Goal: Task Accomplishment & Management: Manage account settings

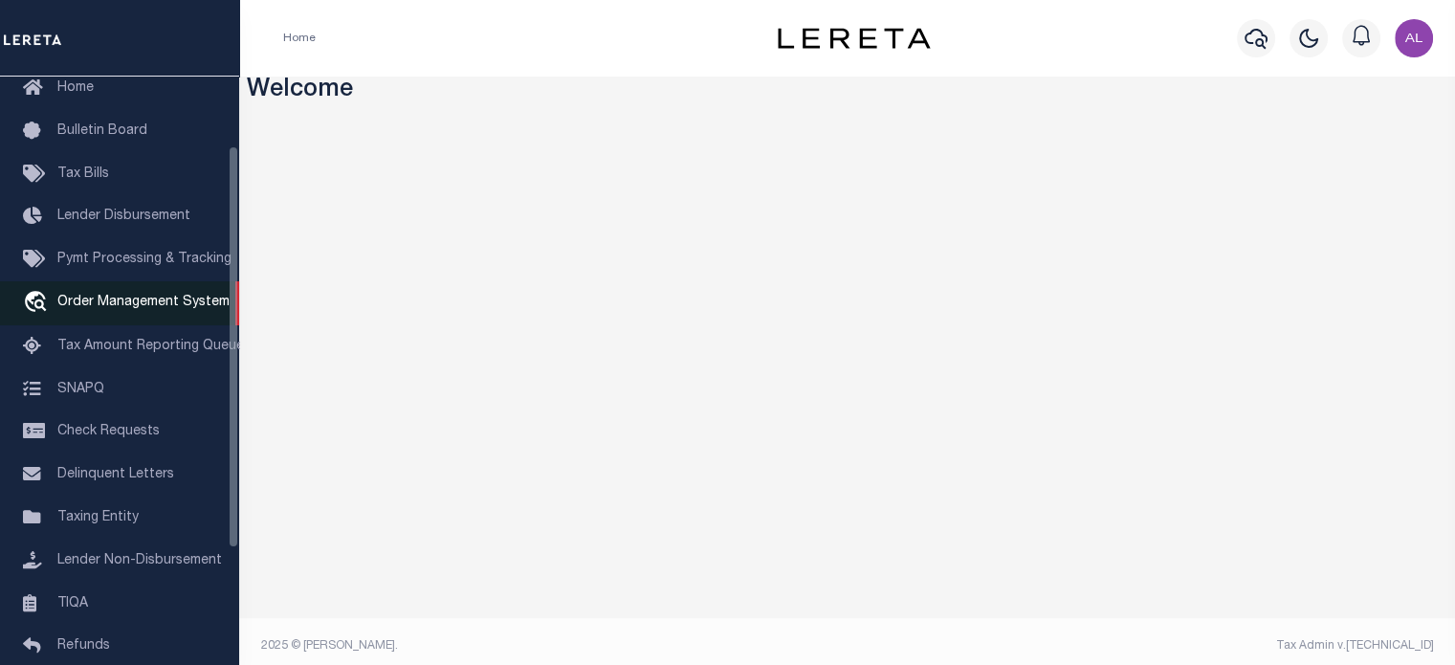
scroll to position [90, 0]
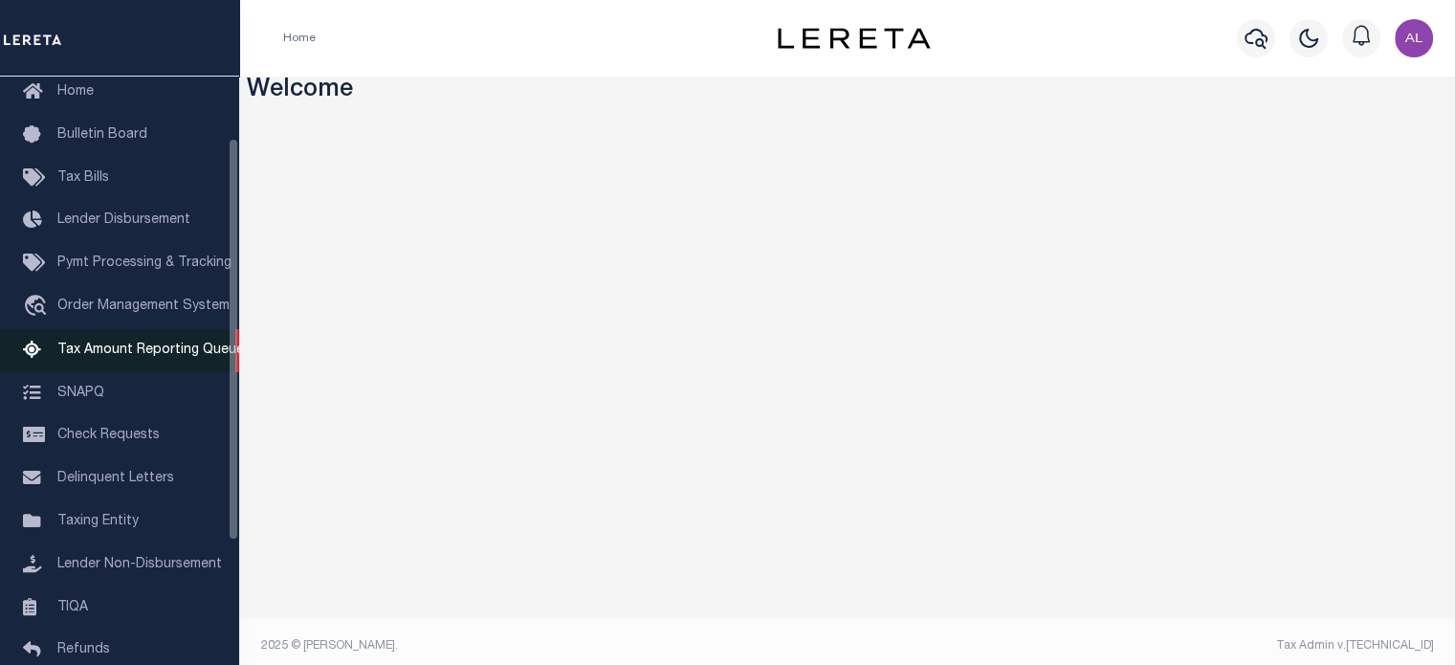
click at [145, 369] on link "Tax Amount Reporting Queue" at bounding box center [119, 350] width 239 height 43
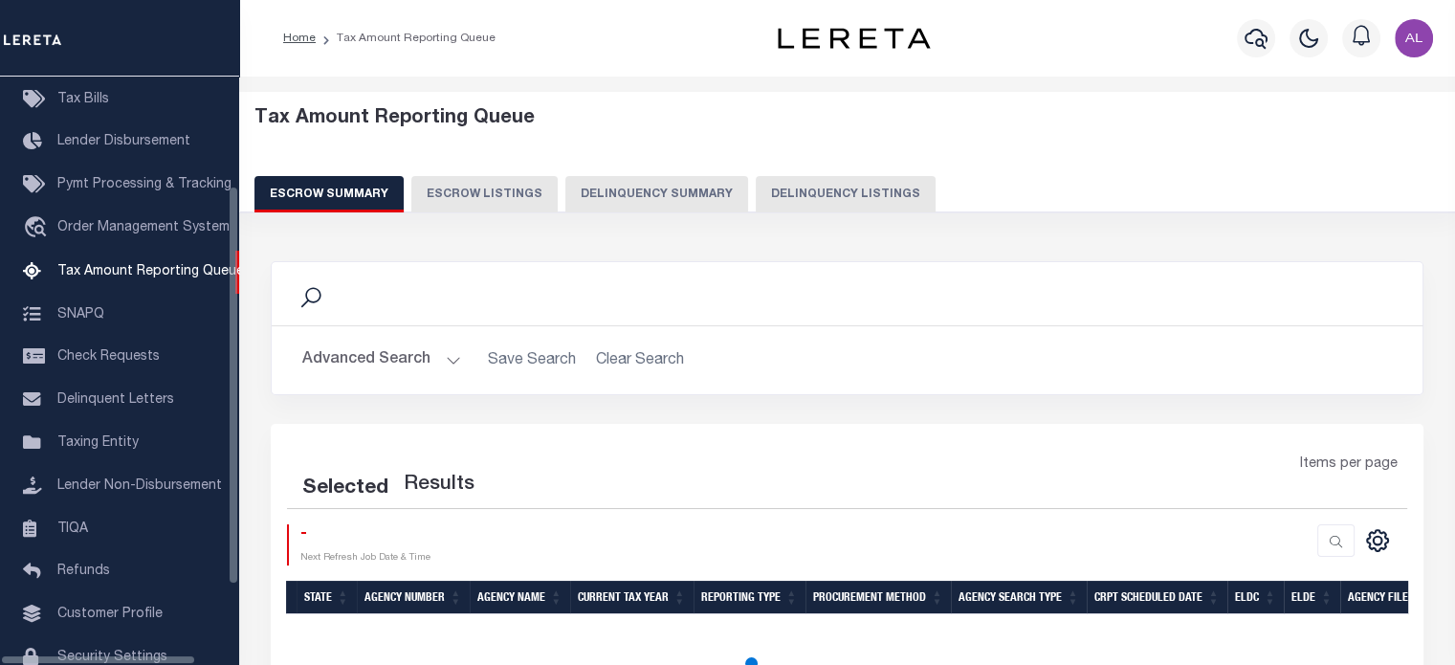
scroll to position [195, 0]
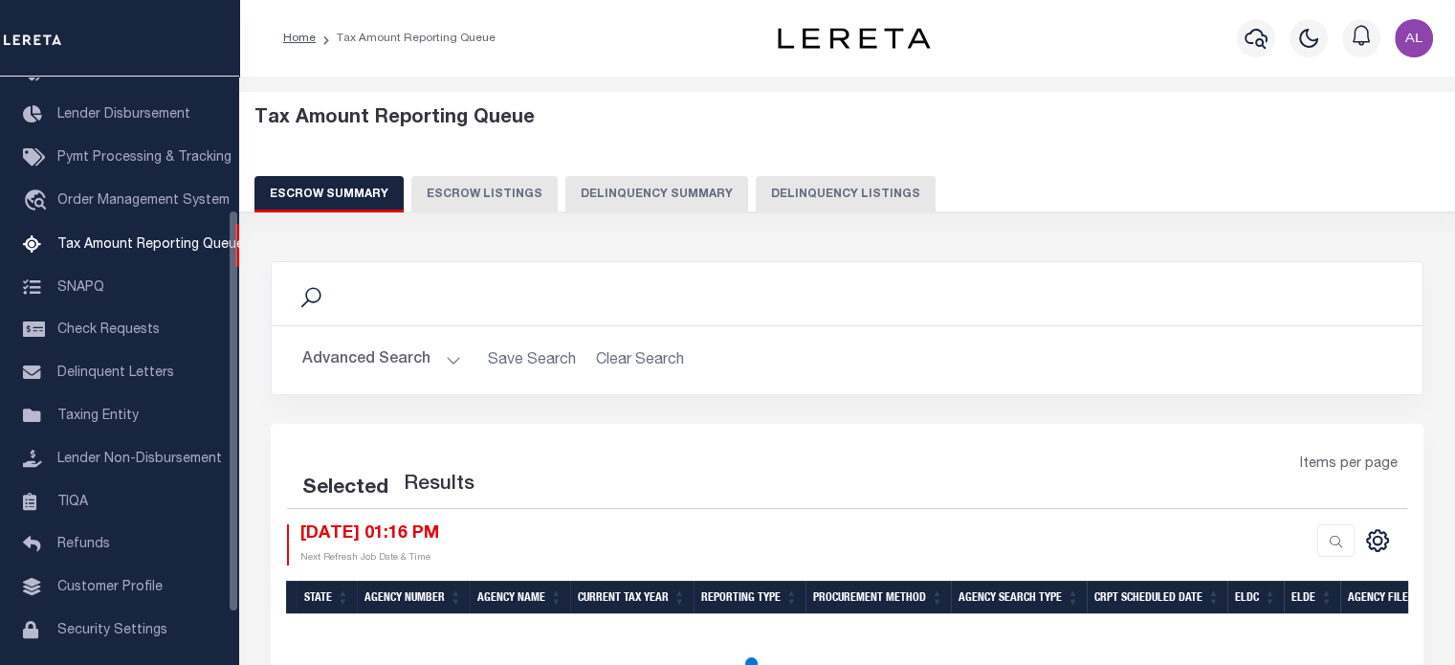
select select "100"
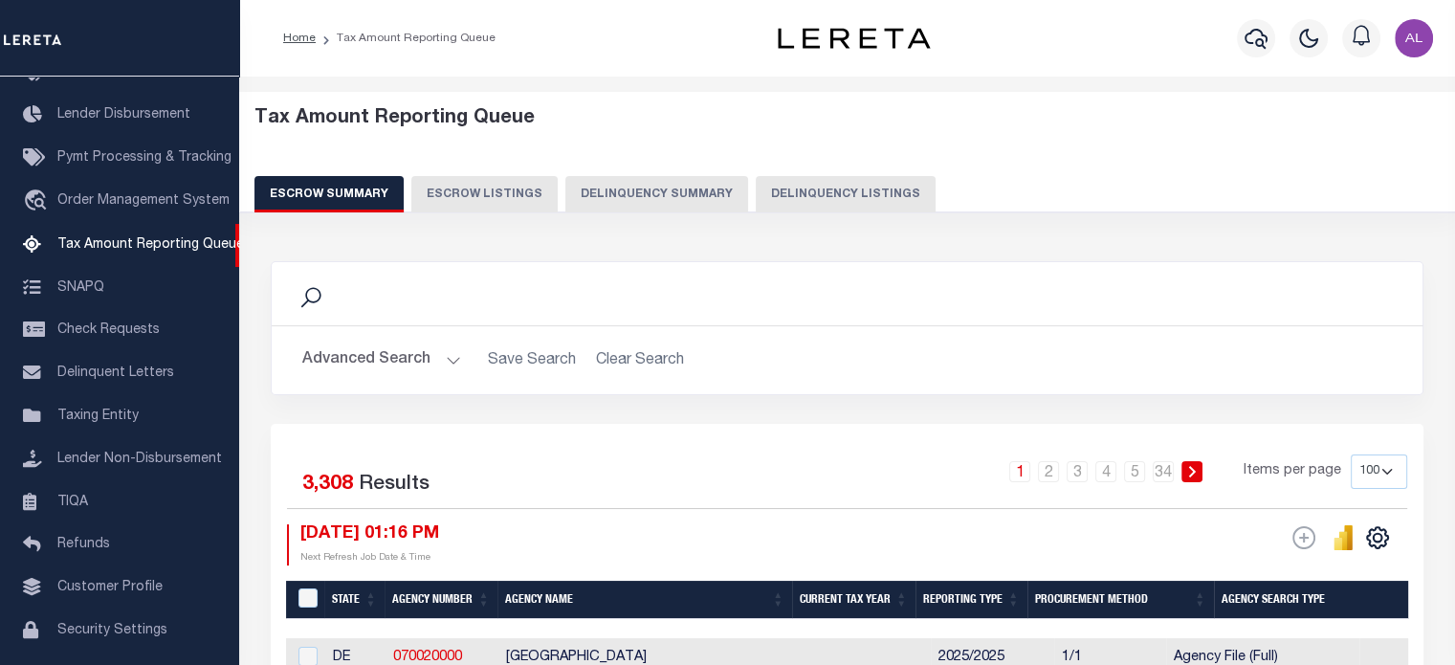
click at [647, 194] on button "Delinquency Summary" at bounding box center [656, 194] width 183 height 36
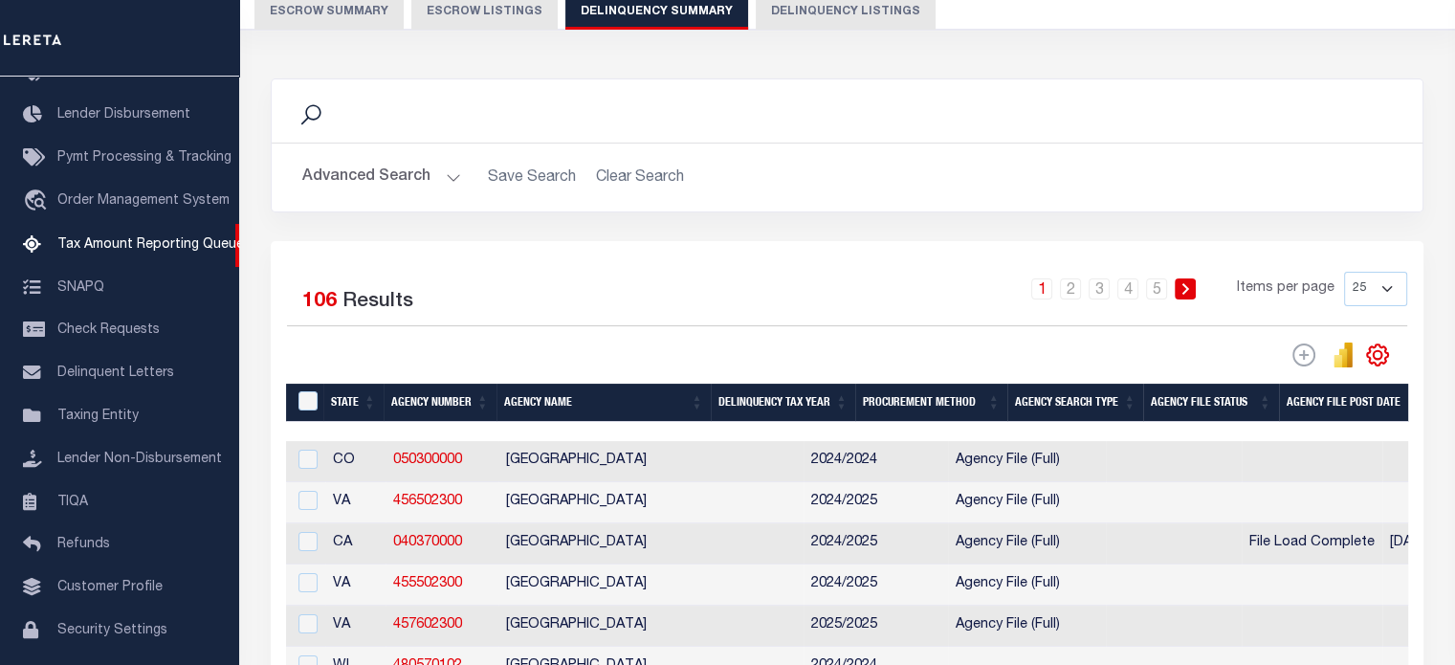
scroll to position [189, 0]
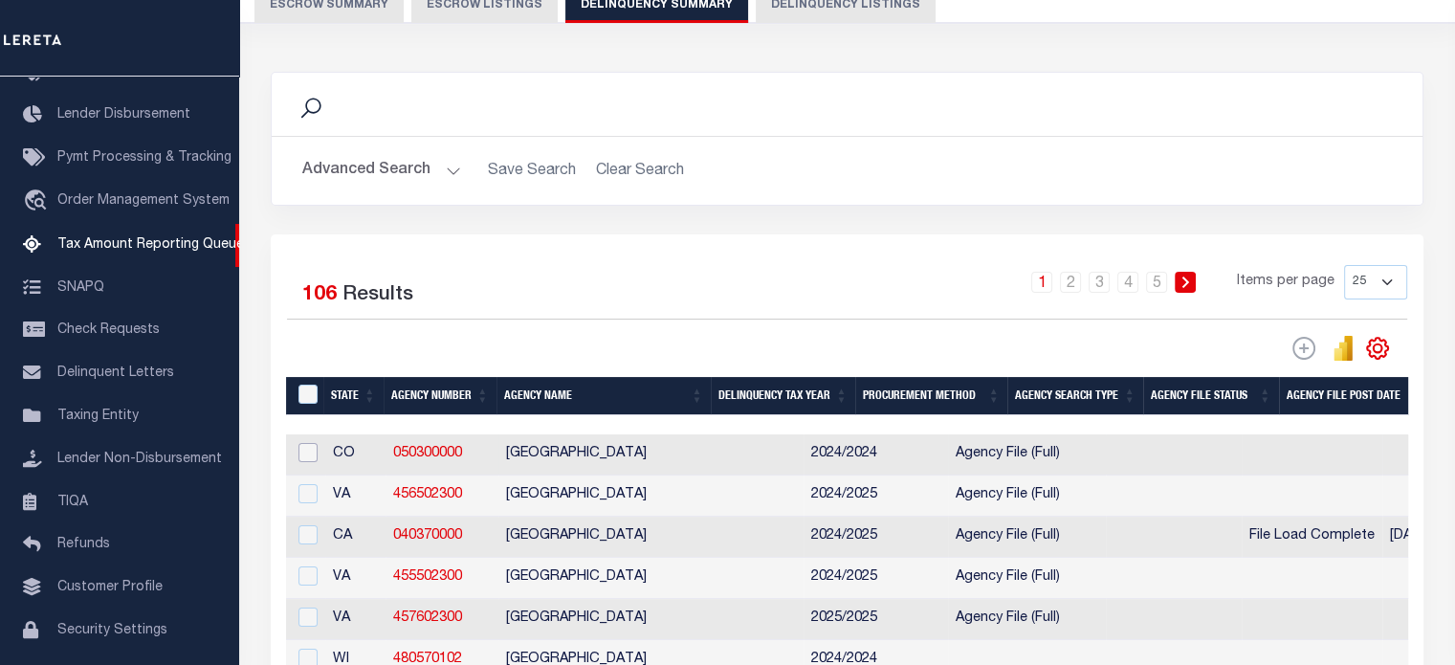
click at [307, 454] on input "checkbox" at bounding box center [308, 452] width 19 height 19
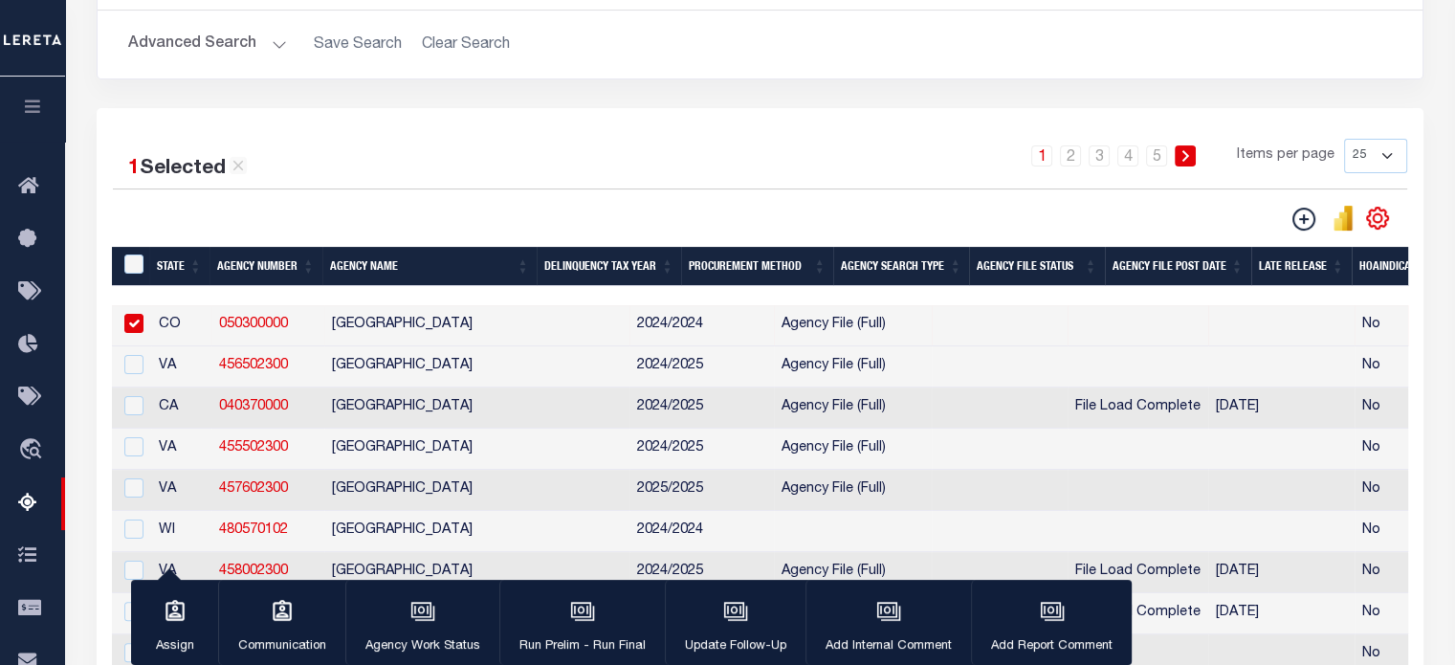
scroll to position [0, 0]
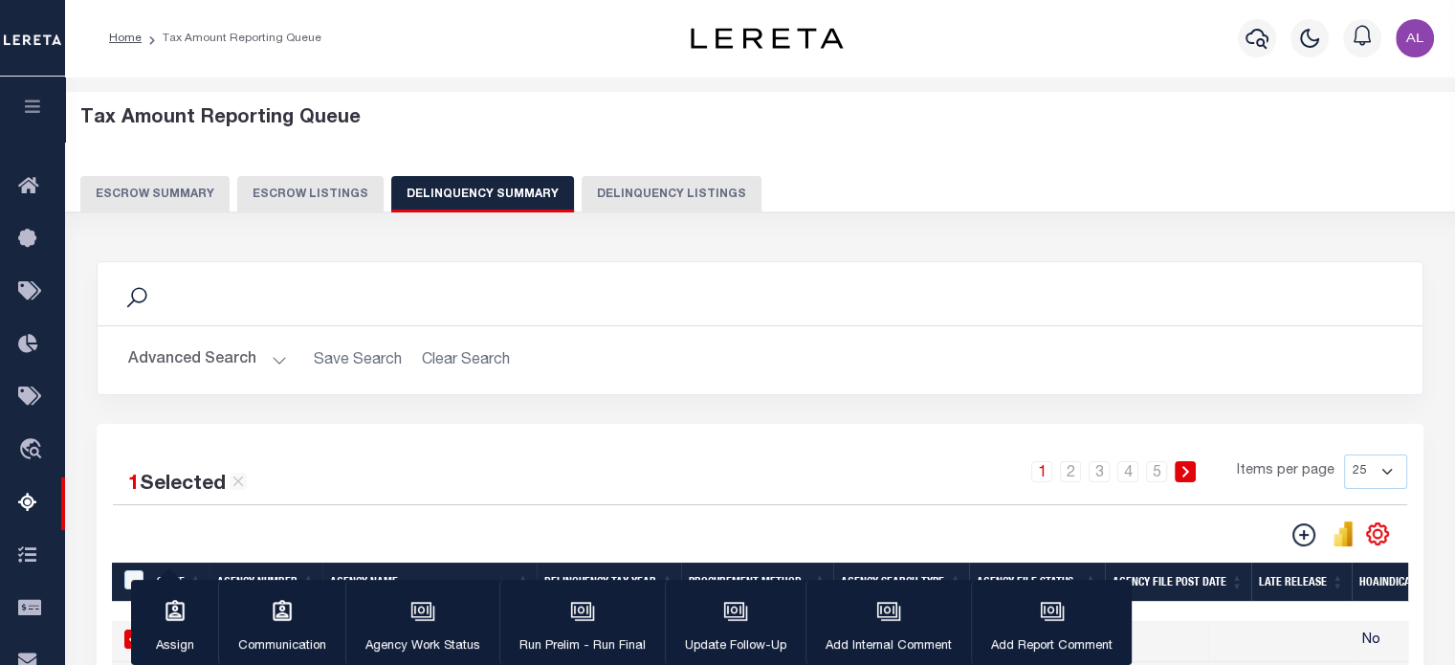
click at [433, 366] on h2 "Advanced Search Save Search Clear Search SummaryGridWrapper_dynamictable_____De…" at bounding box center [760, 360] width 1295 height 37
click at [246, 480] on icon at bounding box center [238, 481] width 17 height 17
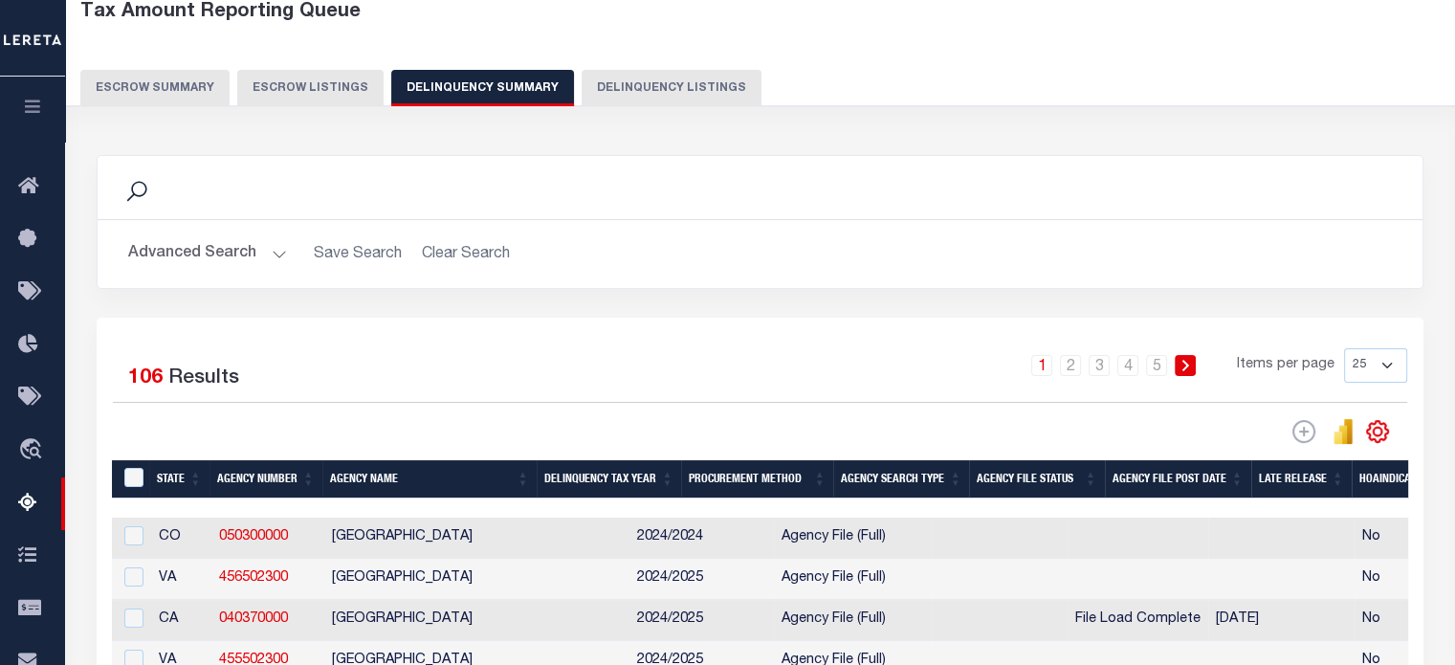
scroll to position [110, 0]
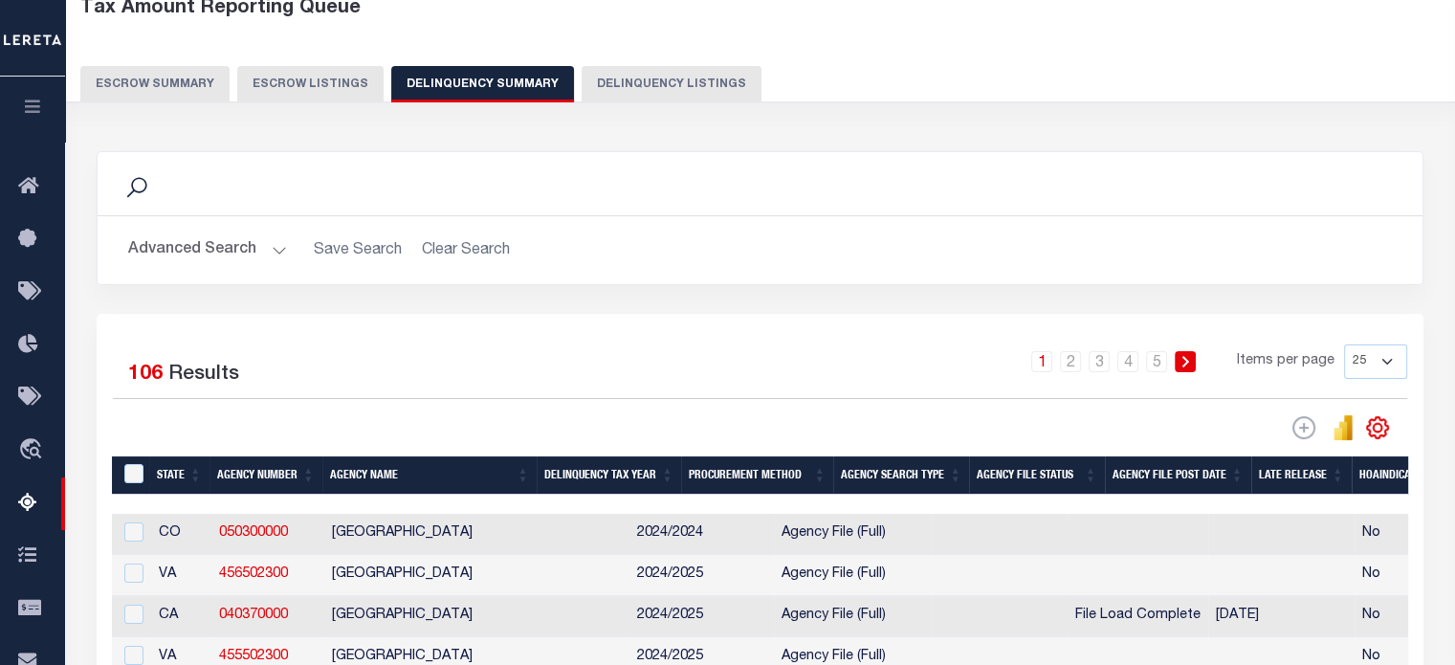
click at [267, 239] on button "Advanced Search" at bounding box center [207, 250] width 159 height 37
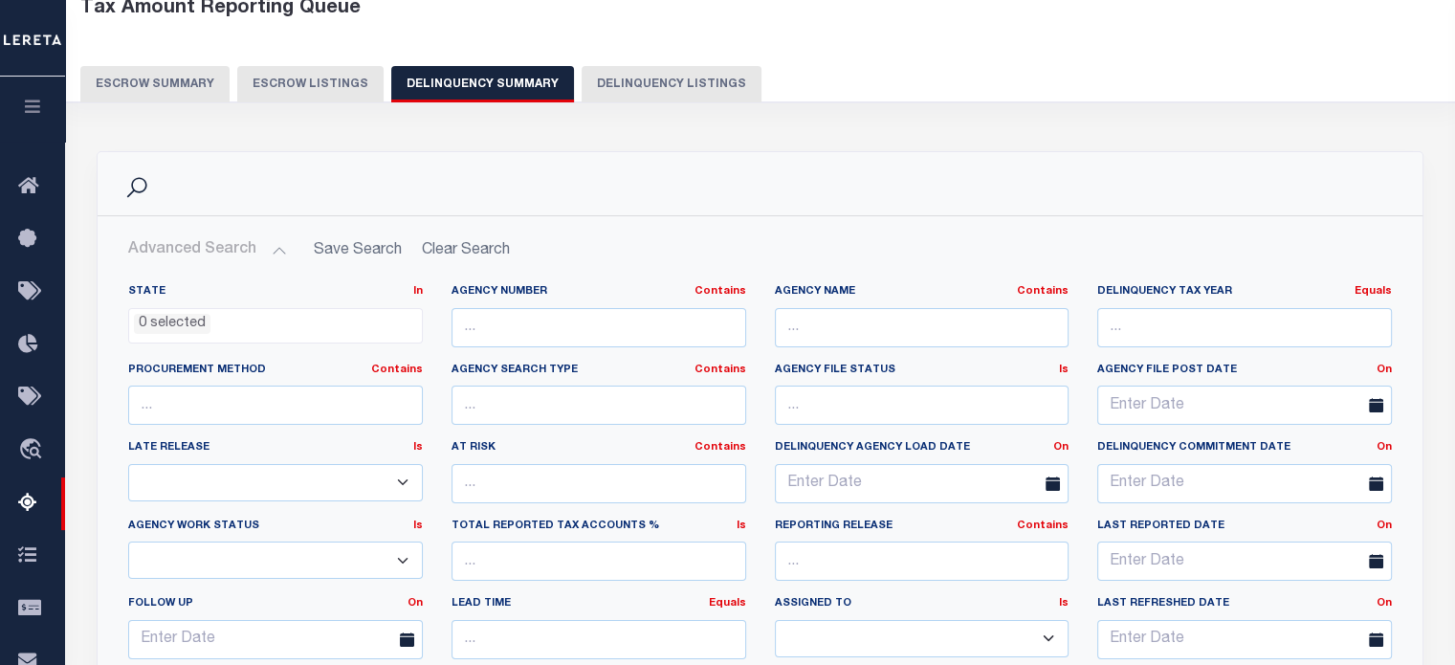
click at [267, 239] on button "Advanced Search" at bounding box center [207, 250] width 159 height 37
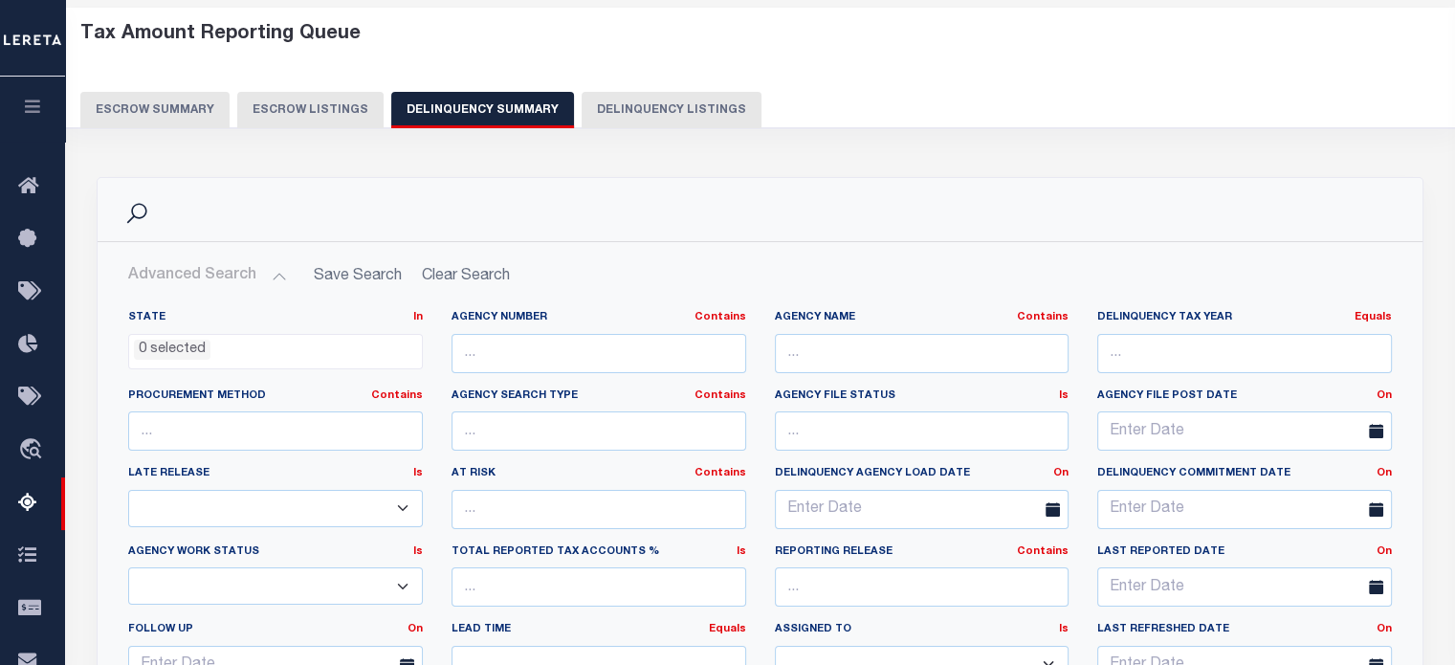
scroll to position [0, 0]
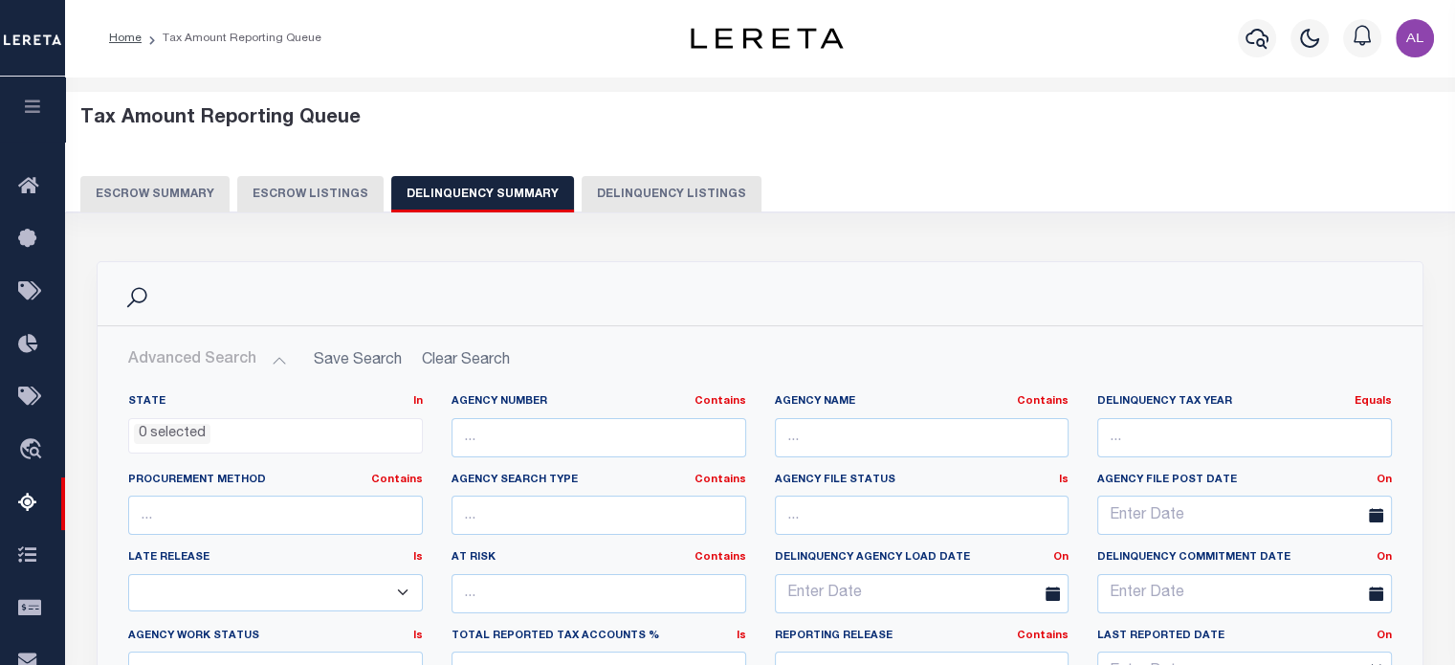
click at [267, 366] on button "Advanced Search" at bounding box center [207, 360] width 159 height 37
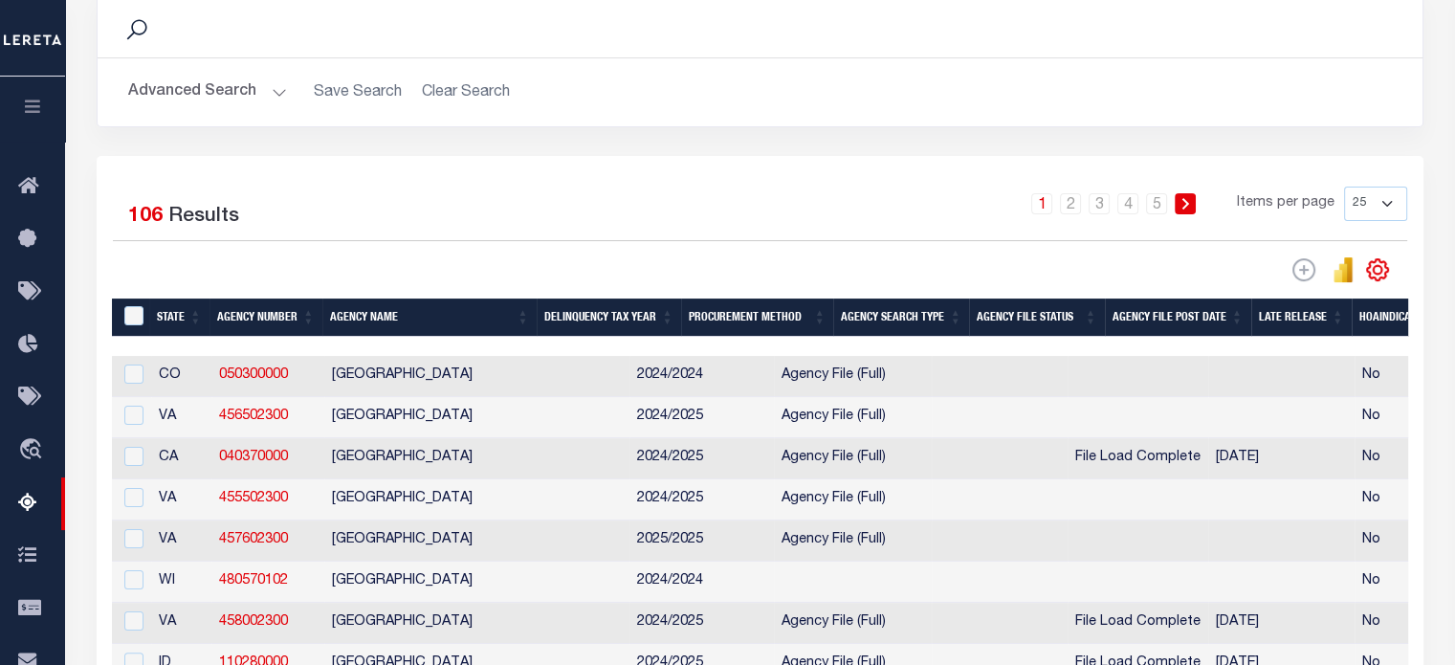
scroll to position [270, 0]
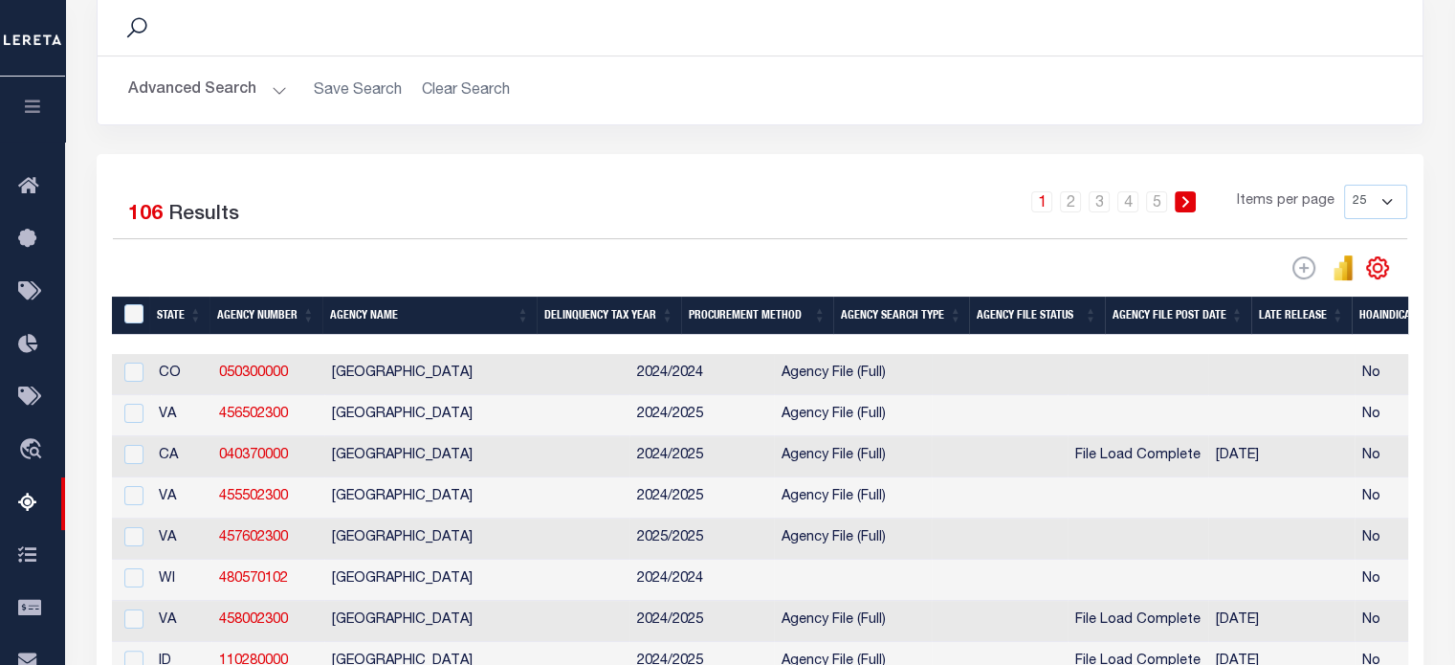
click at [406, 378] on td "JEFFERSON COUNTY" at bounding box center [476, 374] width 305 height 41
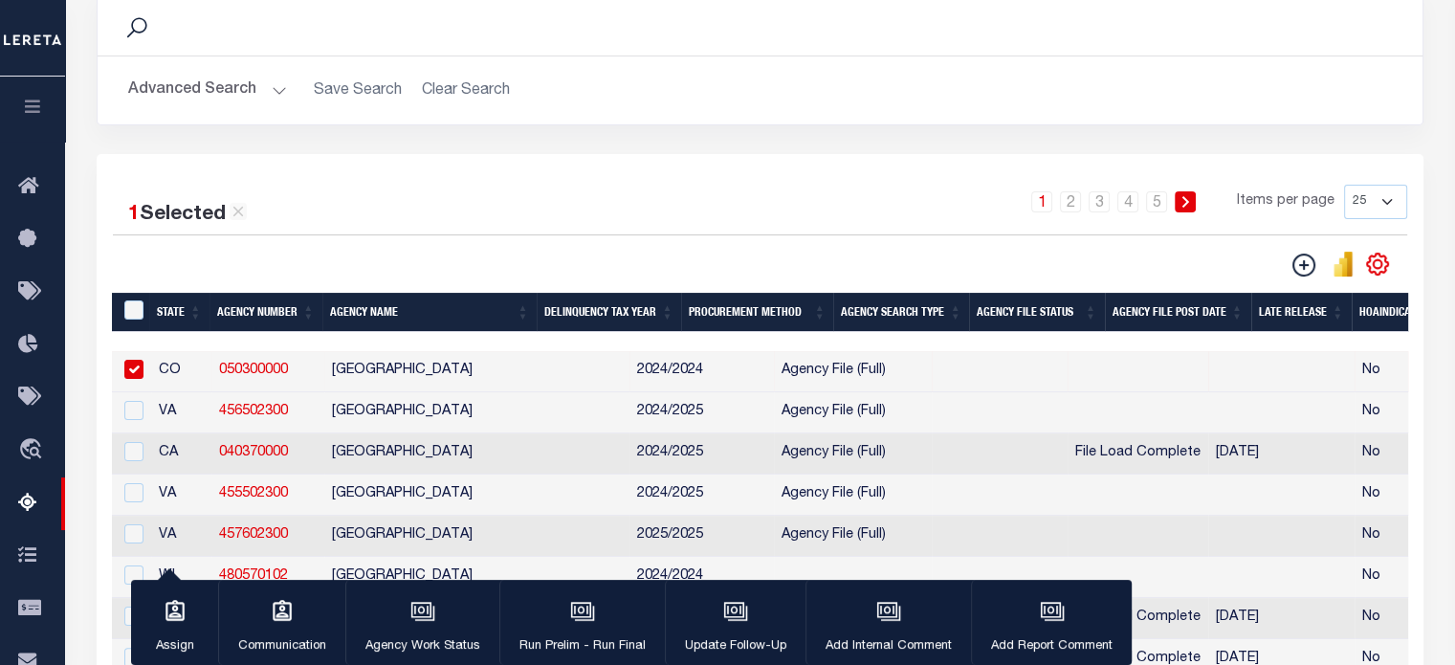
click at [245, 371] on link "050300000" at bounding box center [253, 370] width 69 height 13
checkbox input "false"
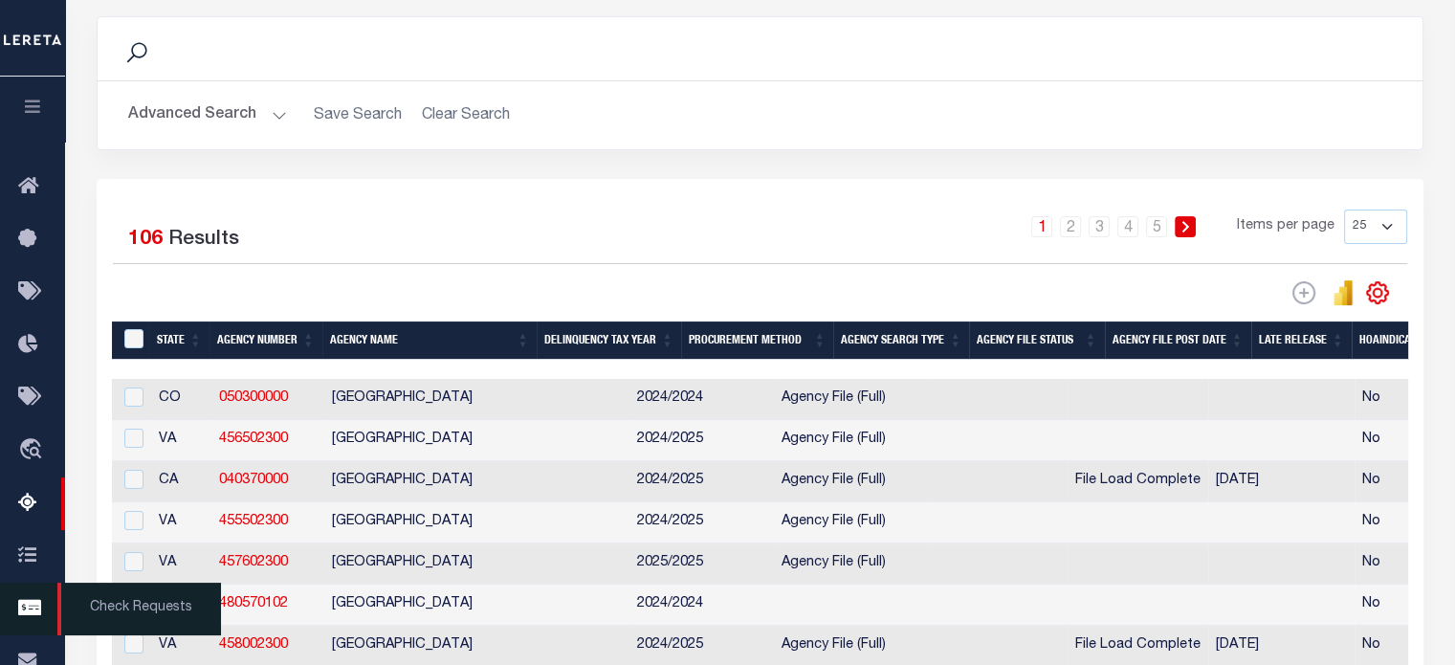
scroll to position [206, 0]
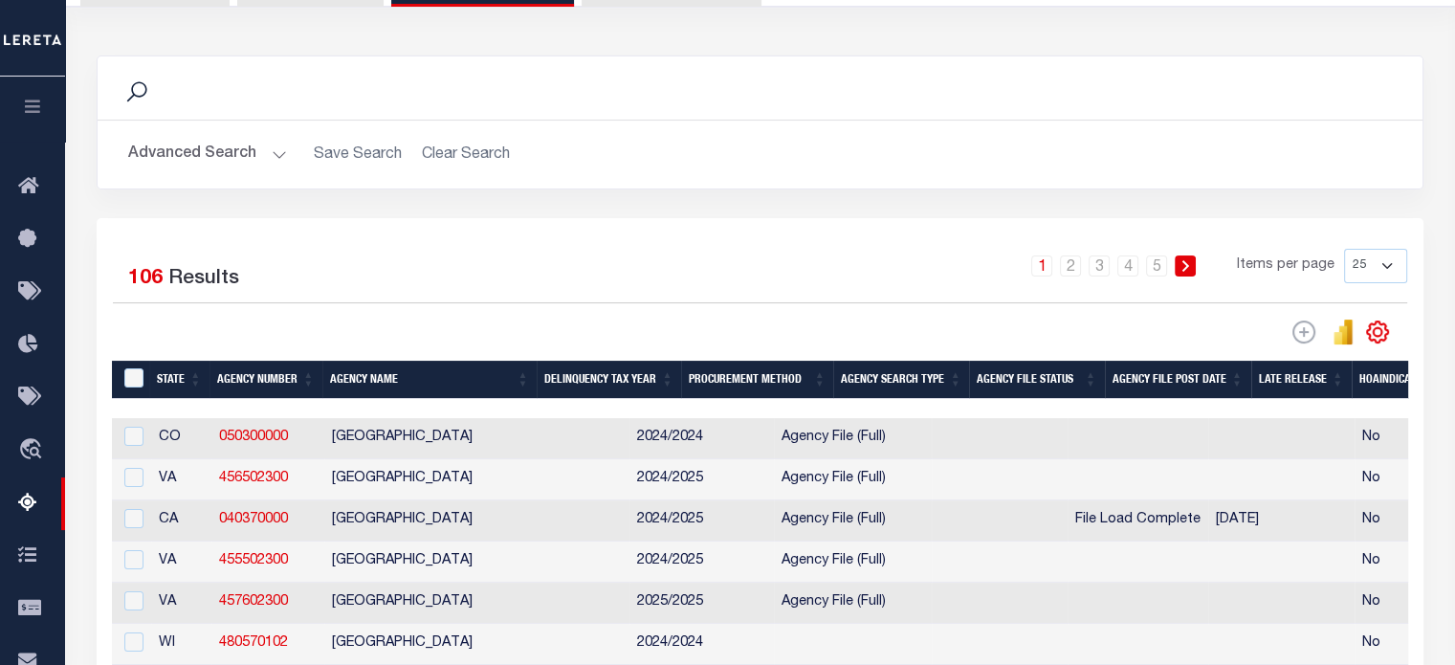
click at [51, 108] on button "button" at bounding box center [32, 109] width 65 height 65
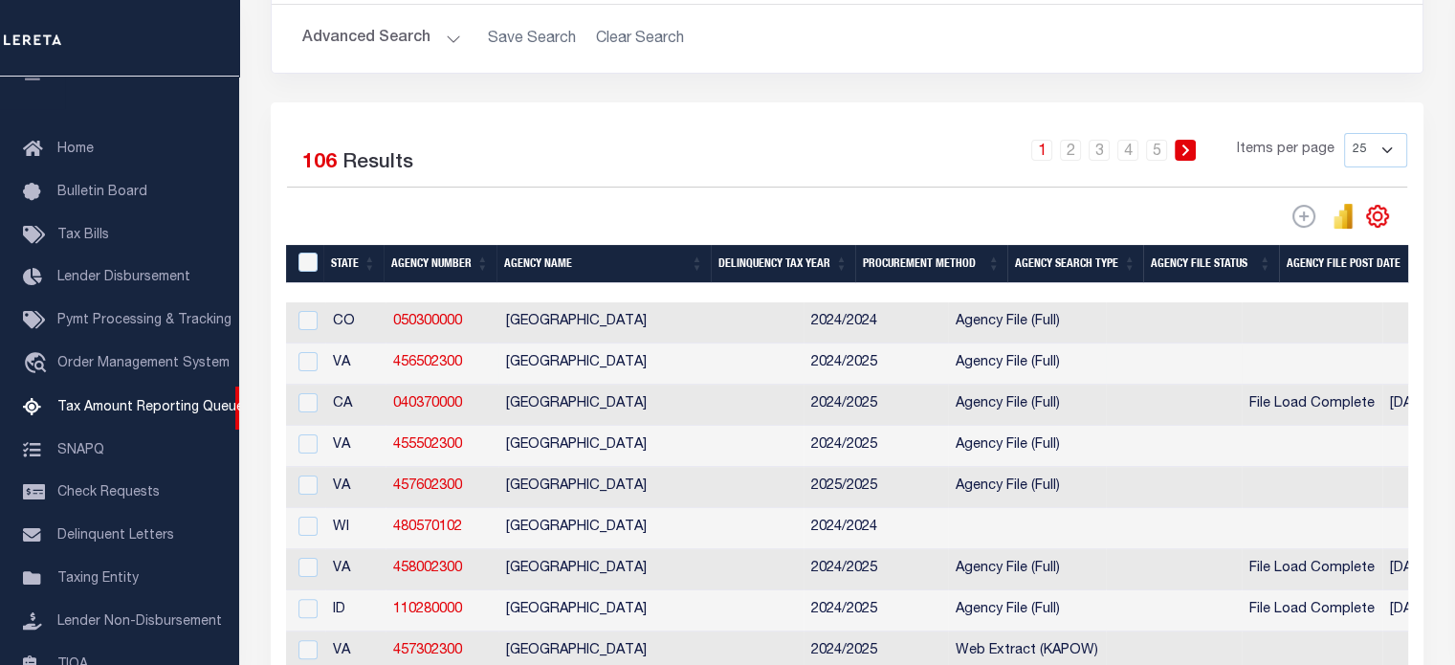
scroll to position [323, 0]
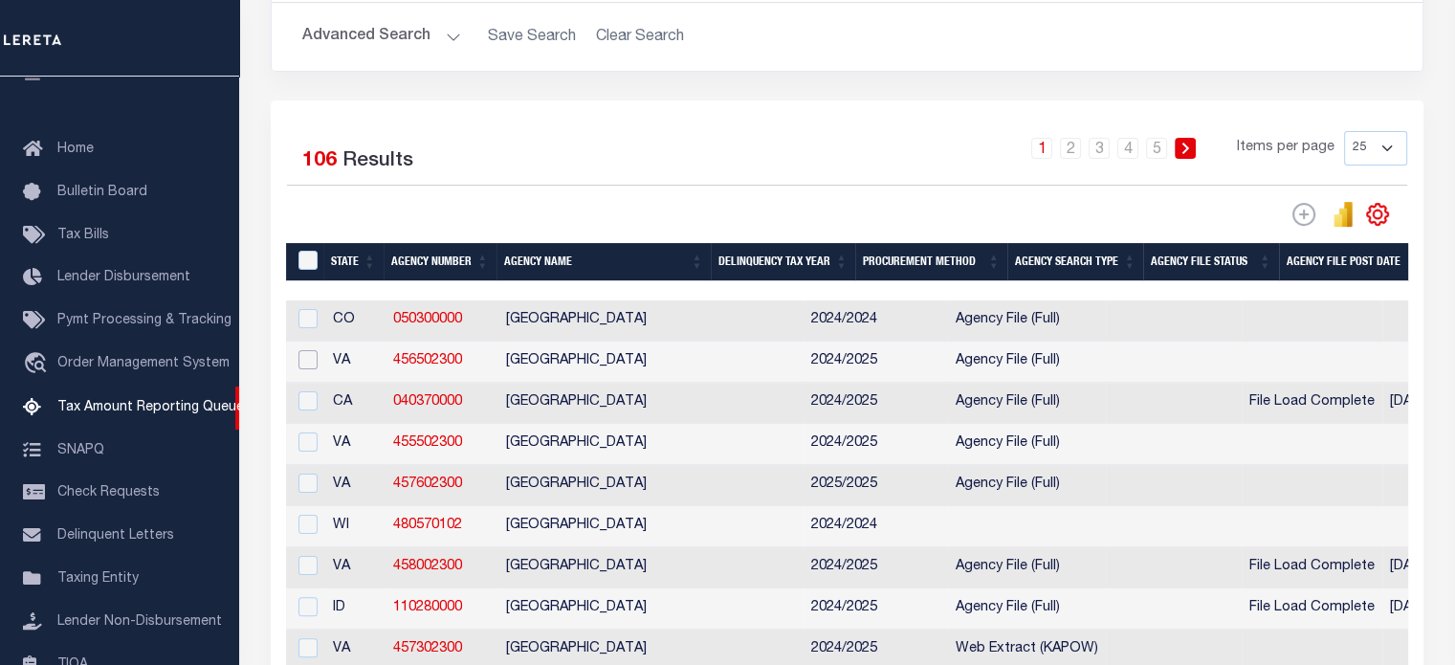
click at [311, 363] on input "checkbox" at bounding box center [308, 359] width 19 height 19
checkbox input "true"
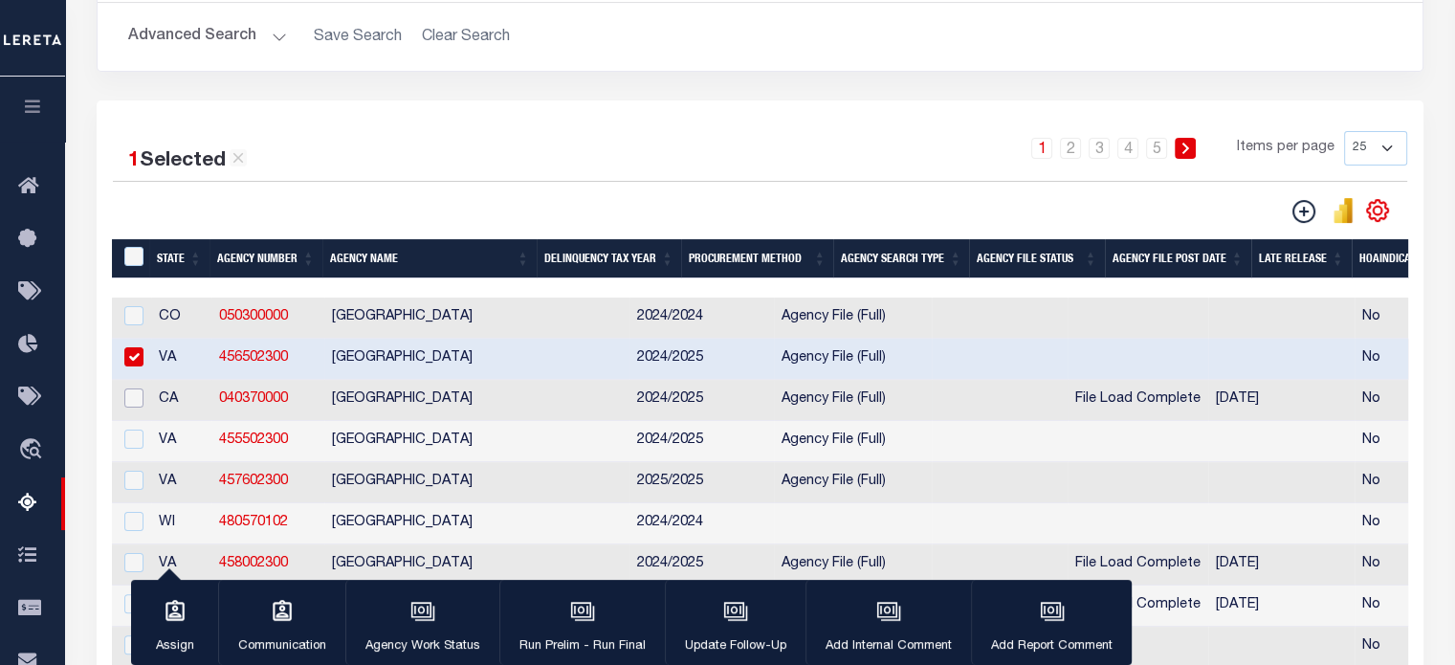
click at [124, 408] on input "checkbox" at bounding box center [133, 397] width 19 height 19
checkbox input "true"
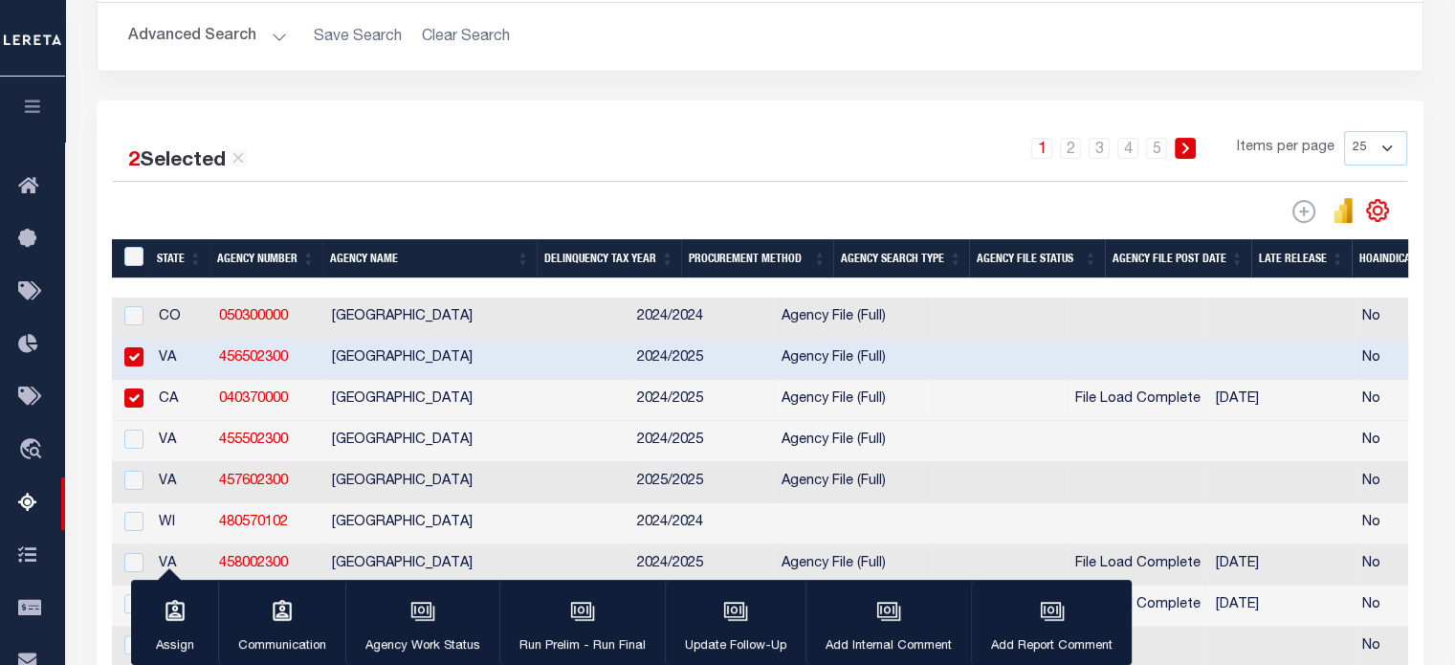
click at [137, 461] on td at bounding box center [131, 441] width 39 height 41
checkbox input "true"
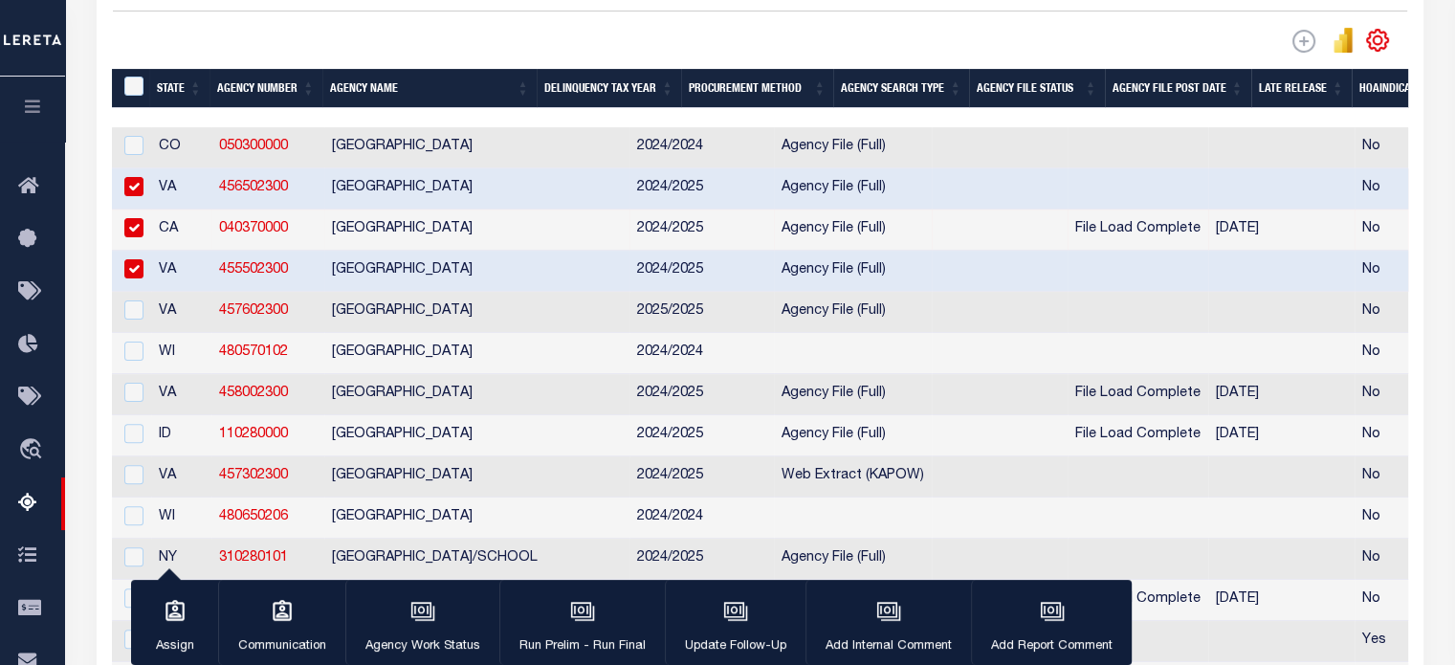
scroll to position [496, 0]
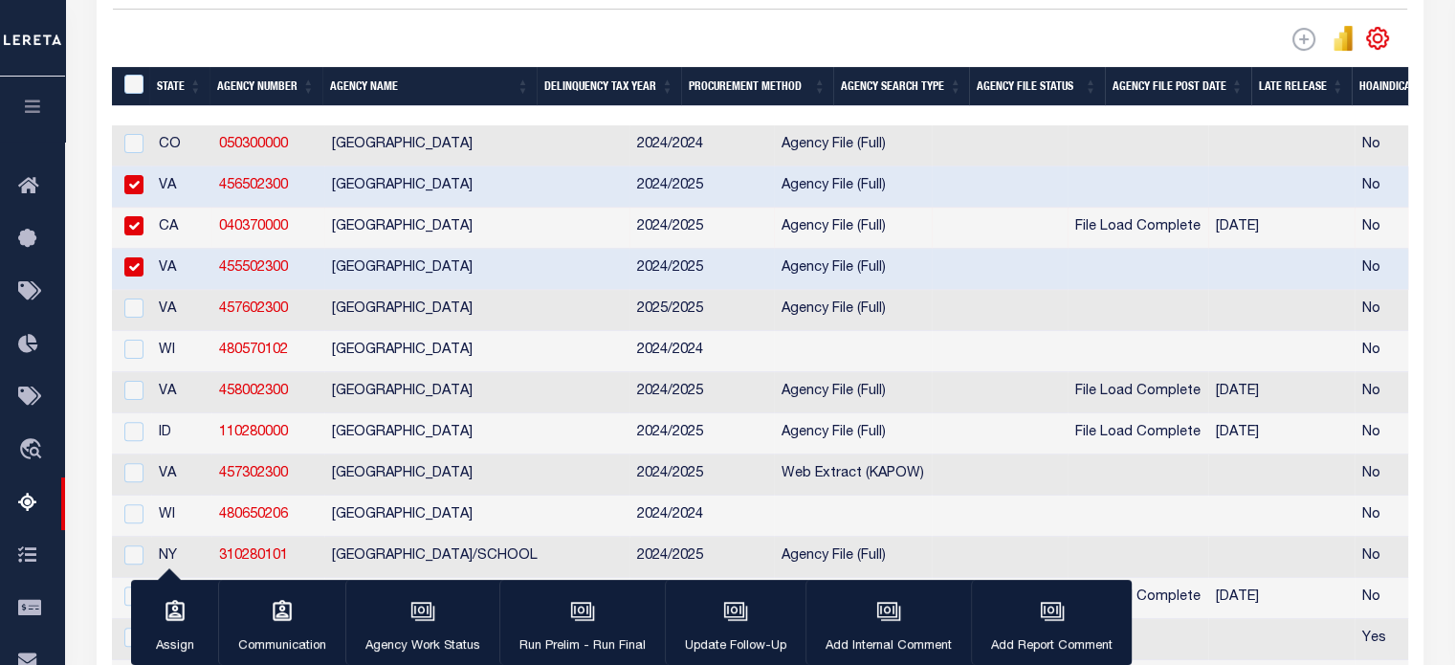
click at [129, 217] on td at bounding box center [131, 228] width 39 height 41
checkbox input "false"
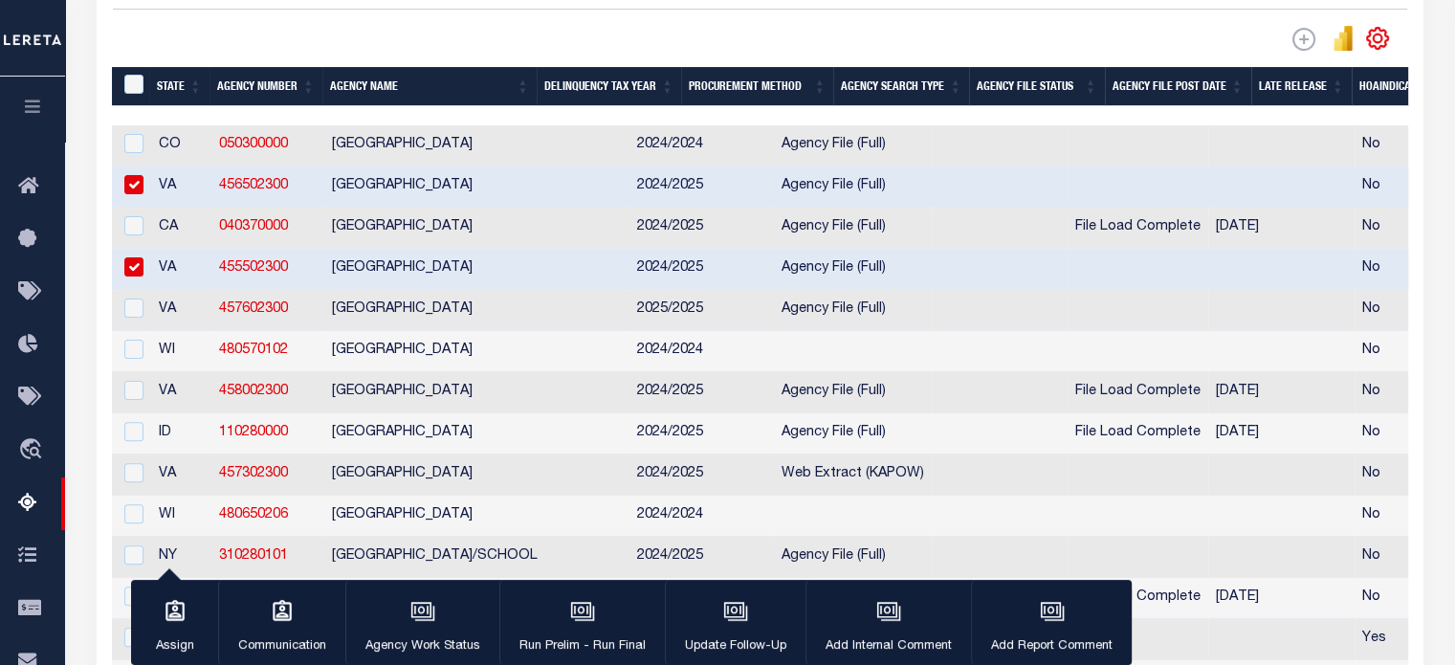
click at [130, 190] on input "checkbox" at bounding box center [133, 184] width 19 height 19
checkbox input "false"
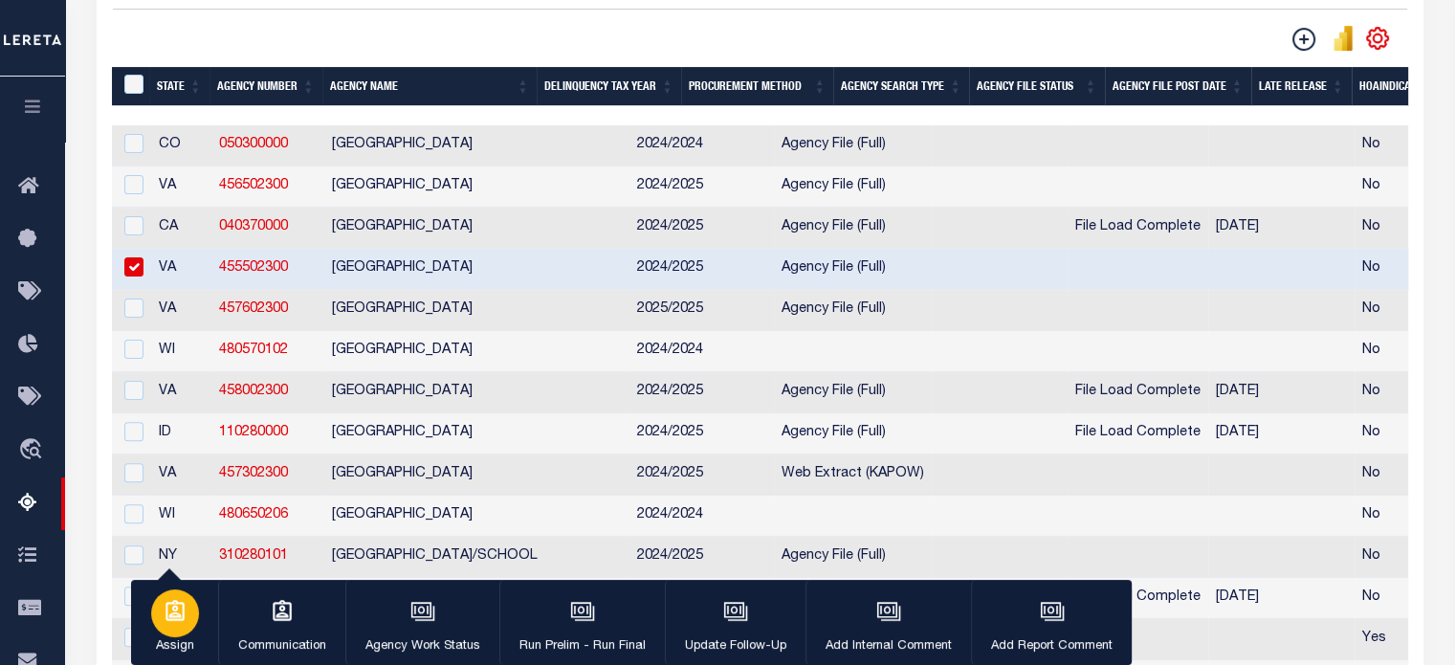
click at [188, 621] on div "button" at bounding box center [175, 613] width 48 height 48
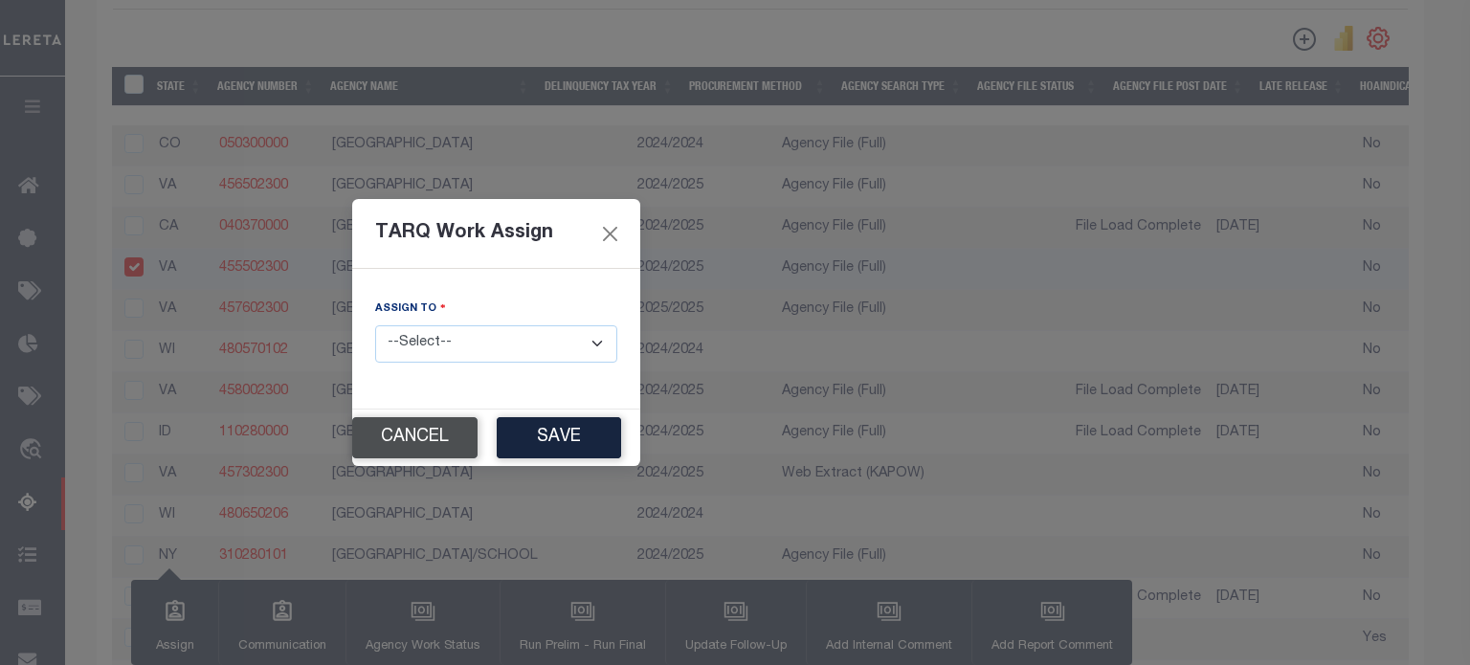
click at [450, 443] on button "Cancel" at bounding box center [414, 437] width 125 height 41
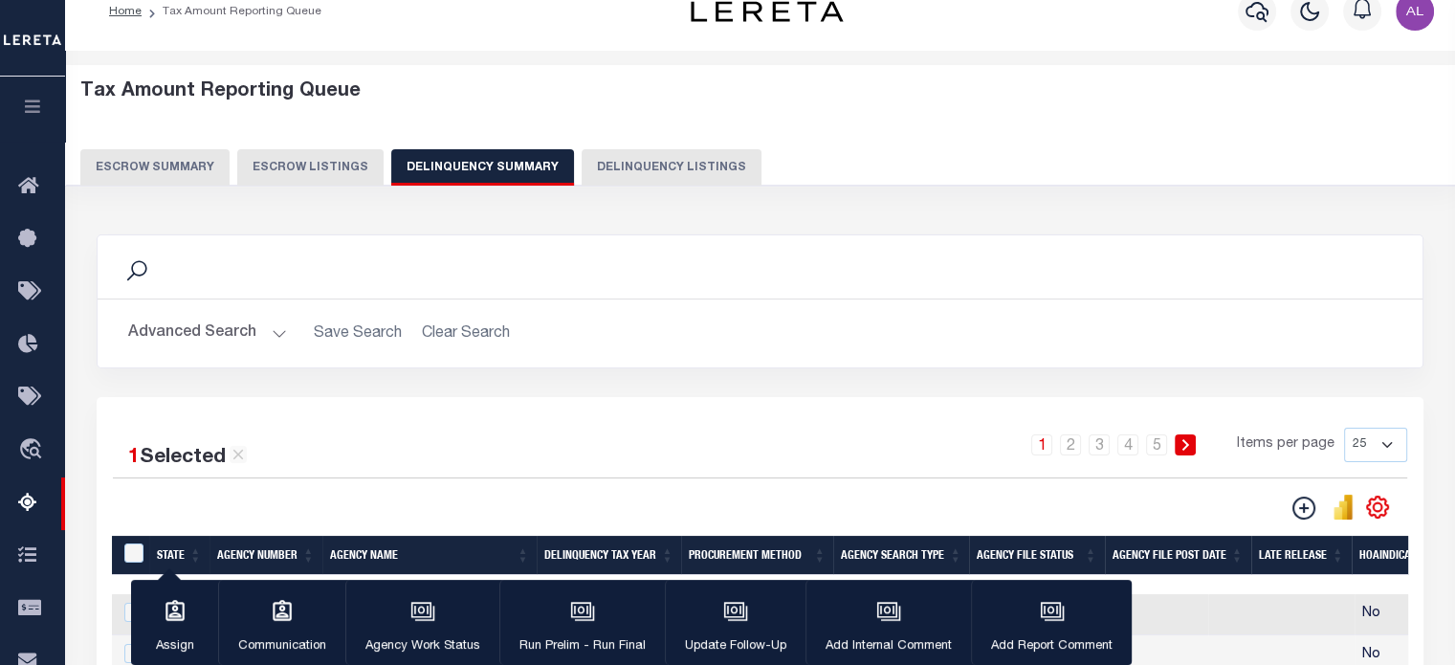
scroll to position [0, 0]
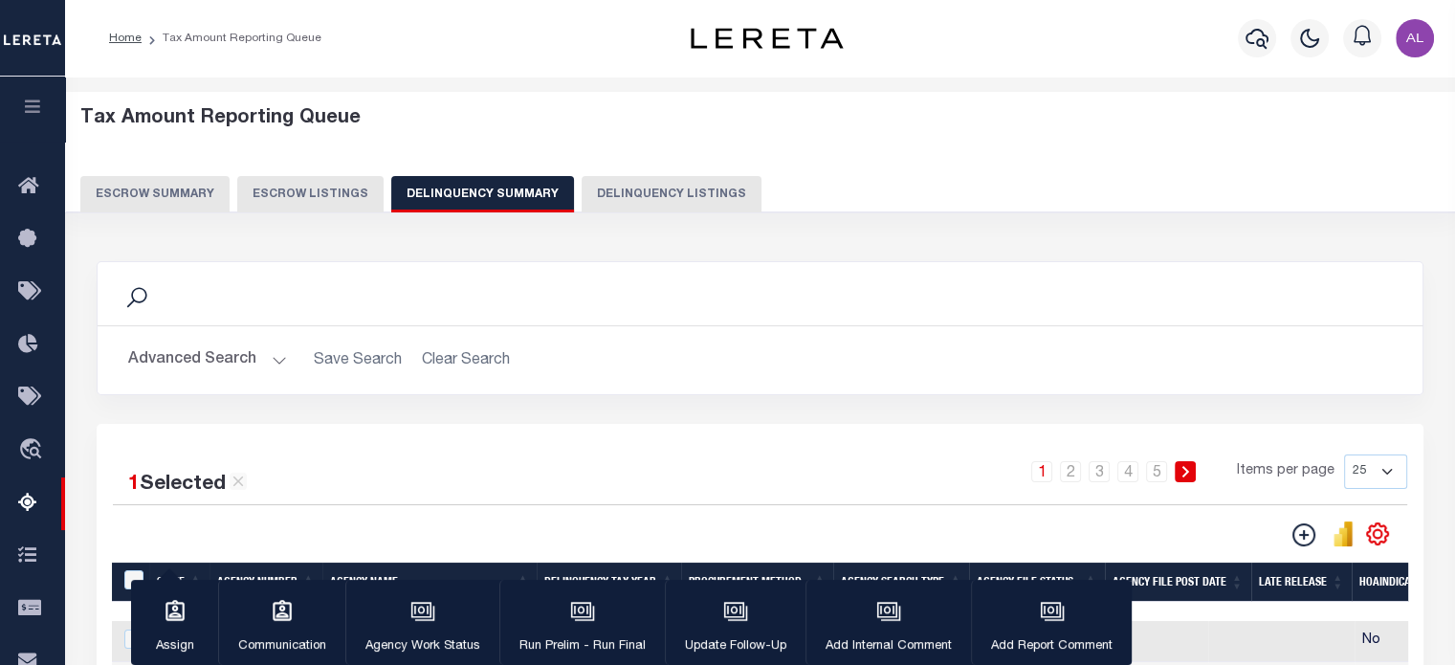
click at [677, 172] on div "Tax Amount Reporting Queue Escrow Summary Escrow Listings Delinquency Summary" at bounding box center [760, 159] width 1361 height 105
click at [676, 184] on button "Delinquency Listings" at bounding box center [672, 194] width 180 height 36
select select "100"
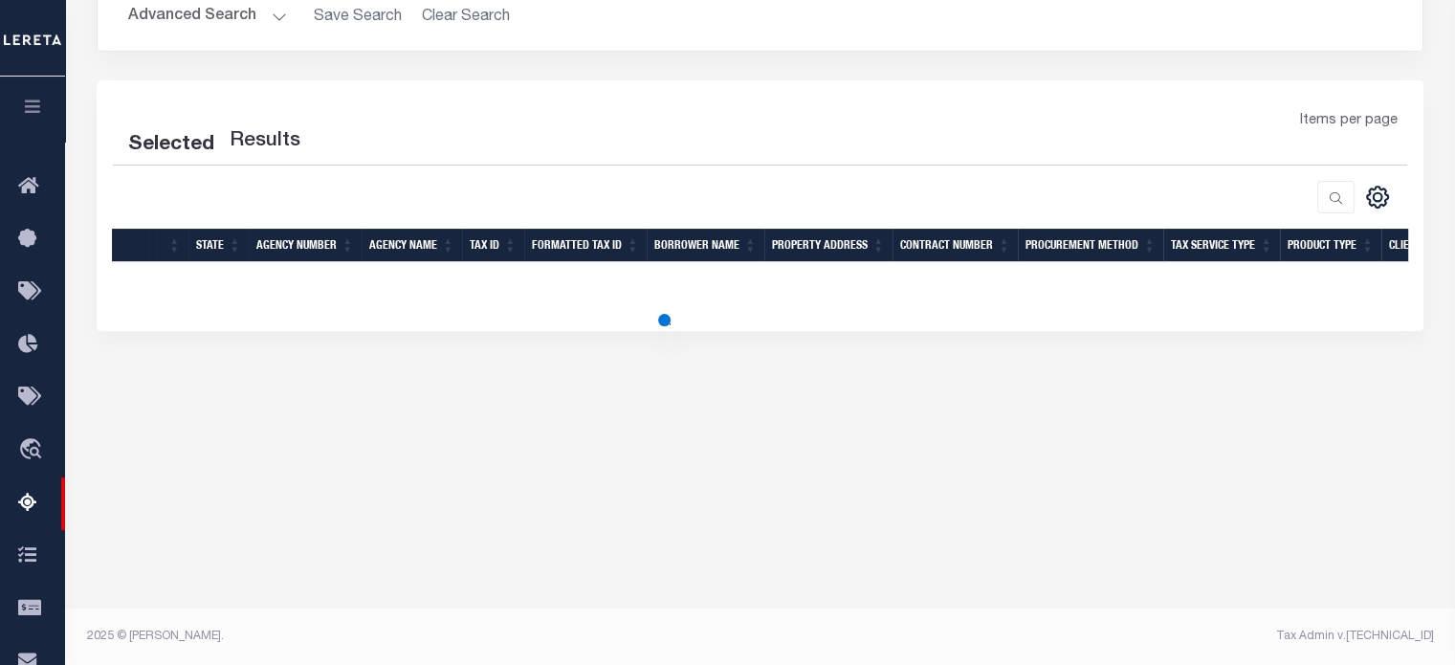
scroll to position [61, 0]
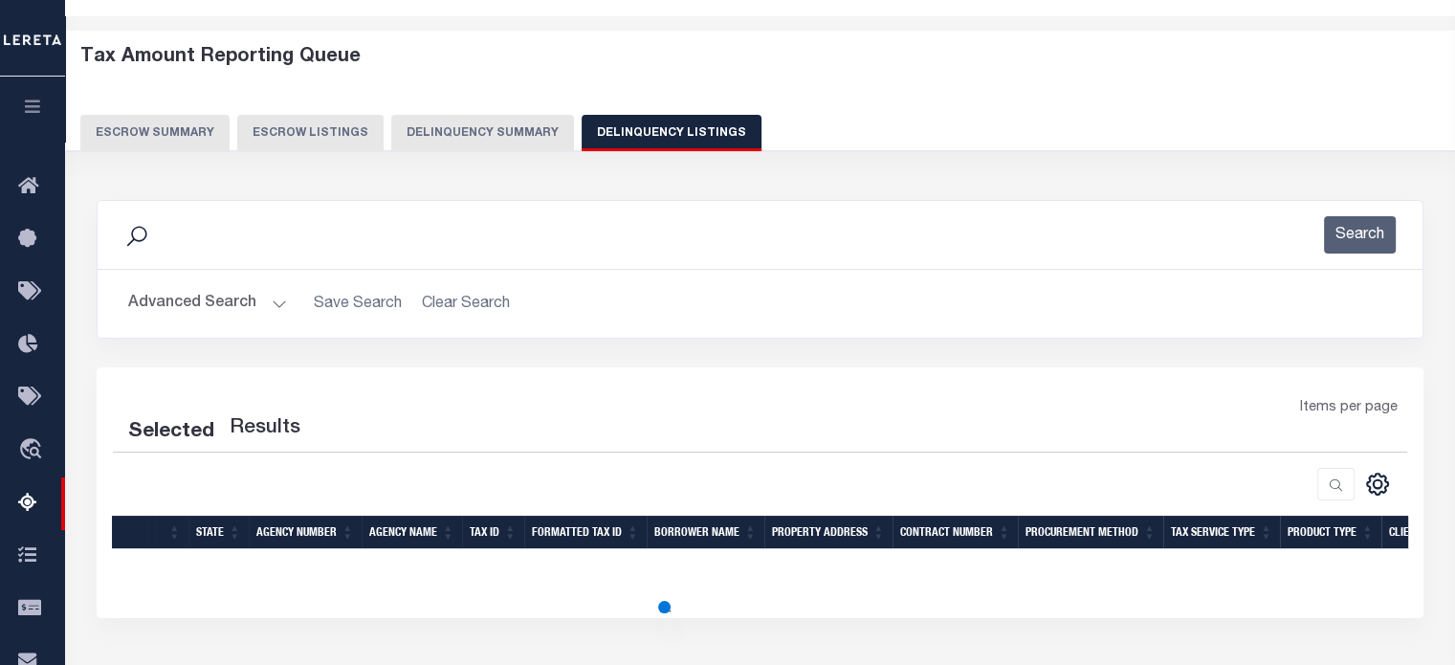
select select "100"
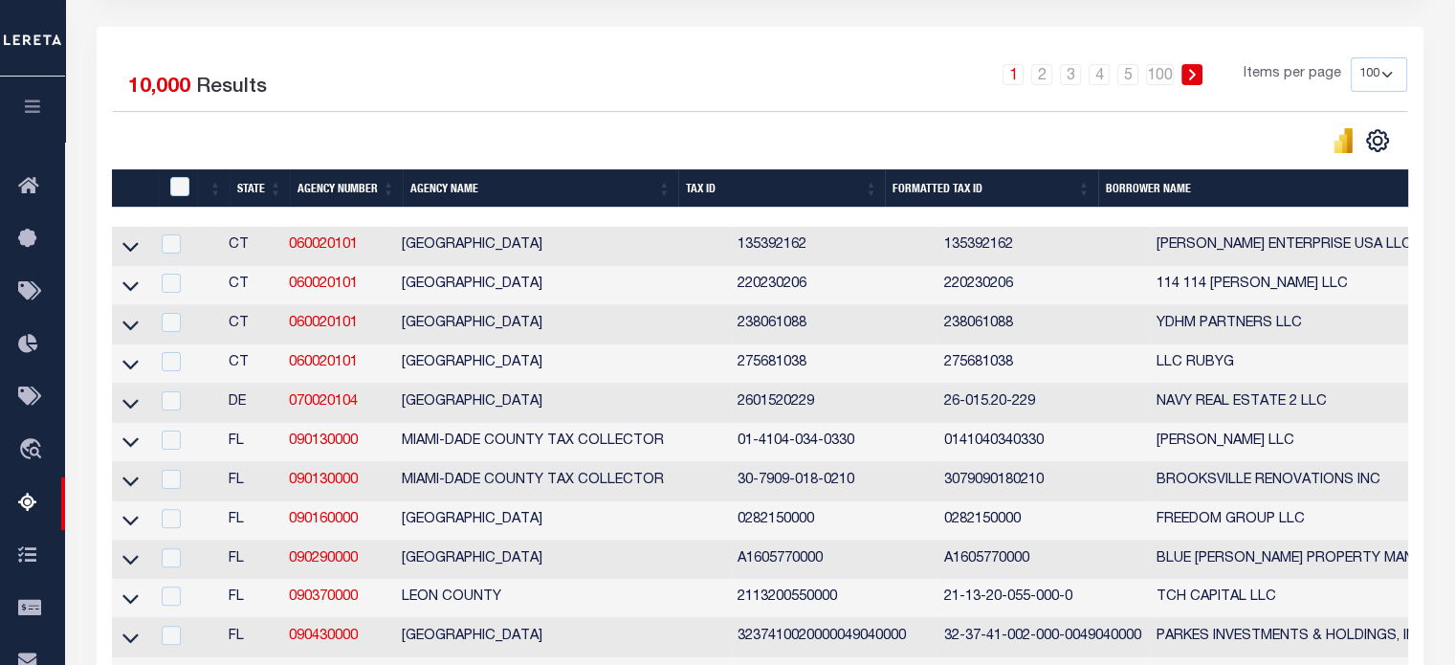
scroll to position [410, 0]
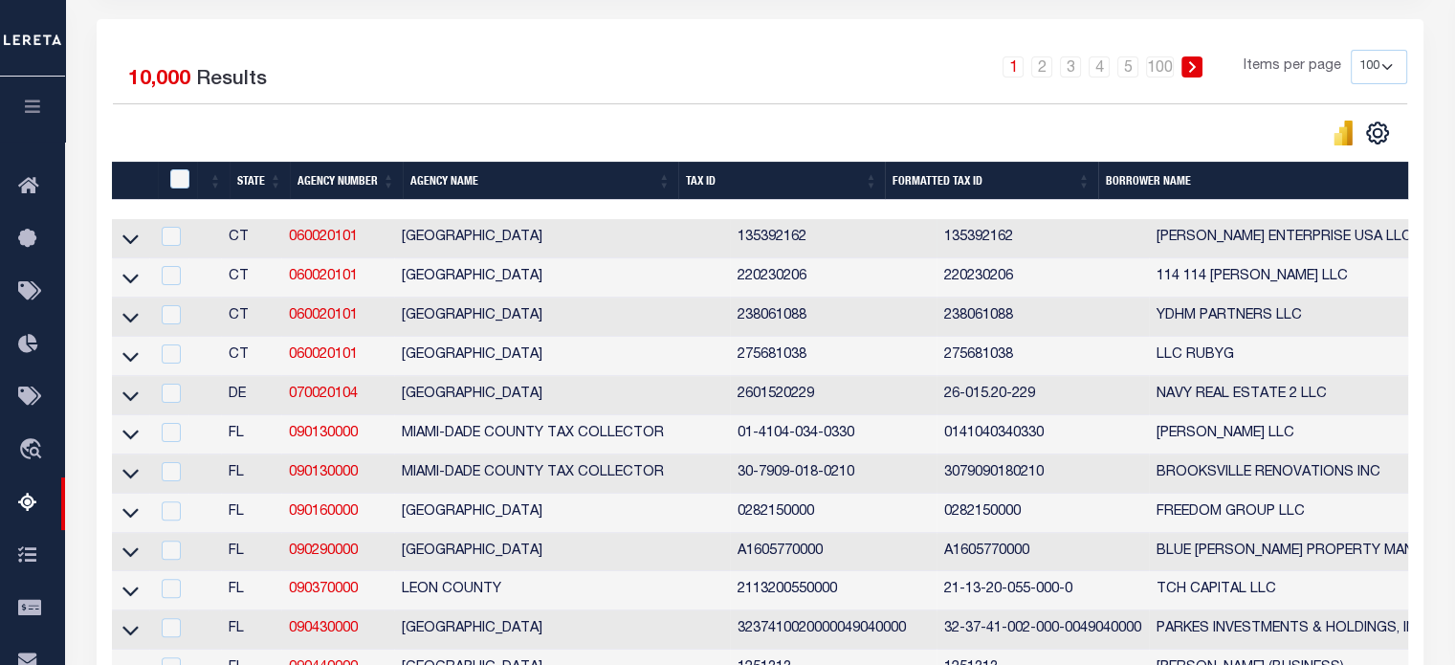
click at [118, 237] on td at bounding box center [130, 238] width 37 height 39
checkbox input "true"
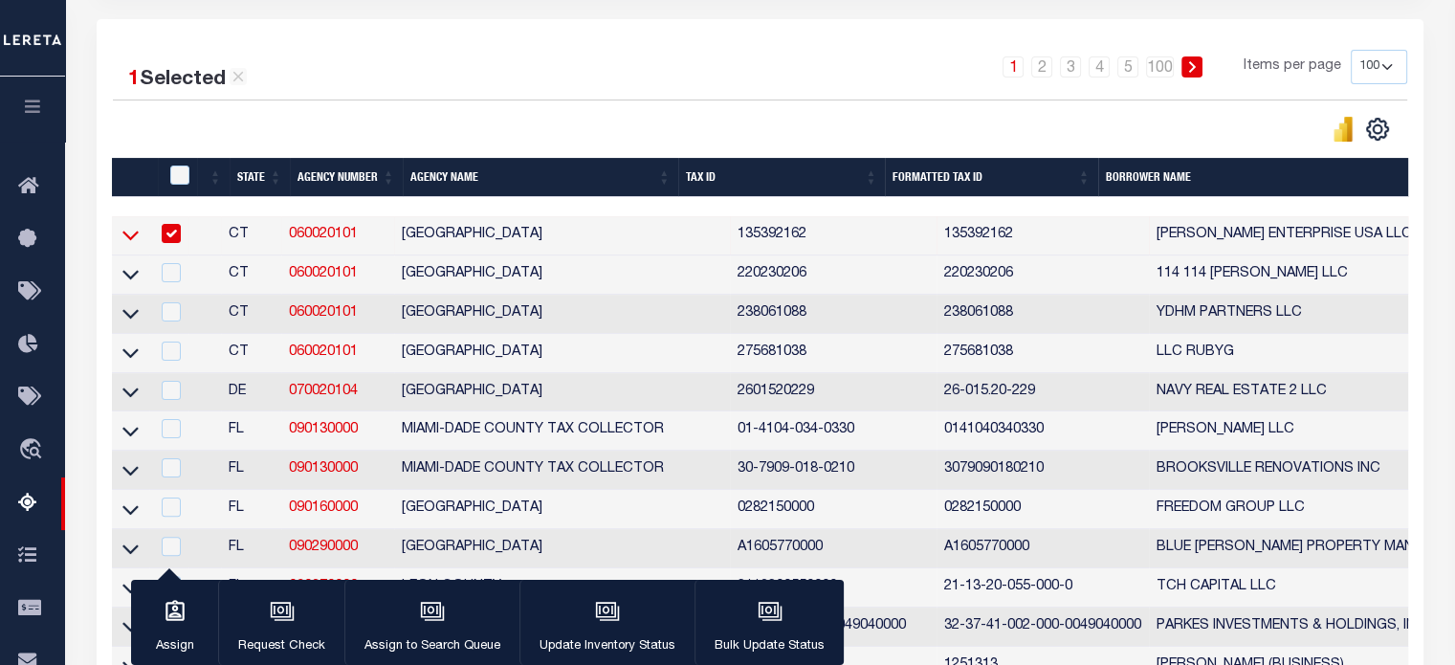
click at [132, 238] on icon at bounding box center [130, 235] width 16 height 20
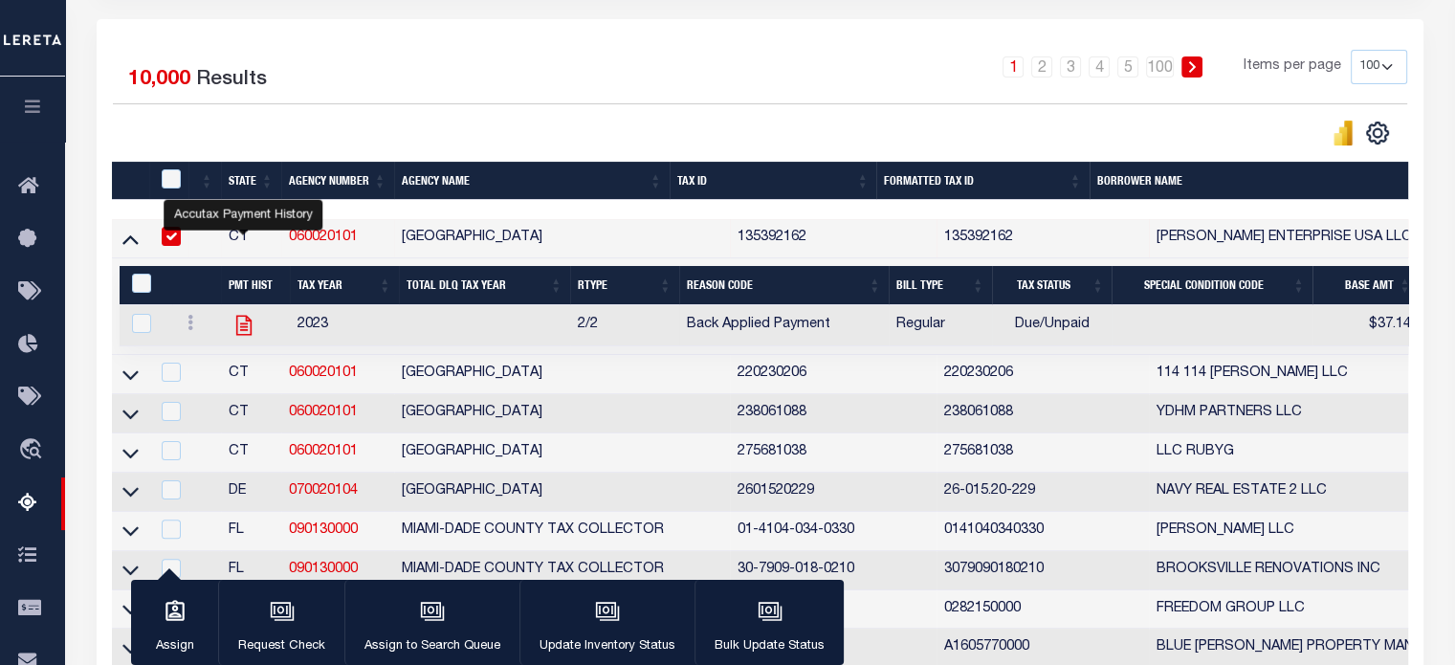
click at [239, 325] on icon "" at bounding box center [244, 325] width 25 height 25
checkbox input "true"
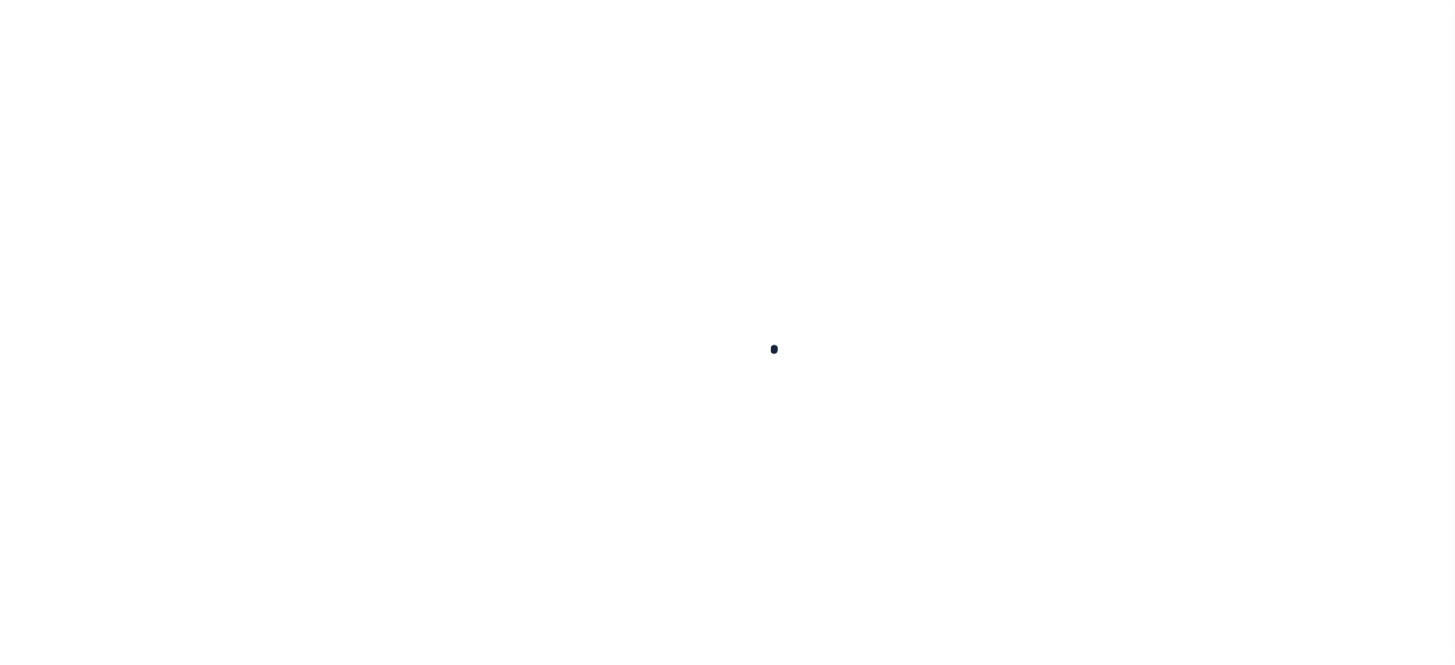
select select
checkbox input "false"
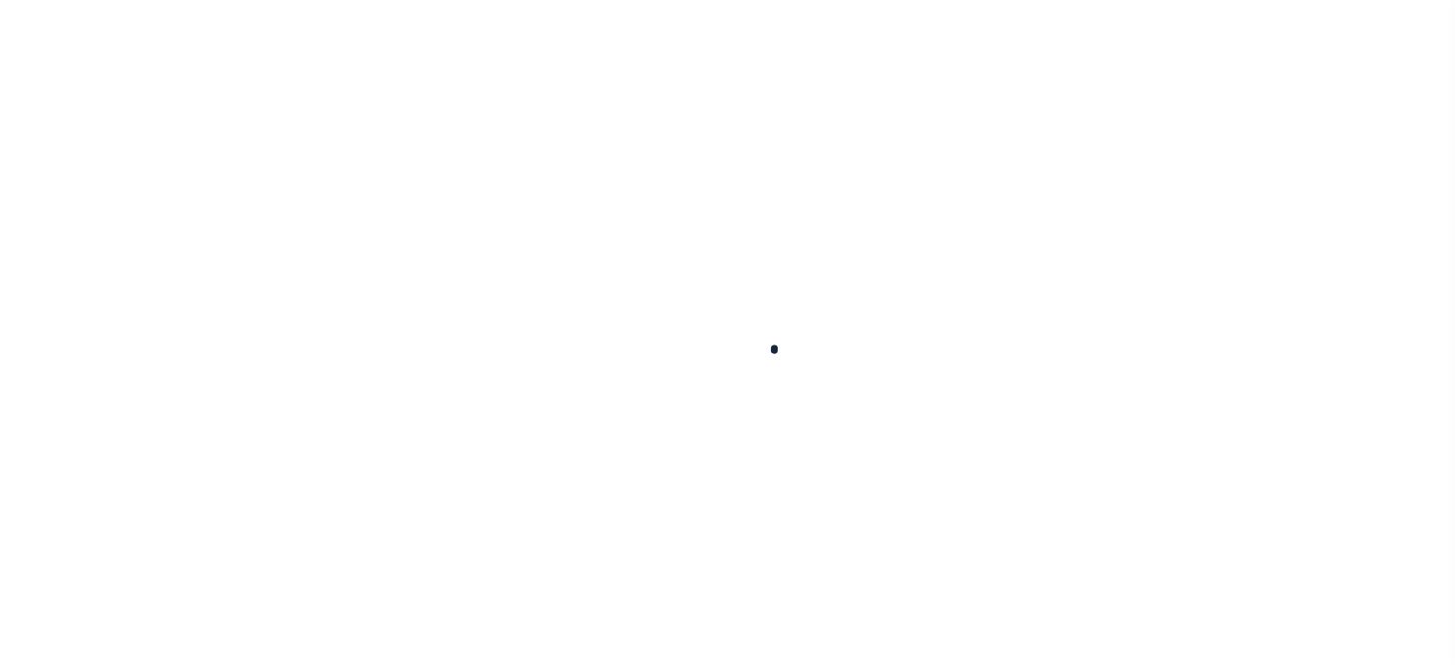
checkbox input "false"
type input "805900000"
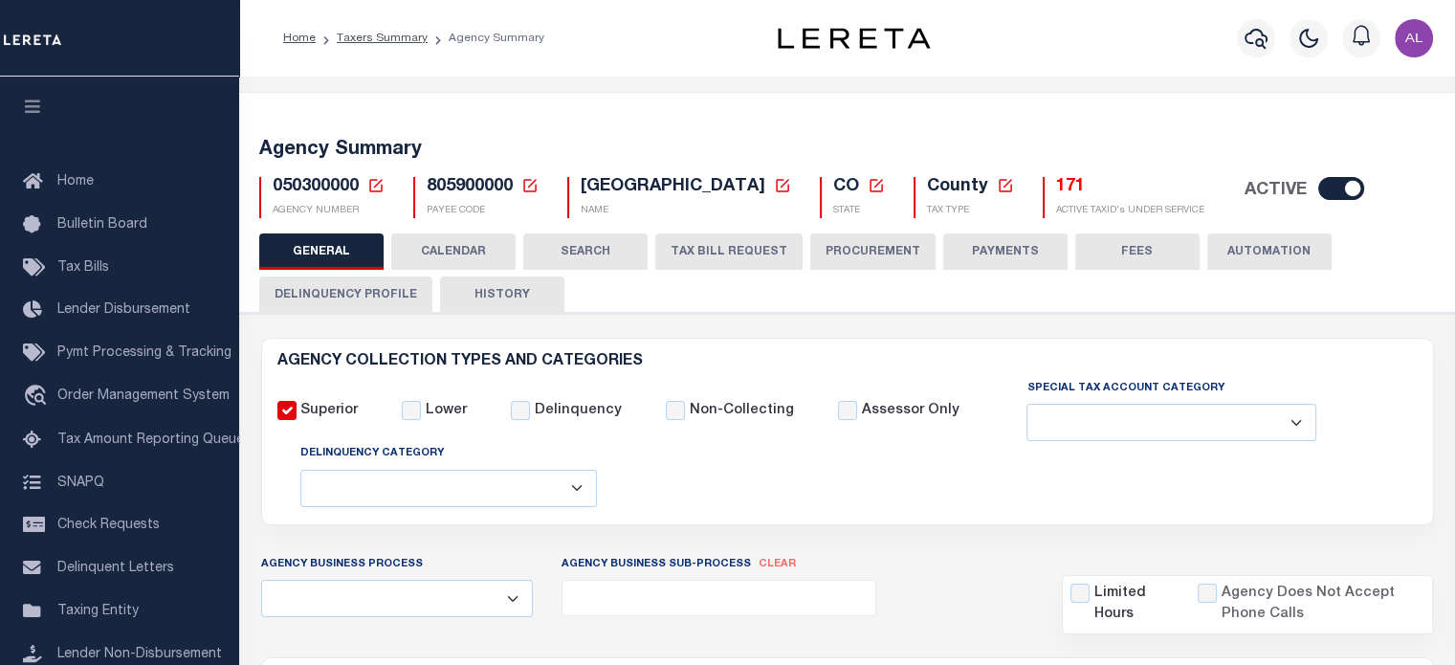
click at [1003, 256] on button "PAYMENTS" at bounding box center [1005, 251] width 124 height 36
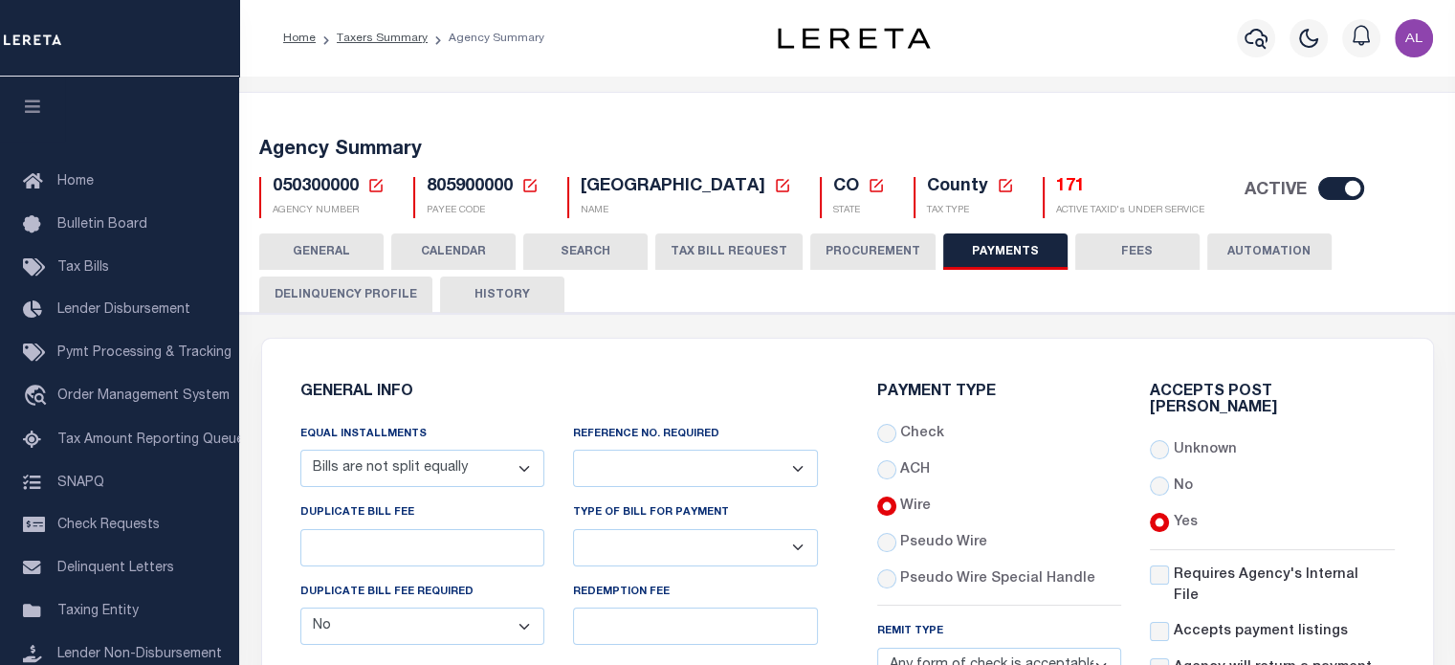
click at [334, 257] on button "GENERAL" at bounding box center [321, 251] width 124 height 36
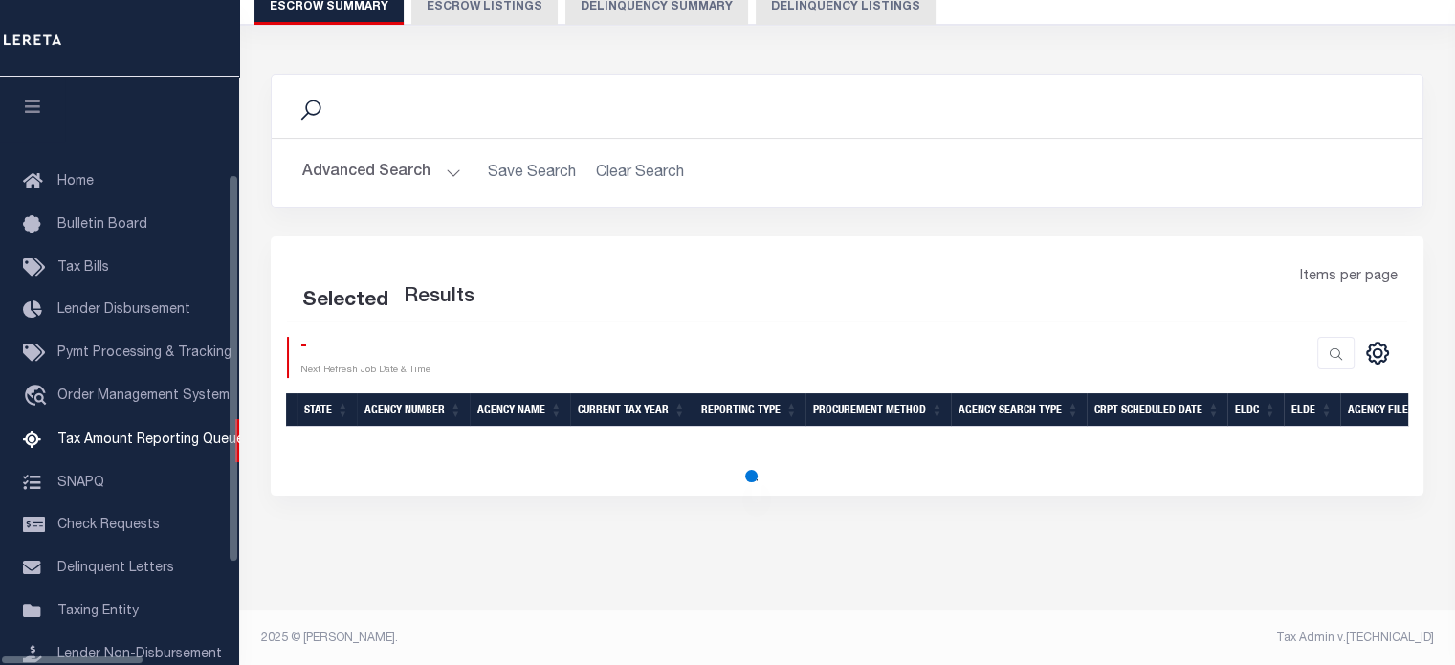
scroll to position [195, 0]
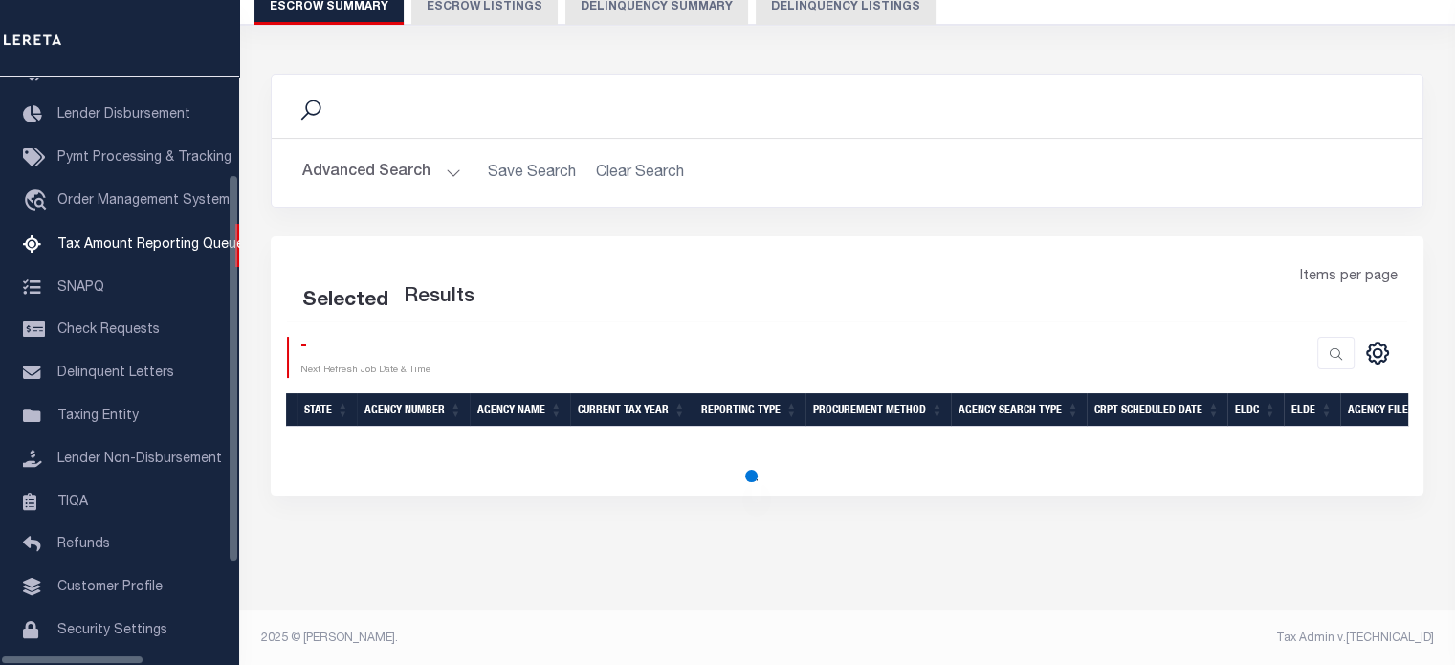
select select
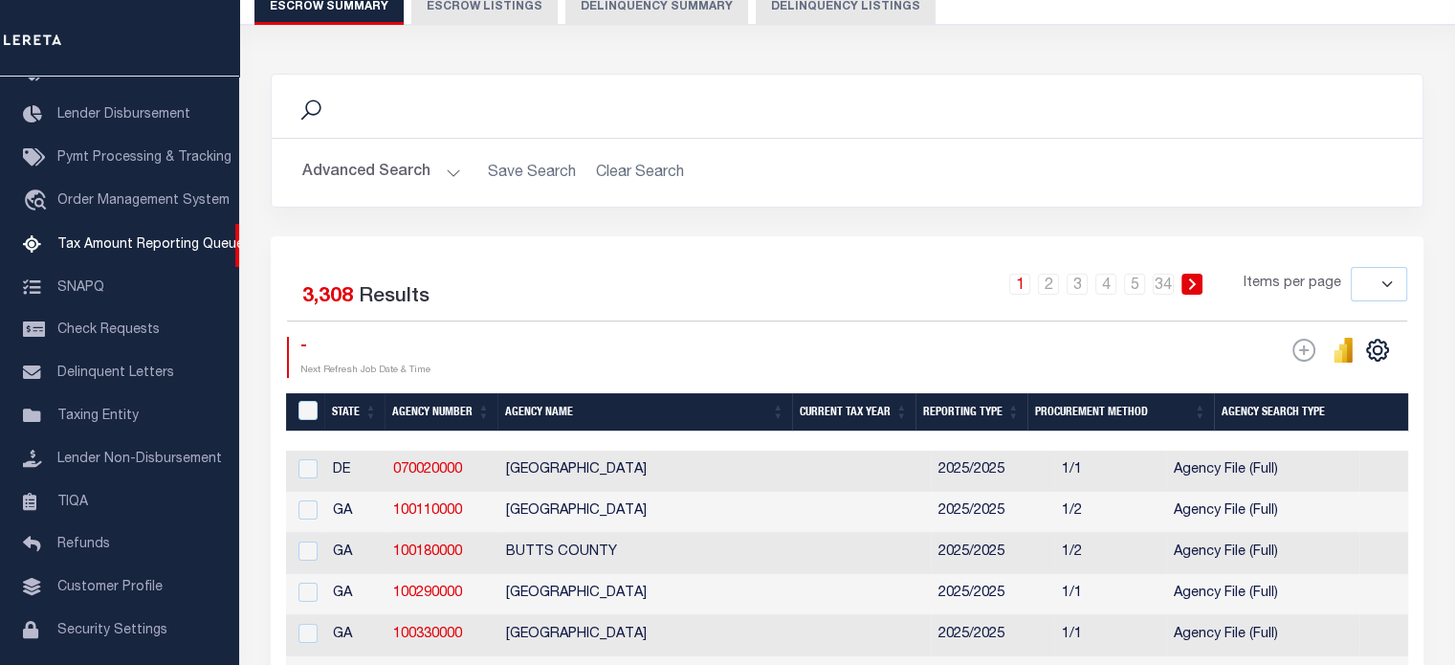
click at [871, 8] on button "Delinquency Listings" at bounding box center [846, 7] width 180 height 36
select select
select select "100"
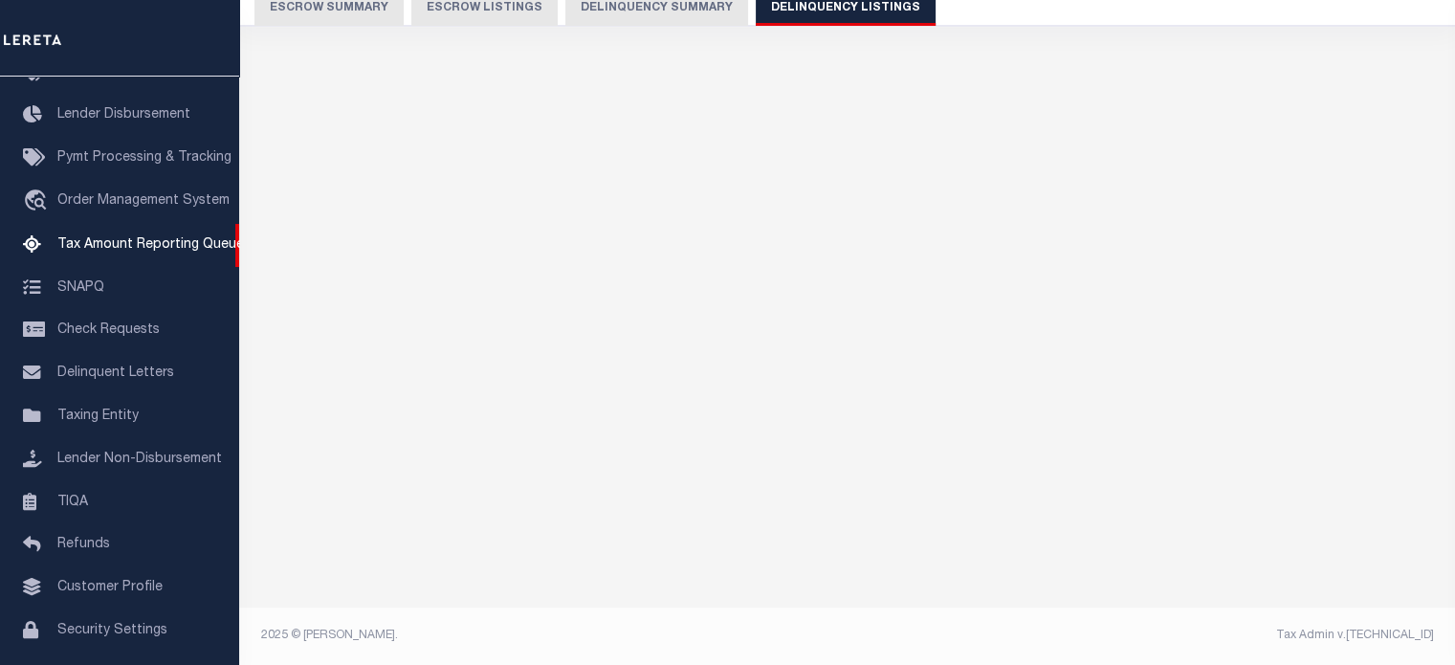
scroll to position [184, 0]
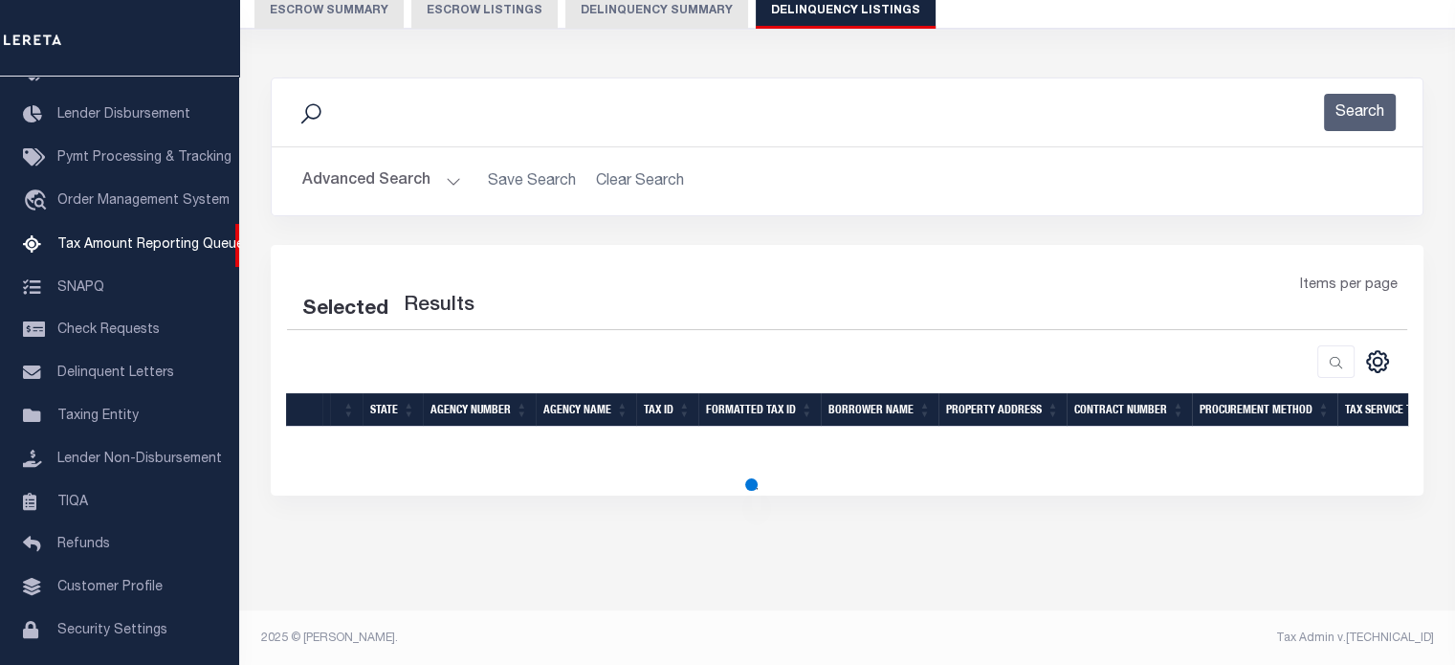
select select "100"
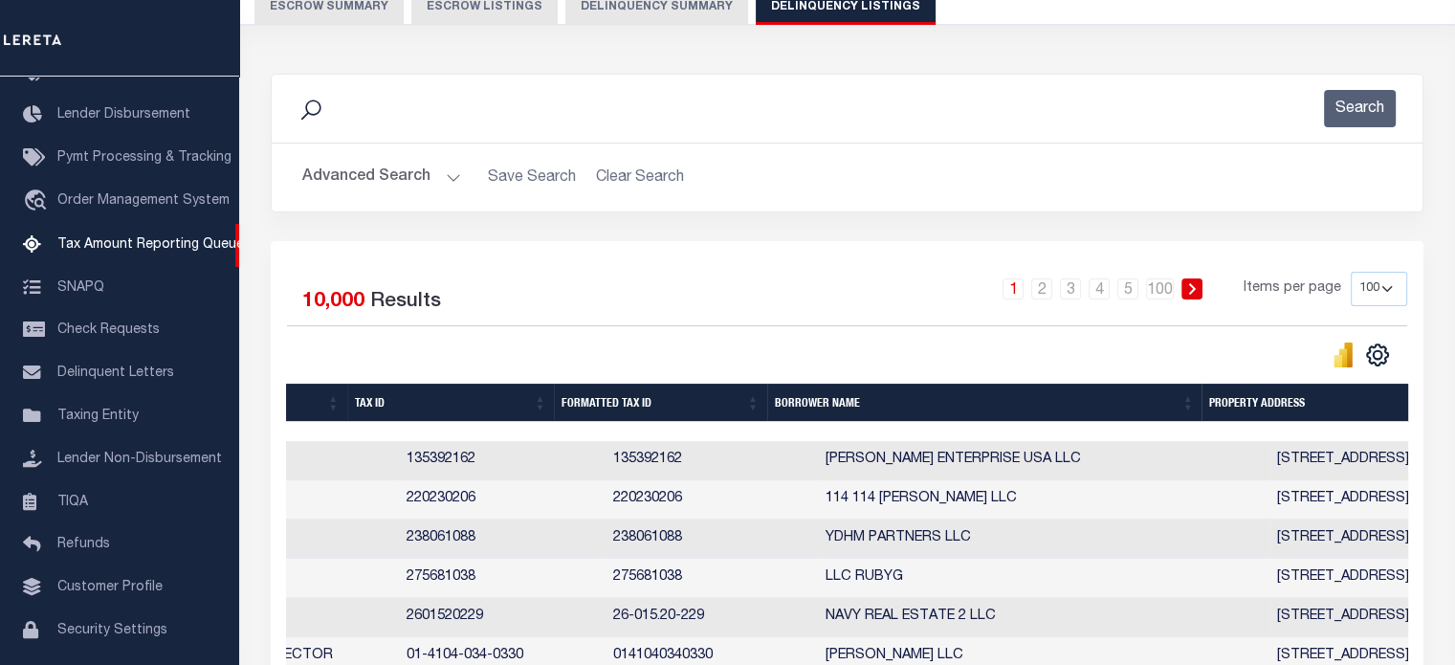
scroll to position [0, 0]
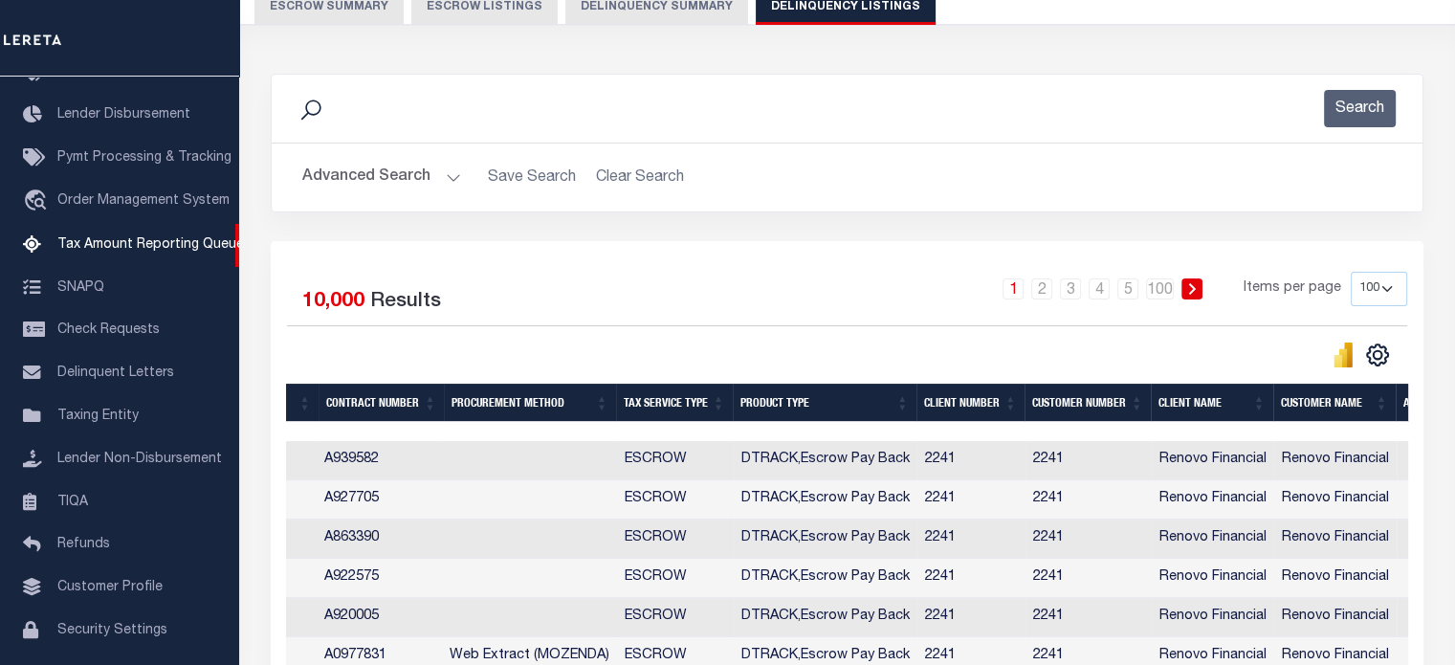
click at [440, 182] on button "Advanced Search" at bounding box center [381, 177] width 159 height 37
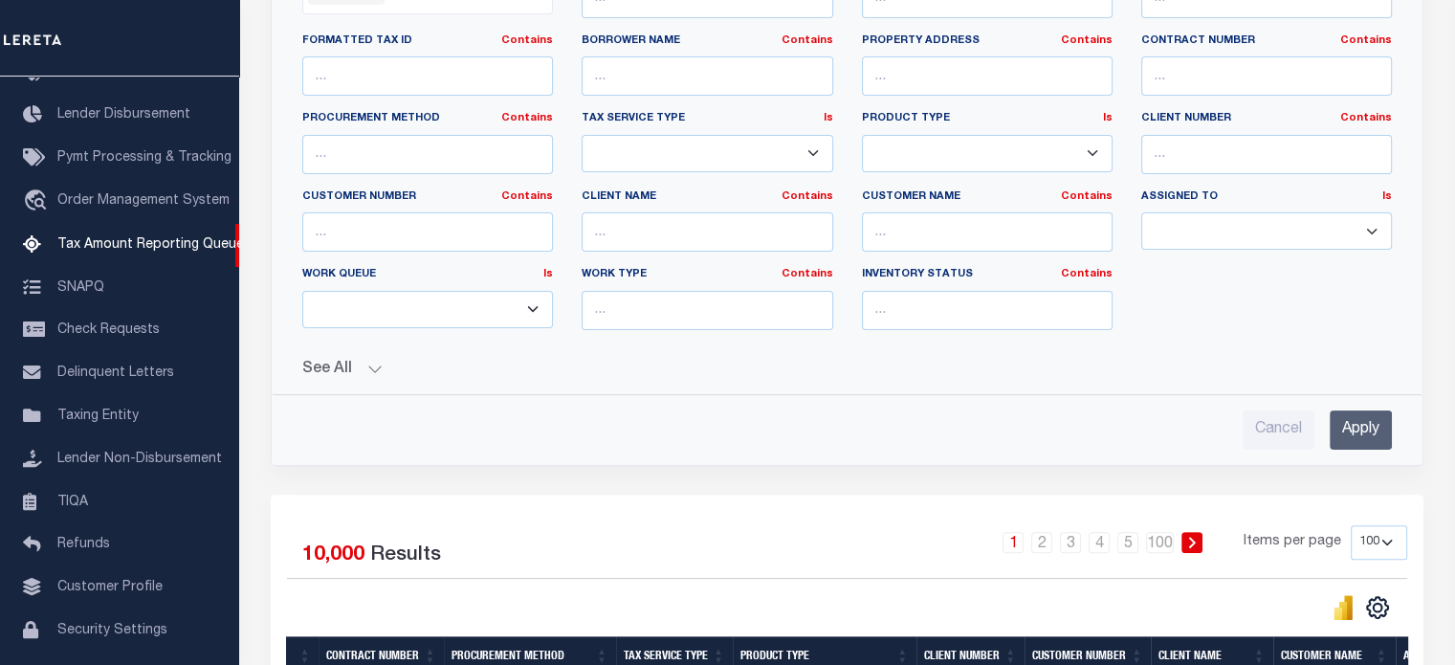
click at [383, 363] on button "See All" at bounding box center [847, 370] width 1090 height 18
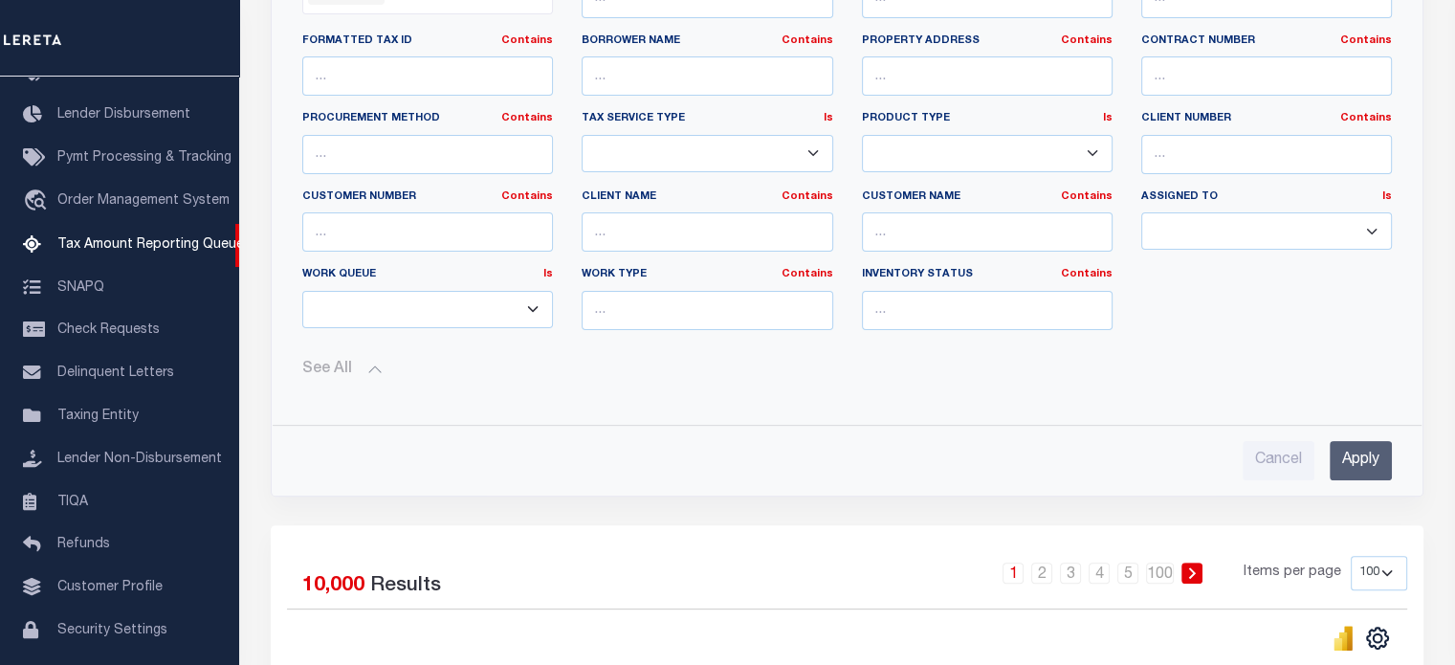
click at [497, 298] on select "--ALL-- Delinquent Escrow" at bounding box center [427, 309] width 251 height 37
click at [649, 298] on input "text" at bounding box center [707, 310] width 251 height 39
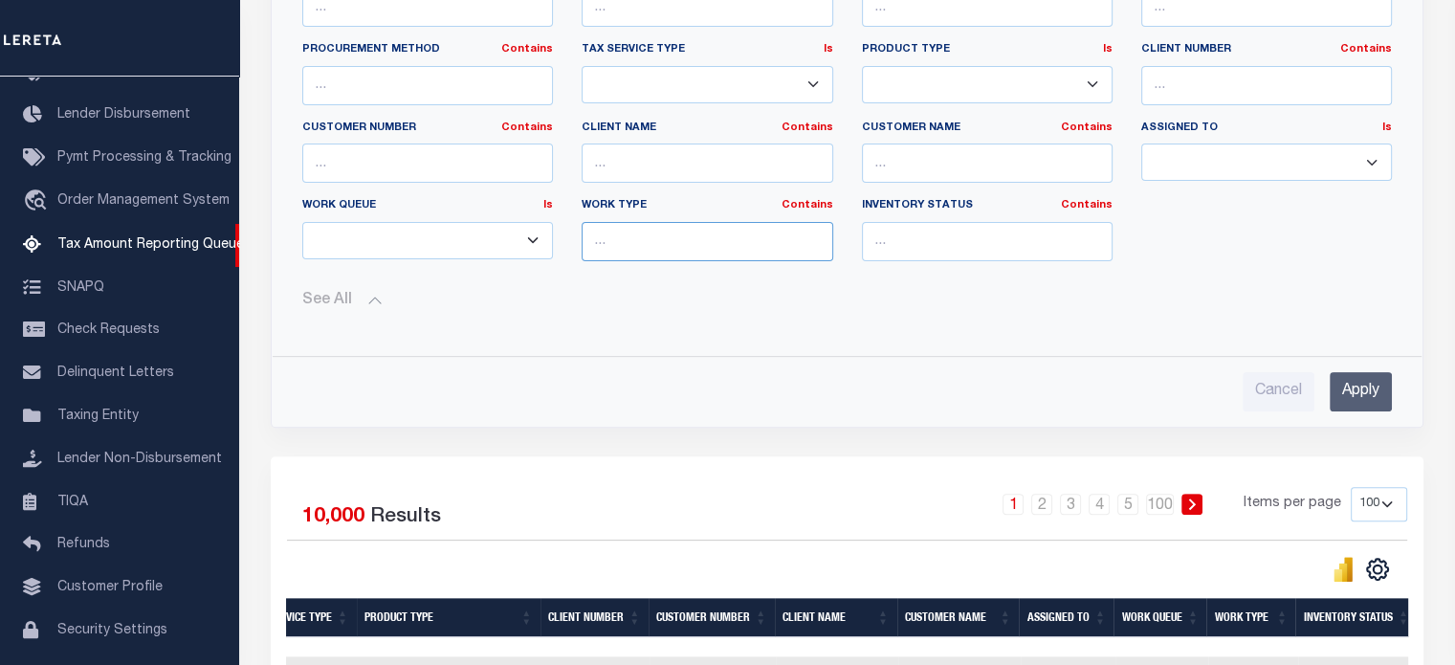
click at [642, 255] on input "text" at bounding box center [707, 241] width 251 height 39
type input "Annual"
click at [1359, 378] on input "Apply" at bounding box center [1361, 391] width 62 height 39
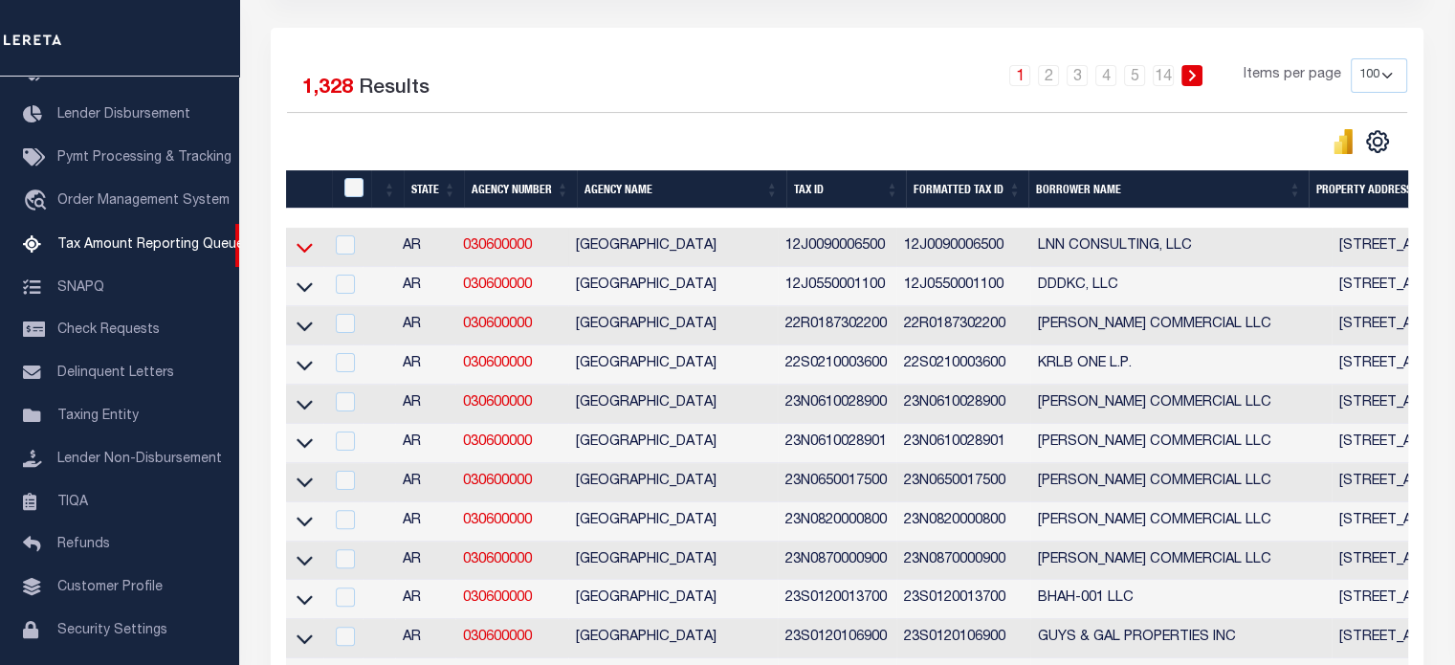
click at [308, 250] on icon at bounding box center [305, 249] width 16 height 10
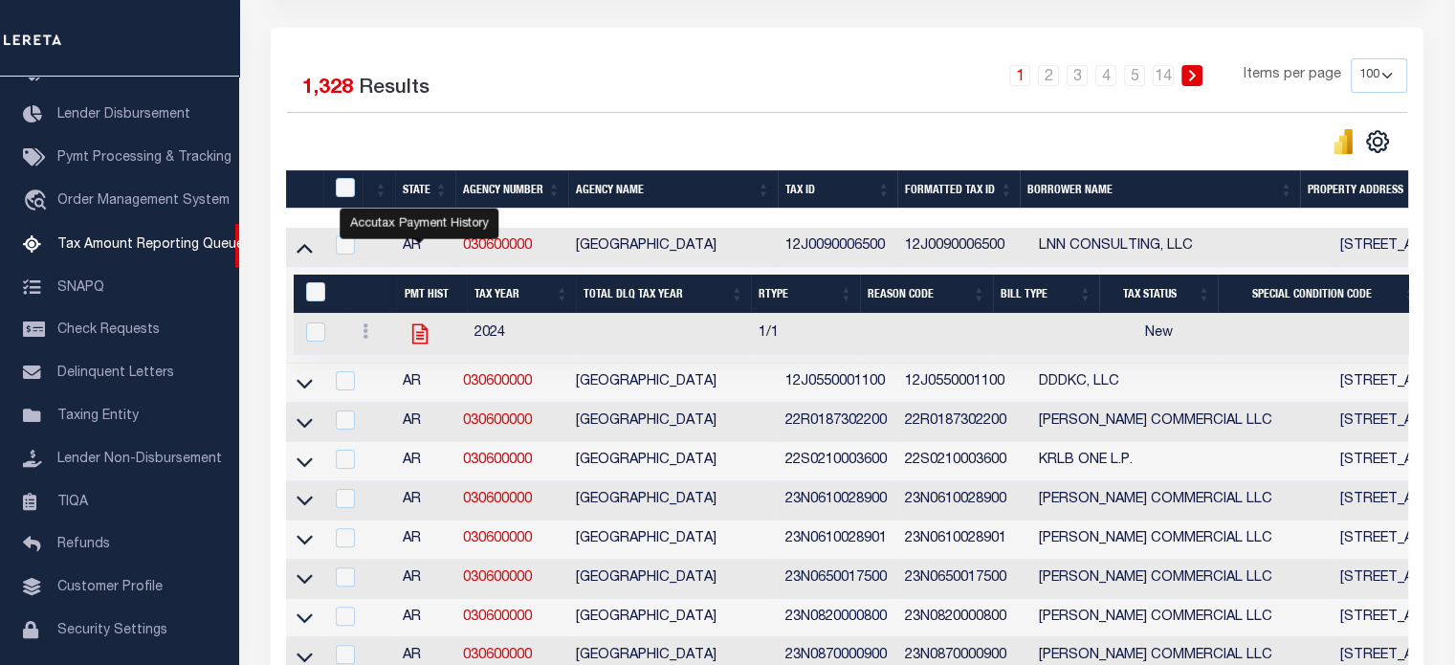
click at [421, 341] on icon "" at bounding box center [419, 334] width 15 height 20
checkbox input "true"
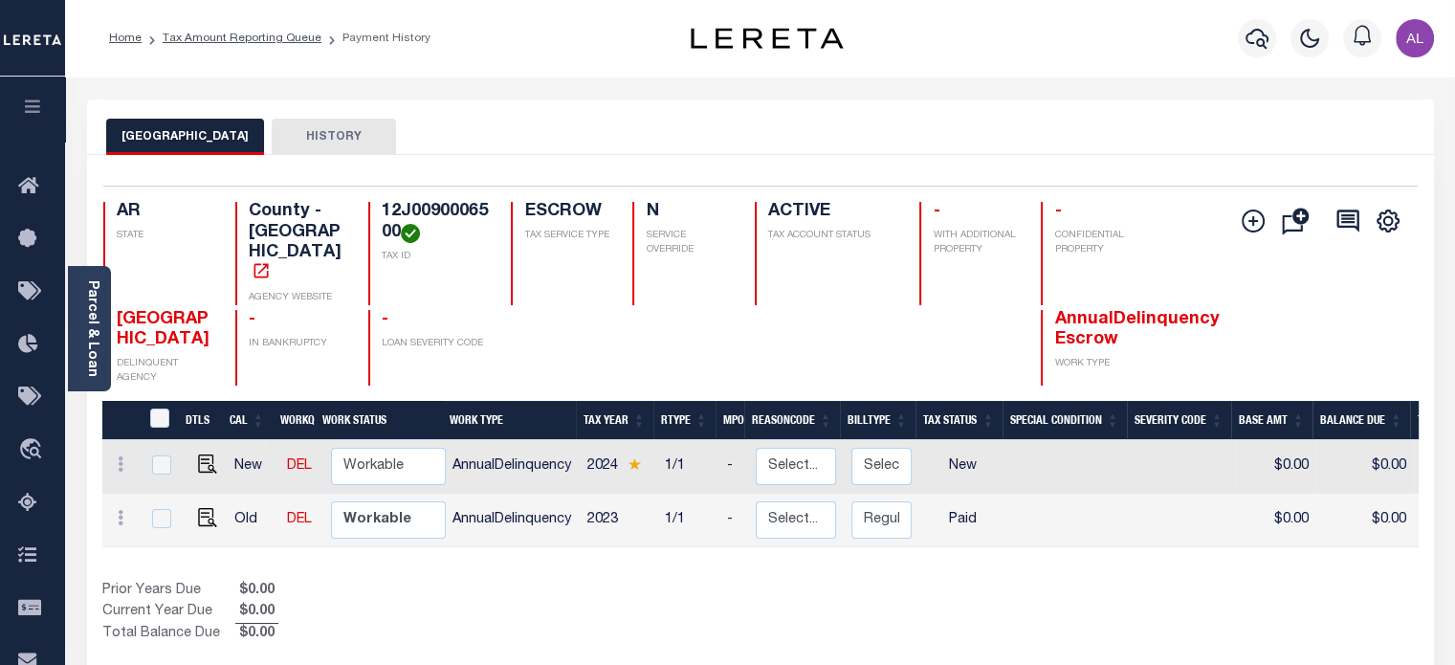
scroll to position [92, 0]
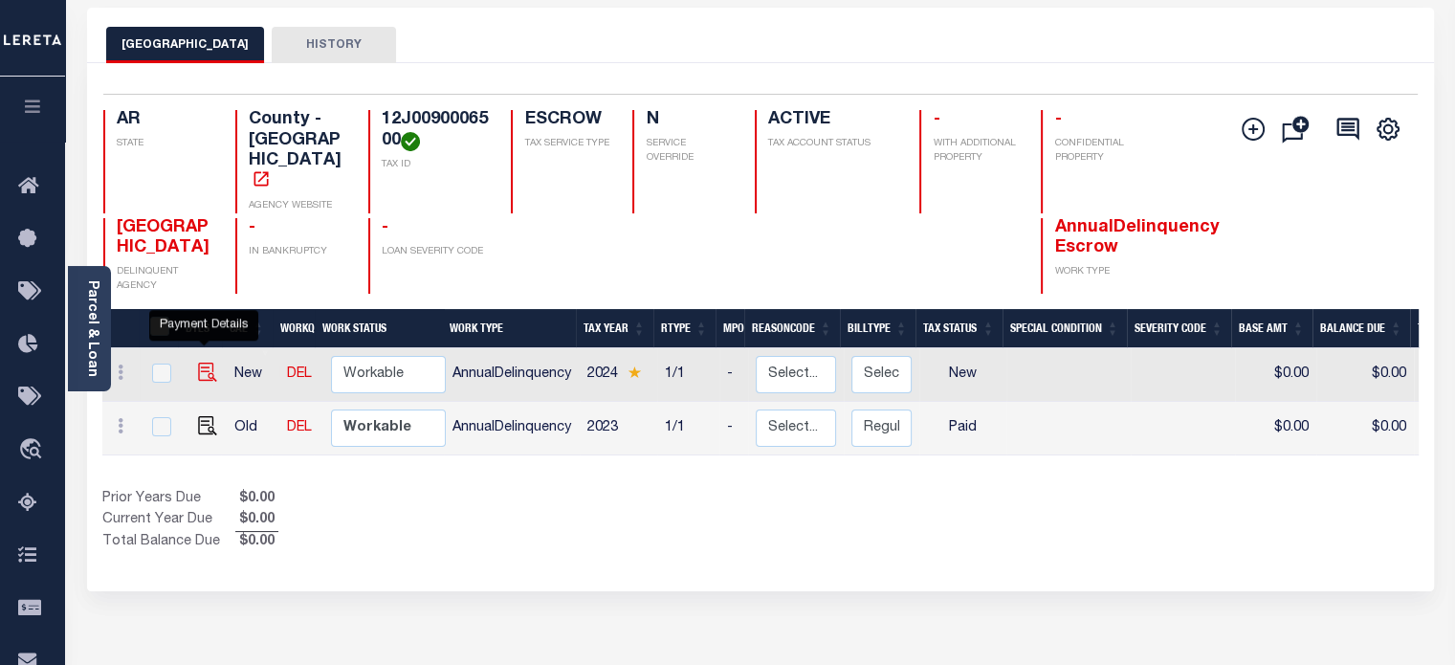
click at [199, 363] on img "" at bounding box center [207, 372] width 19 height 19
checkbox input "true"
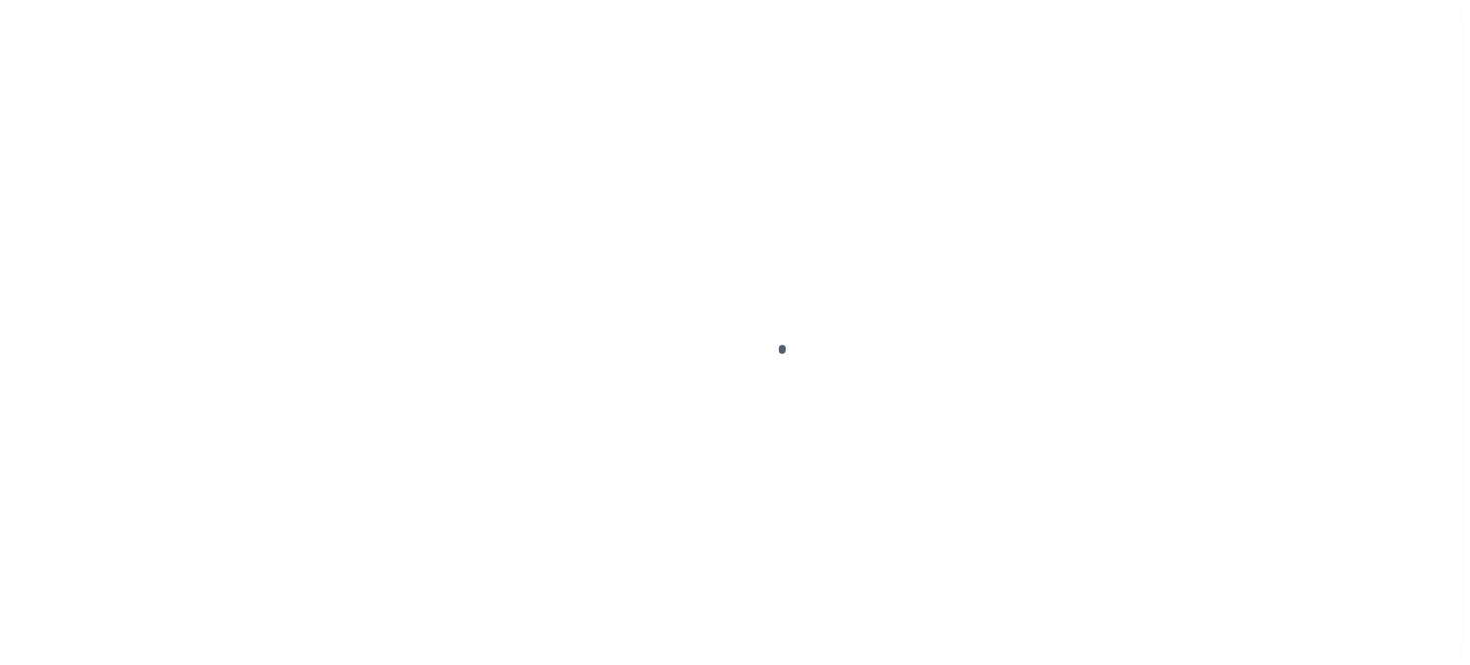
scroll to position [149, 0]
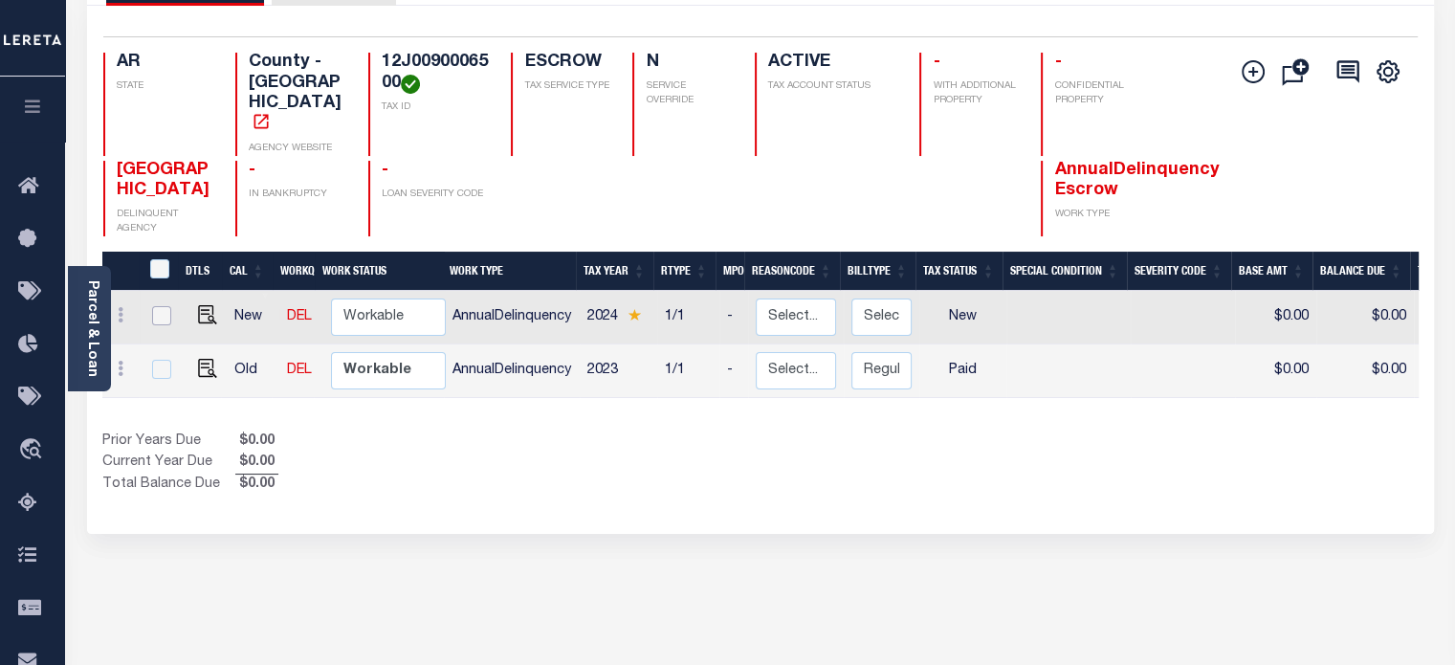
click at [158, 306] on input "checkbox" at bounding box center [161, 315] width 19 height 19
checkbox input "true"
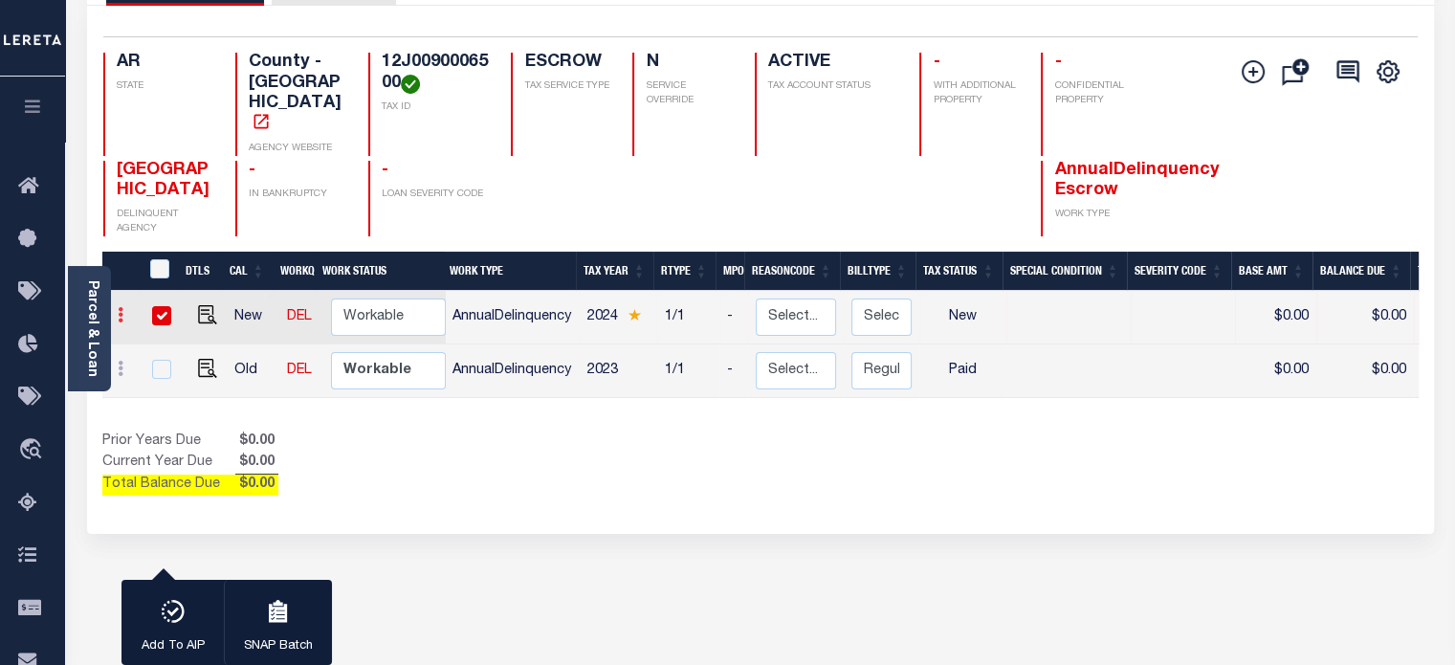
click at [120, 307] on icon at bounding box center [121, 314] width 6 height 15
click at [226, 338] on img at bounding box center [235, 348] width 19 height 20
select select "NW2"
type input "$0.00"
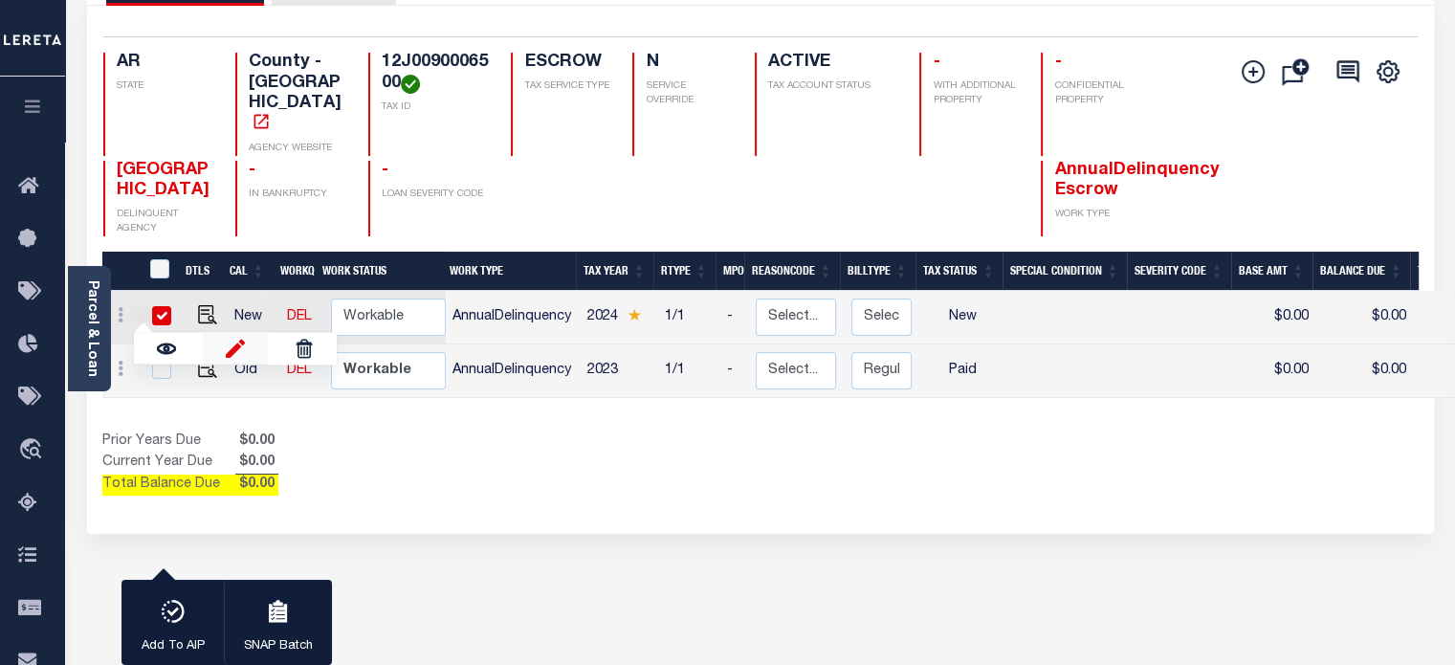
type input "[DATE]"
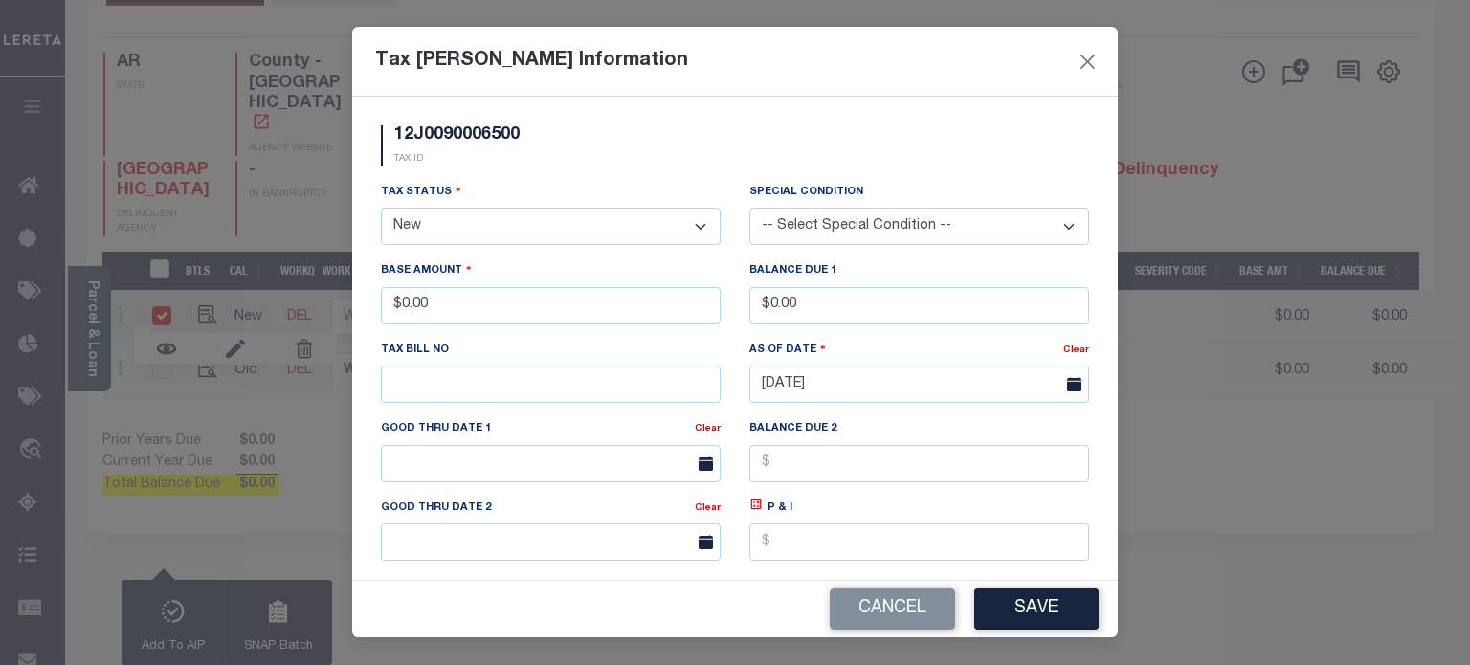
click at [522, 244] on select "- Select Status - Open Due/Unpaid Paid Incomplete No Tax Due Internal Refund Pr…" at bounding box center [551, 226] width 340 height 37
click at [381, 210] on select "- Select Status - Open Due/Unpaid Paid Incomplete No Tax Due Internal Refund Pr…" at bounding box center [551, 226] width 340 height 37
click at [1065, 615] on button "Save" at bounding box center [1036, 608] width 124 height 41
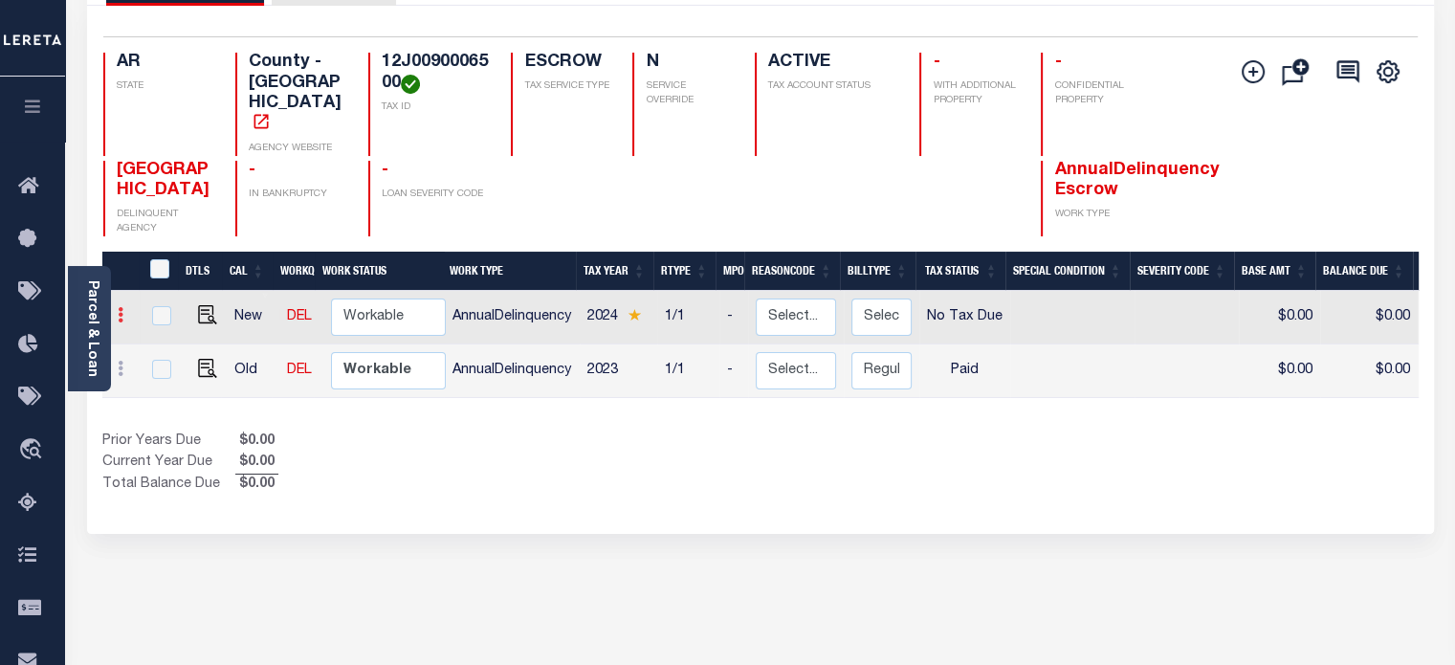
click at [122, 307] on icon at bounding box center [121, 314] width 6 height 15
click at [226, 338] on img at bounding box center [235, 348] width 19 height 20
select select "NTX"
type input "$0.00"
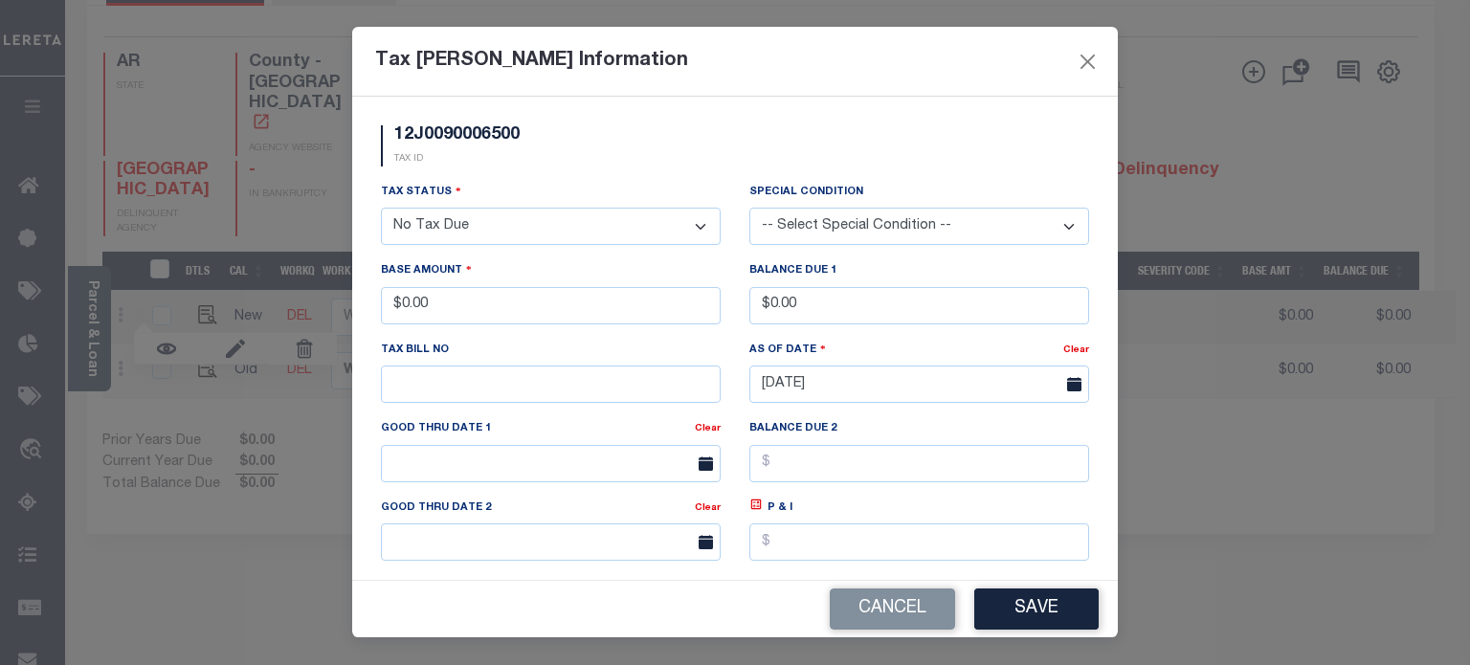
click at [616, 189] on div "Tax Status - Select Status - Open Due/Unpaid Paid Incomplete No Tax Due Interna…" at bounding box center [551, 213] width 340 height 63
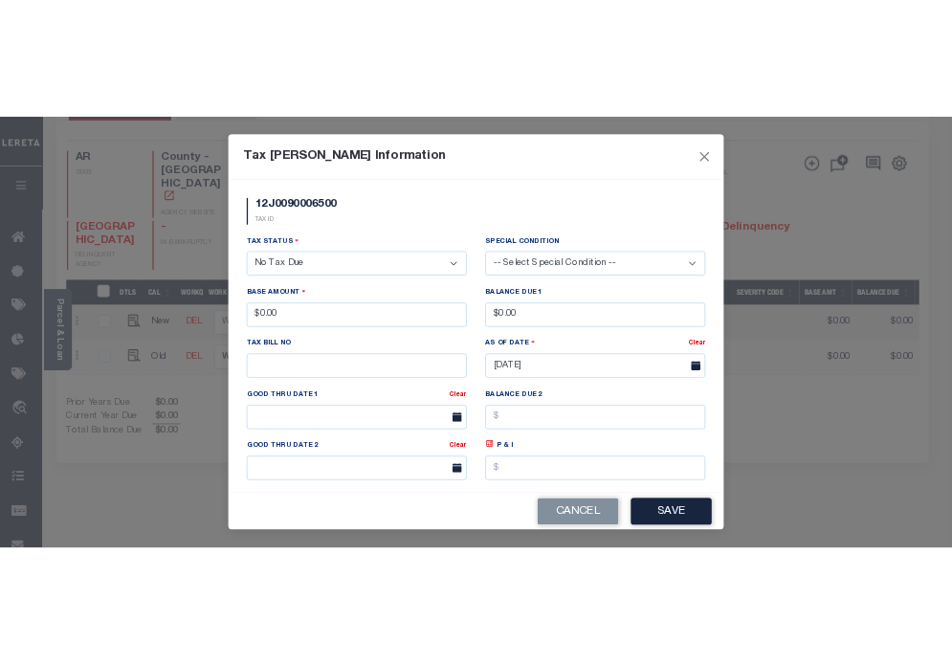
scroll to position [94, 0]
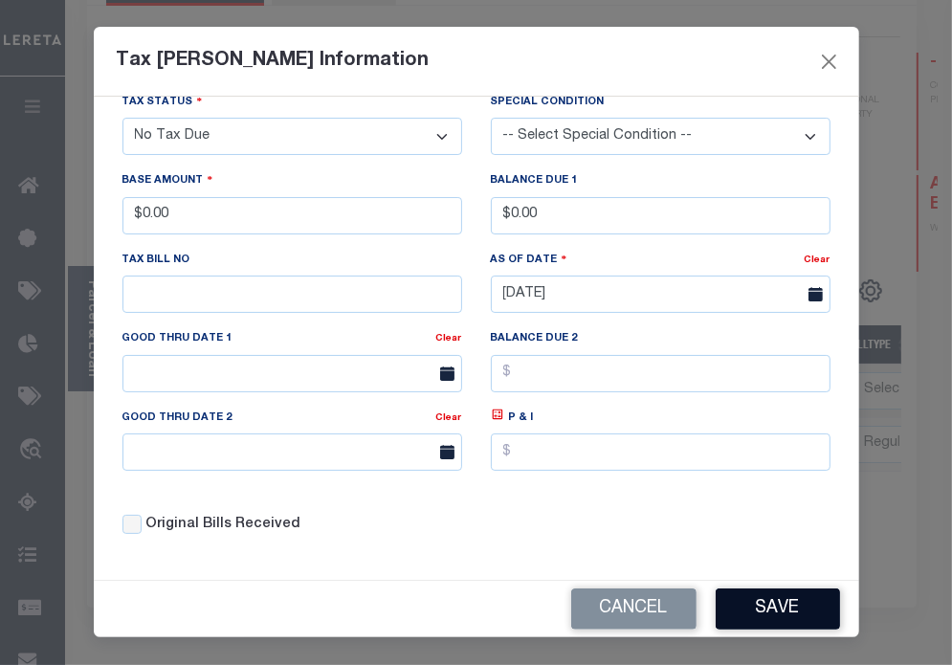
click at [778, 599] on button "Save" at bounding box center [778, 608] width 124 height 41
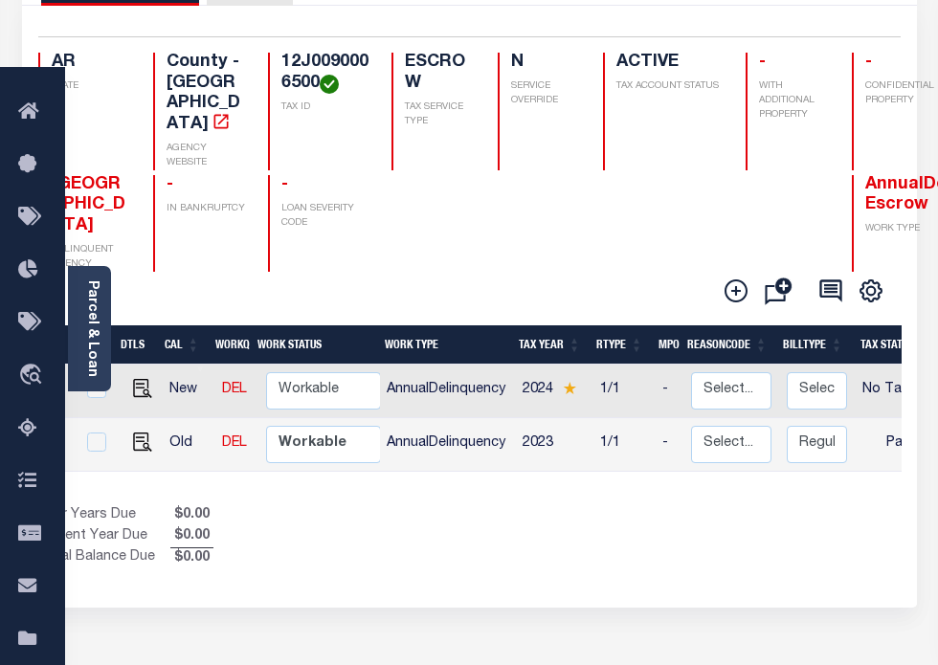
click at [58, 380] on icon at bounding box center [56, 387] width 6 height 15
click at [180, 411] on img at bounding box center [170, 421] width 19 height 20
type input "$0.00"
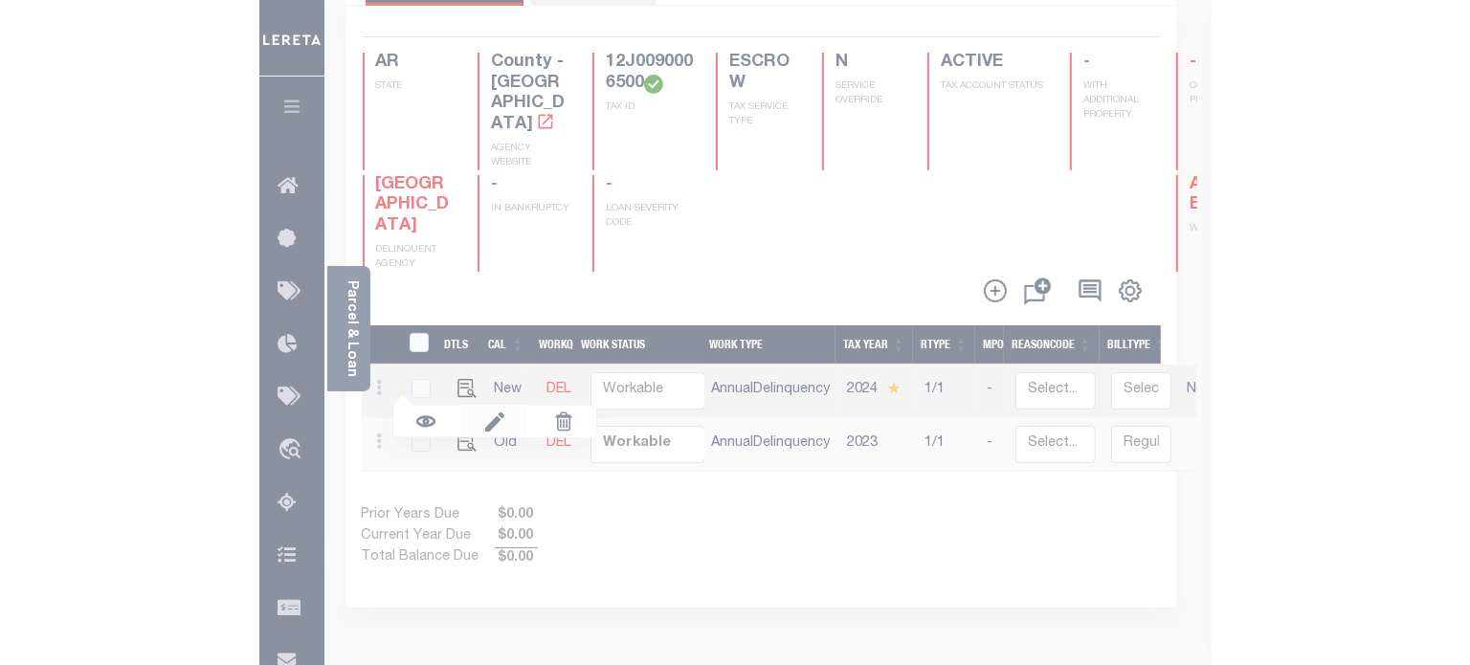
scroll to position [0, 0]
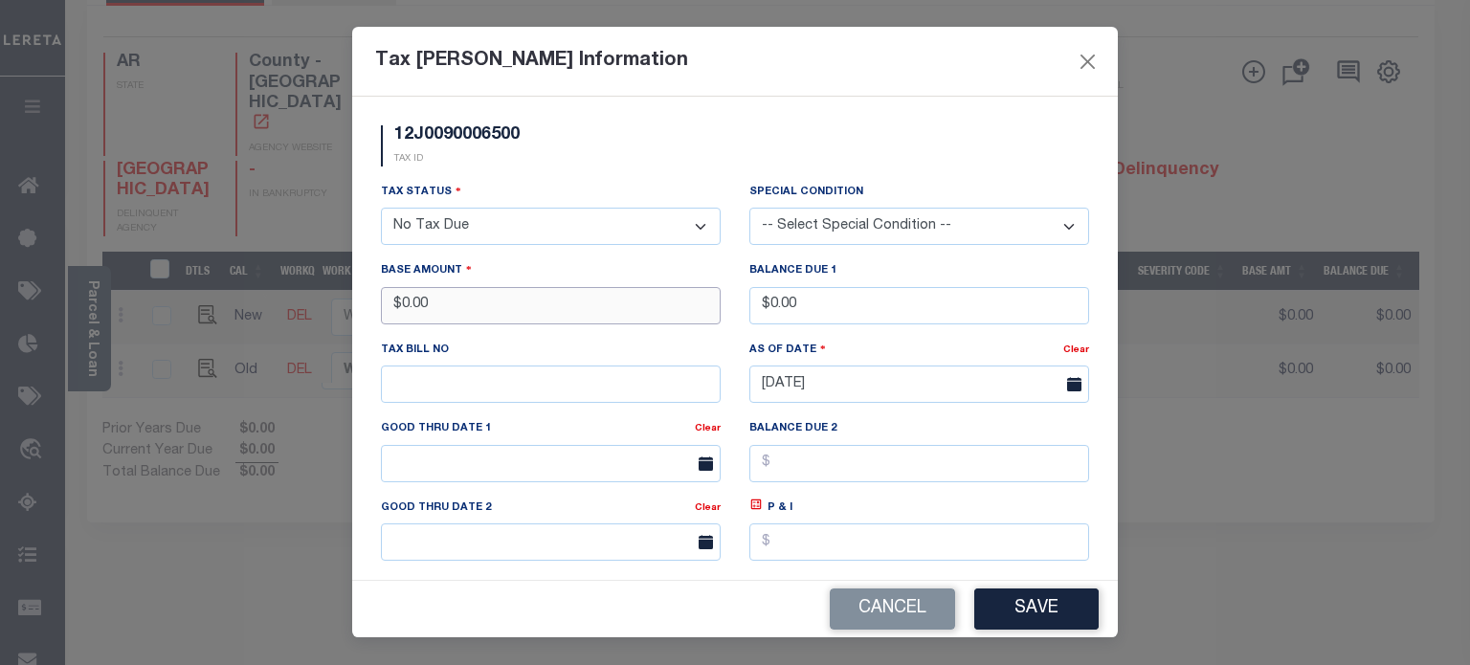
drag, startPoint x: 390, startPoint y: 290, endPoint x: 243, endPoint y: 275, distance: 148.1
click at [243, 275] on div "Tax [PERSON_NAME] Information 12J0090006500 TAX ID Installment: TaxID: 12J00900…" at bounding box center [735, 332] width 1470 height 665
click at [1062, 611] on button "Save" at bounding box center [1036, 608] width 124 height 41
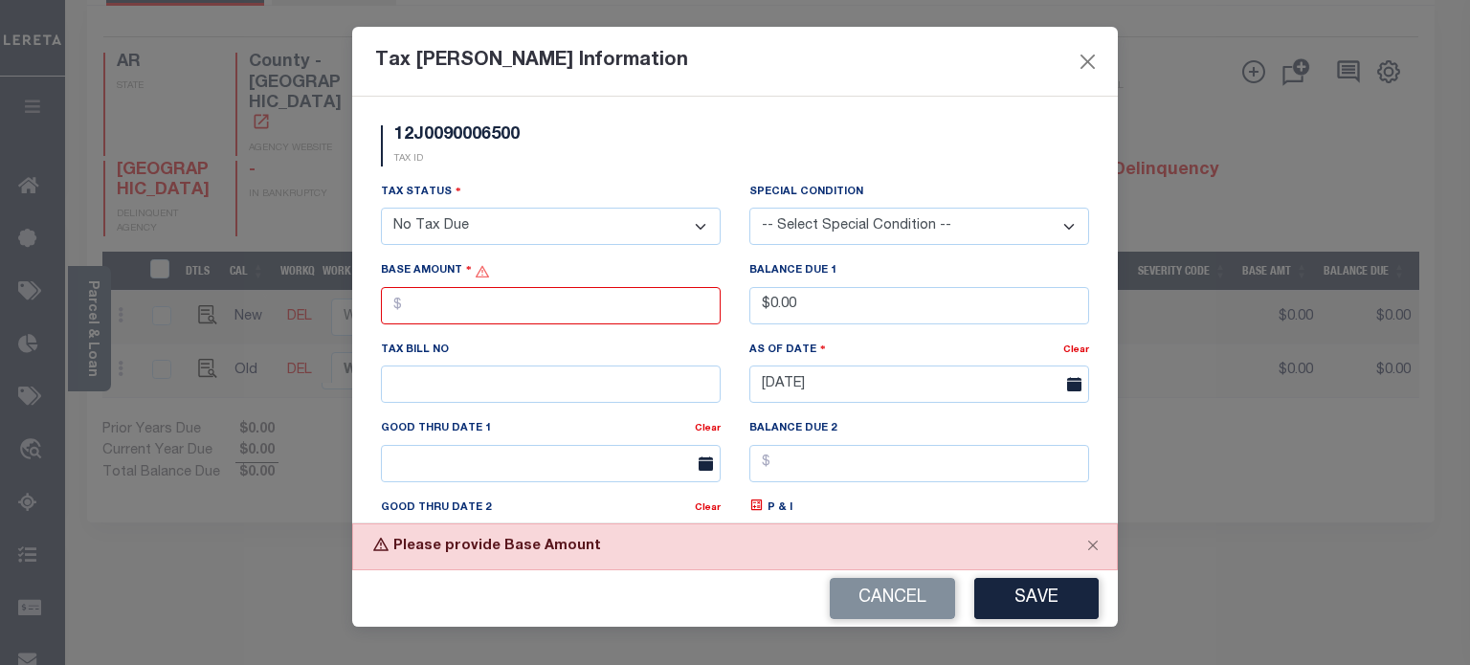
click at [593, 252] on div "Tax Status - Select Status - Open Due/Unpaid Paid Incomplete No Tax Due Interna…" at bounding box center [550, 221] width 368 height 78
drag, startPoint x: 880, startPoint y: 315, endPoint x: 664, endPoint y: 309, distance: 216.3
click at [664, 309] on div "Tax Status - Select Status - Open Due/Unpaid Paid Incomplete No Tax Due Interna…" at bounding box center [734, 411] width 737 height 459
click at [1037, 595] on button "Save" at bounding box center [1036, 598] width 124 height 41
click at [502, 299] on input "text" at bounding box center [551, 305] width 340 height 37
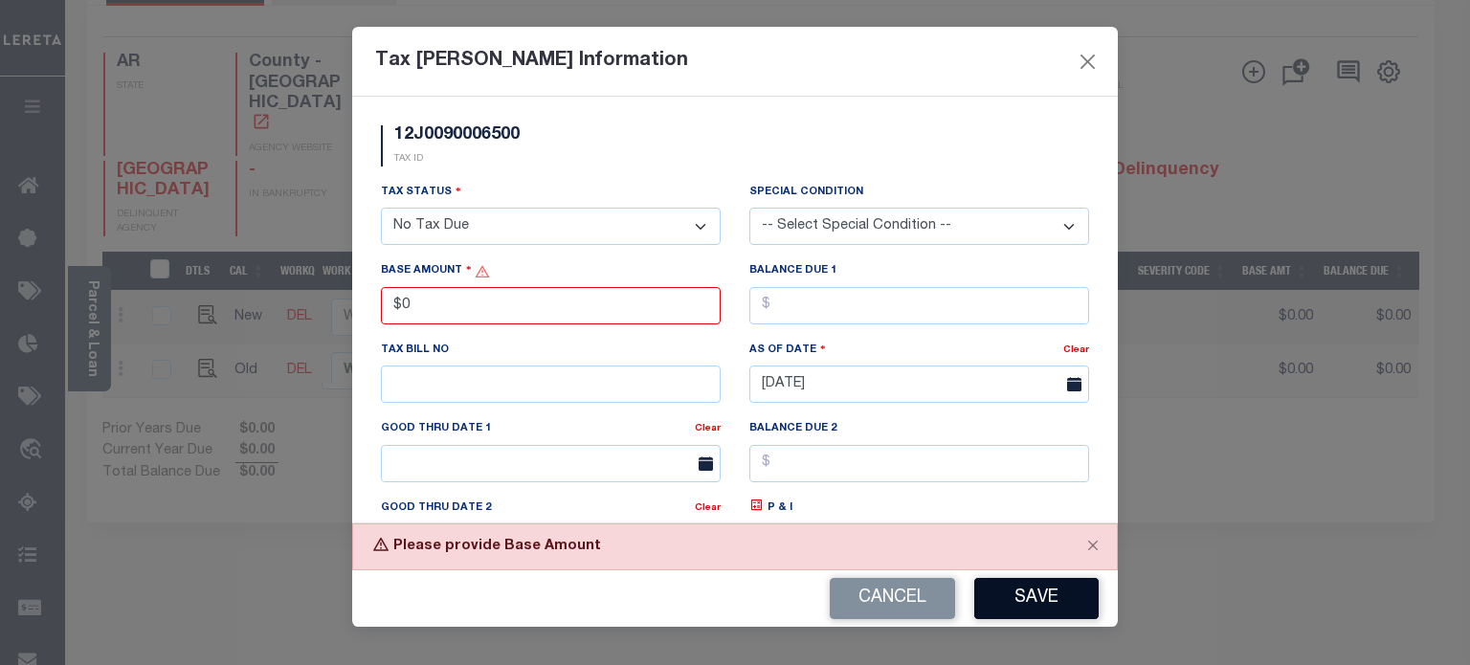
type input "$0.00"
click at [1032, 588] on button "Save" at bounding box center [1036, 598] width 124 height 41
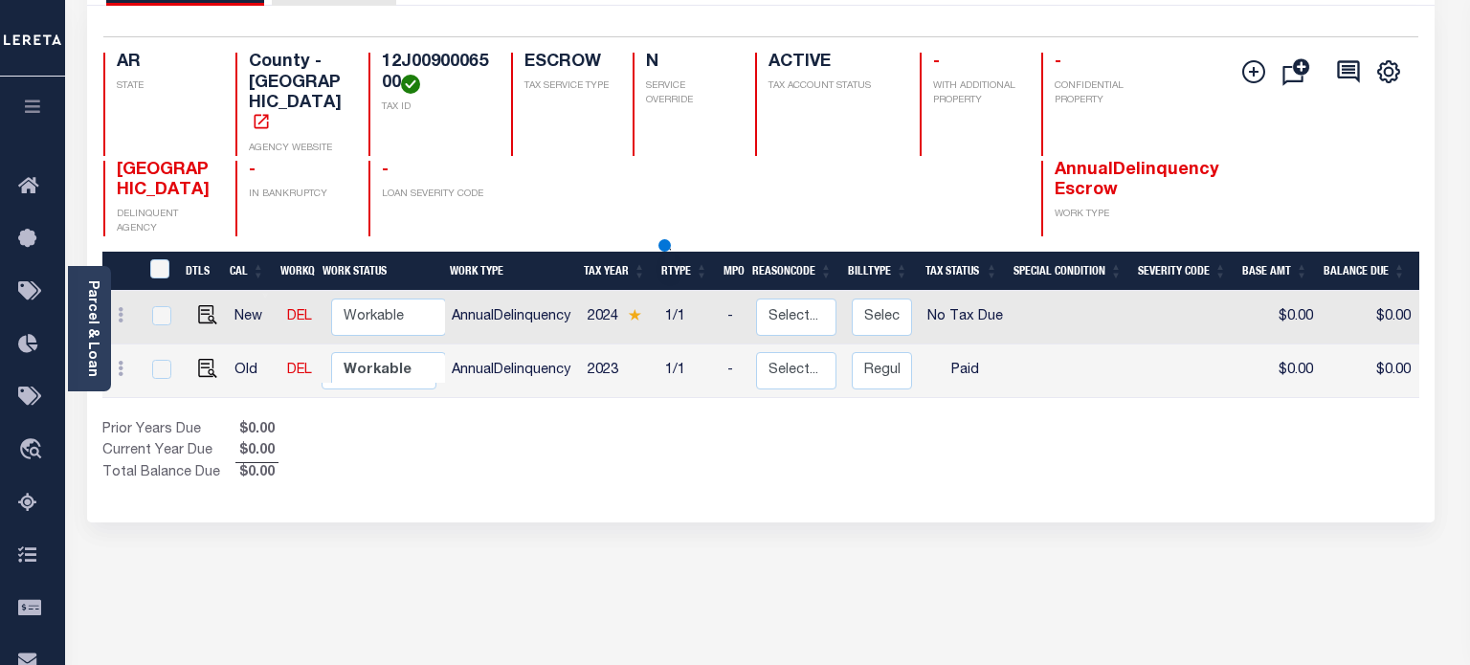
type input "$0.00"
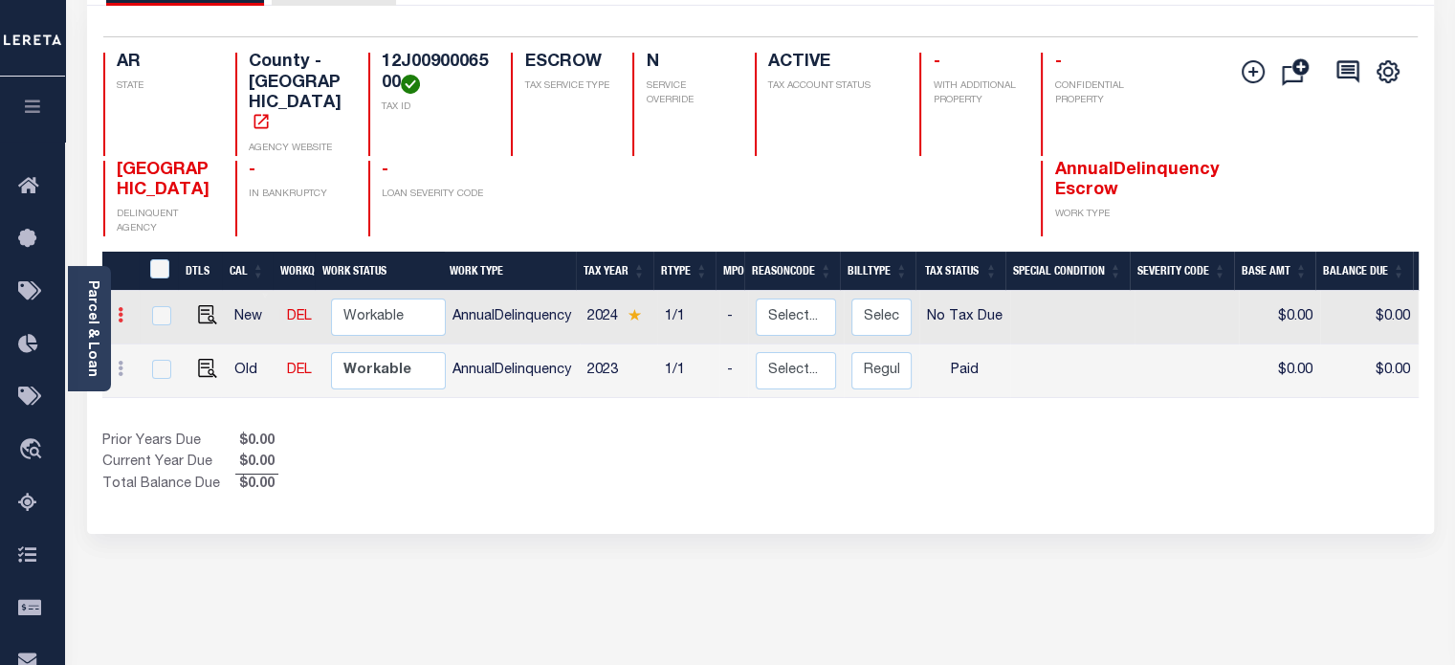
click at [121, 307] on icon at bounding box center [121, 314] width 6 height 15
click at [218, 332] on link at bounding box center [235, 348] width 65 height 32
type input "$0.00"
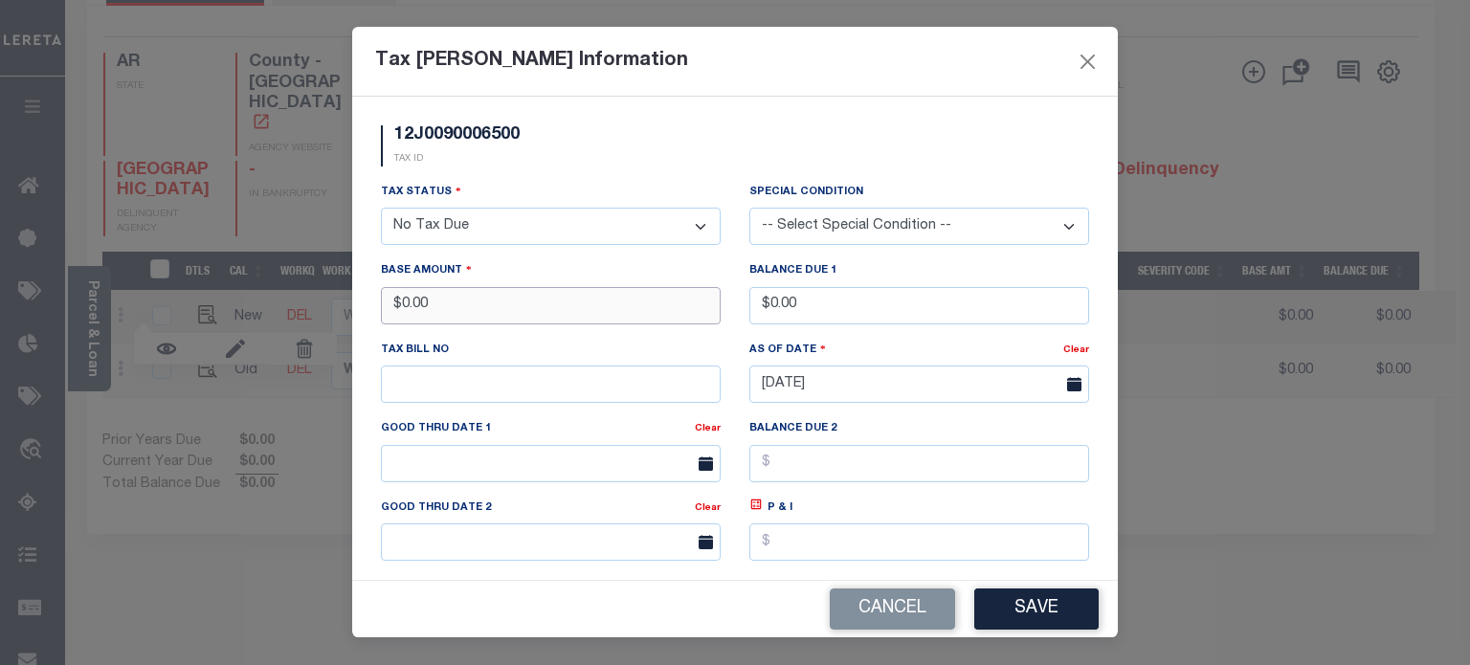
drag, startPoint x: 501, startPoint y: 308, endPoint x: 231, endPoint y: 275, distance: 272.8
click at [231, 275] on div "Tax [PERSON_NAME] Information 12J0090006500 TAX ID Installment: TaxID: 12J00900…" at bounding box center [735, 332] width 1470 height 665
type input "$"
click at [1017, 602] on button "Save" at bounding box center [1036, 608] width 124 height 41
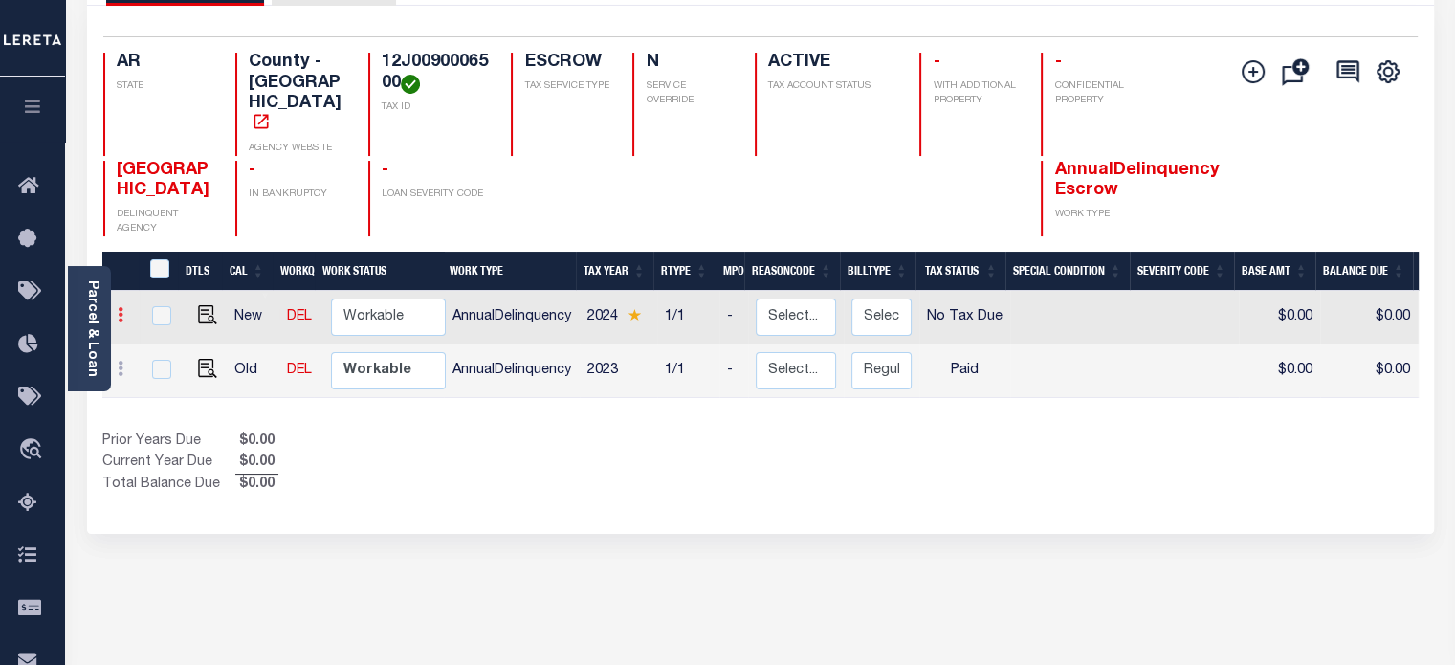
click at [120, 307] on icon at bounding box center [121, 314] width 6 height 15
click at [244, 338] on img at bounding box center [235, 348] width 19 height 20
type input "$0.00"
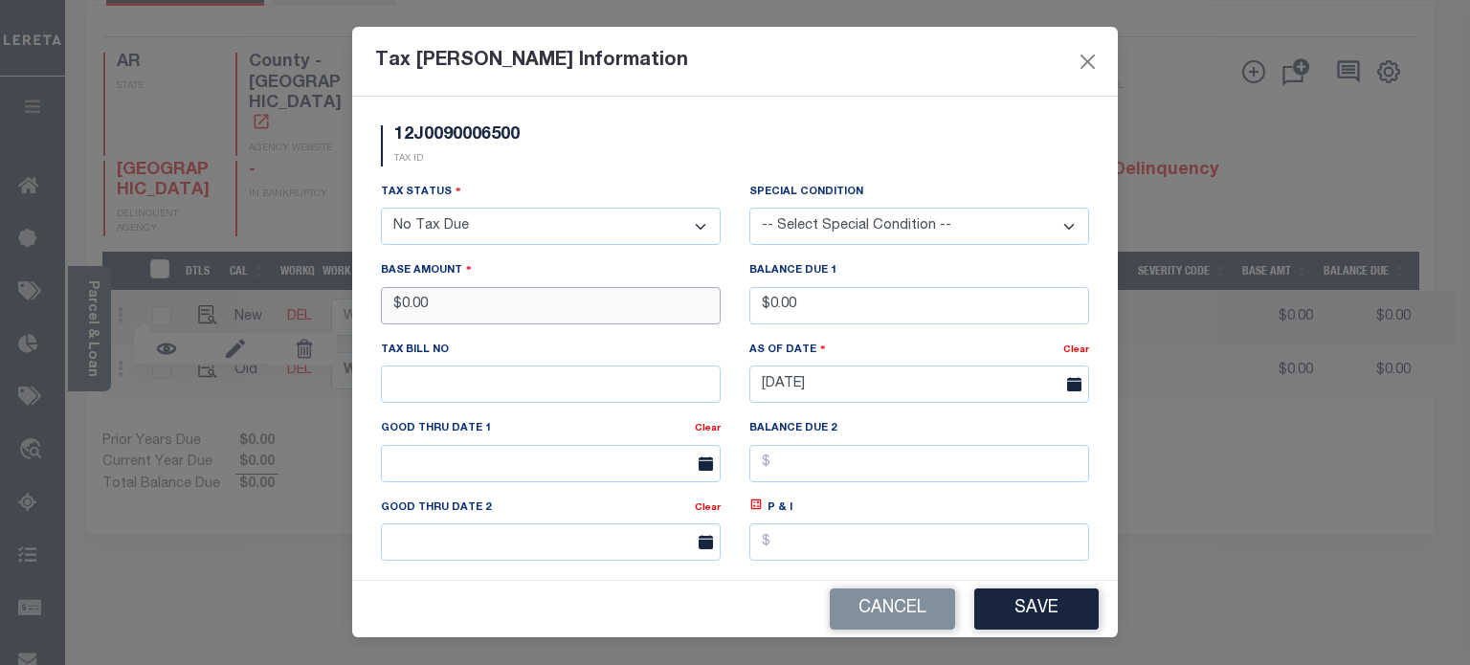
drag, startPoint x: 527, startPoint y: 313, endPoint x: 210, endPoint y: 271, distance: 319.5
click at [210, 271] on div "Tax [PERSON_NAME] Information 12J0090006500 TAX ID Installment: TaxID: 12J00900…" at bounding box center [735, 332] width 1470 height 665
click at [1048, 613] on button "Save" at bounding box center [1036, 608] width 124 height 41
